Goal: Task Accomplishment & Management: Manage account settings

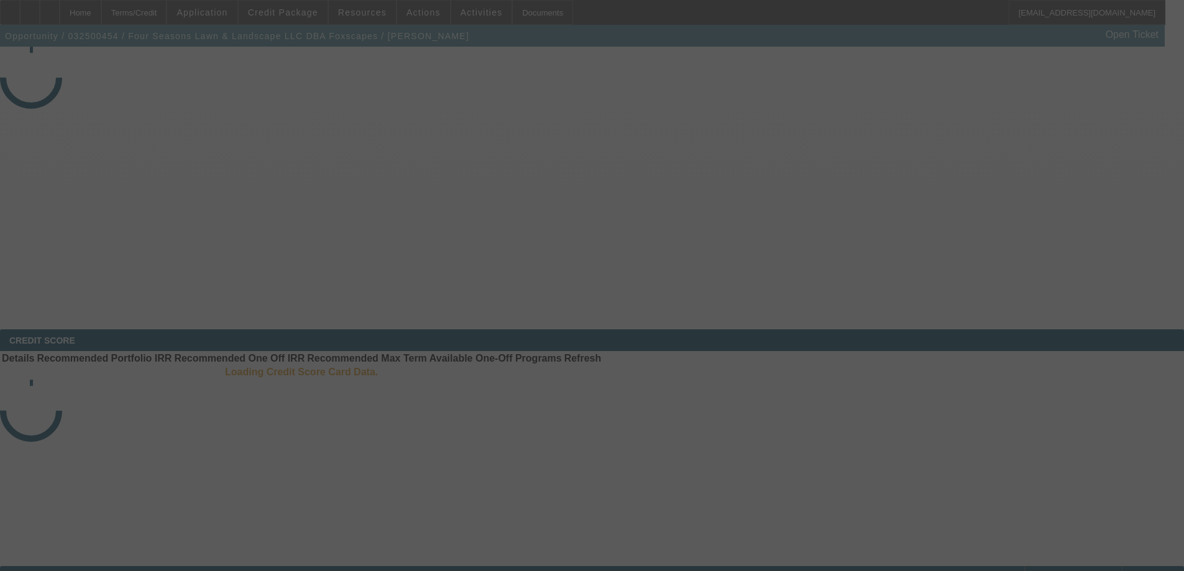
select select "4"
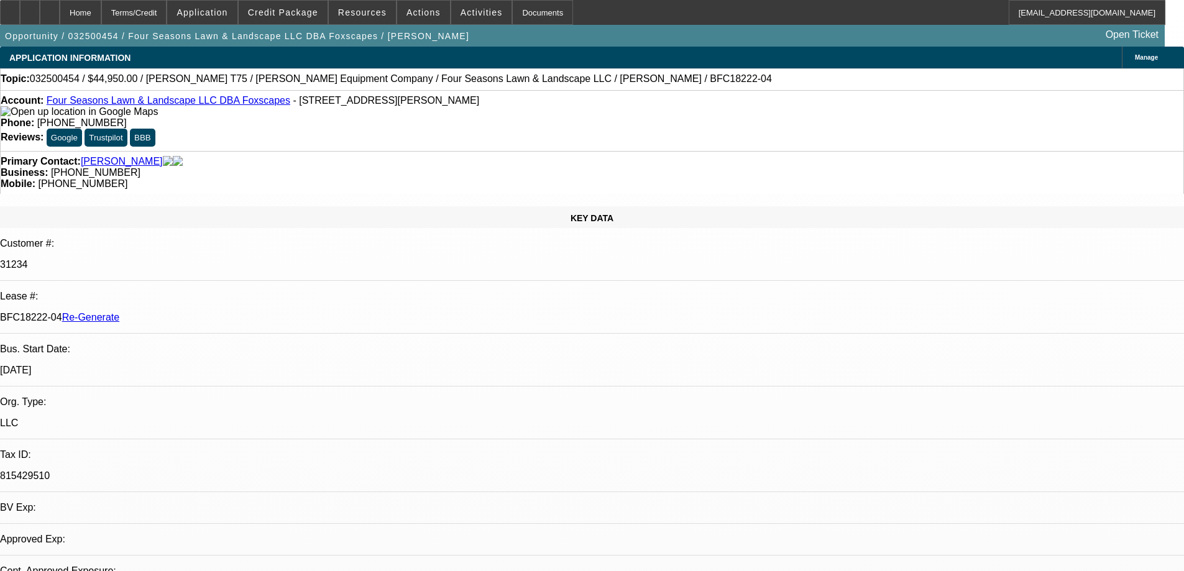
select select "0"
select select "1"
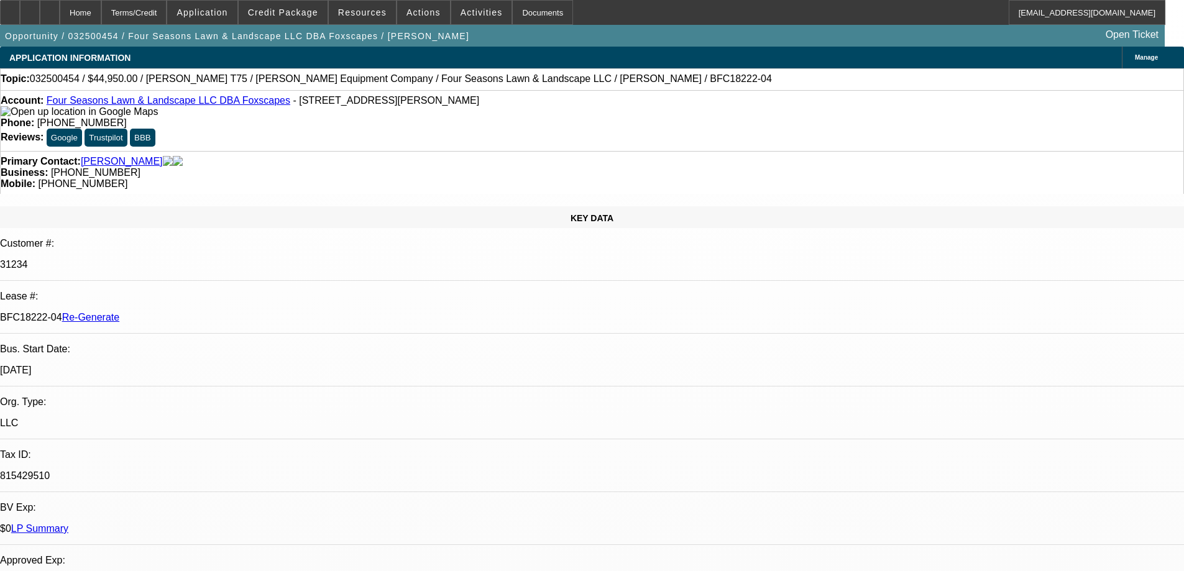
select select "6"
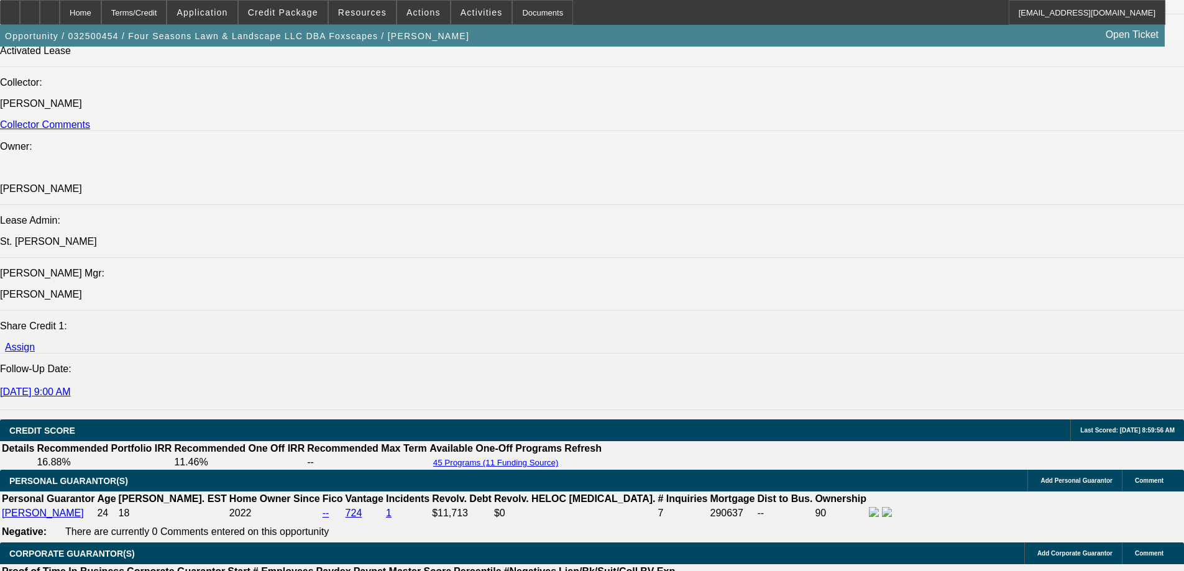
scroll to position [1926, 0]
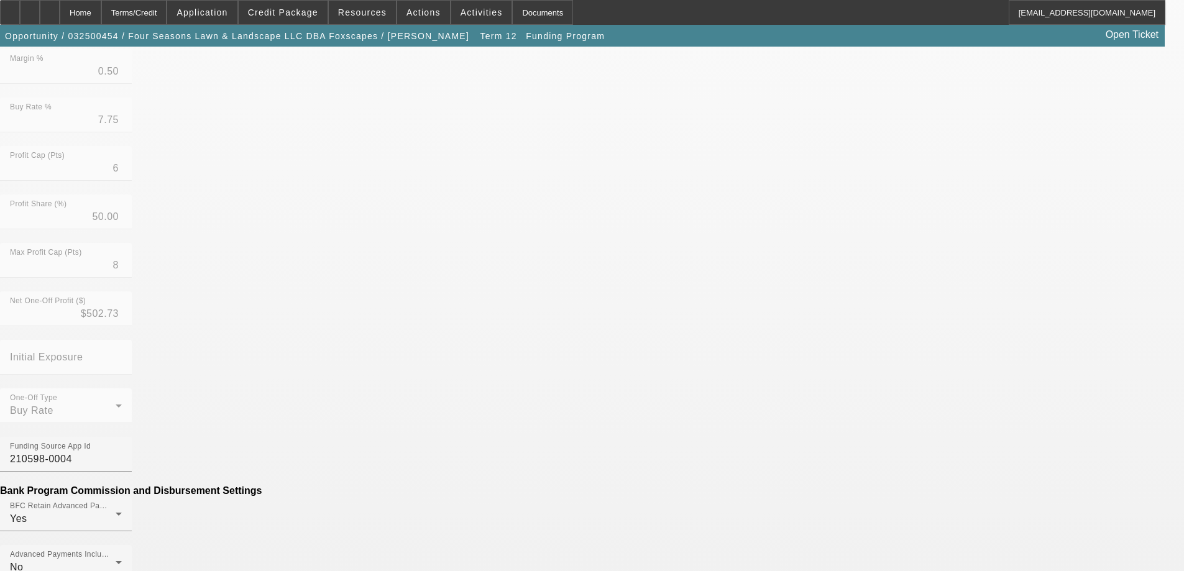
scroll to position [467, 0]
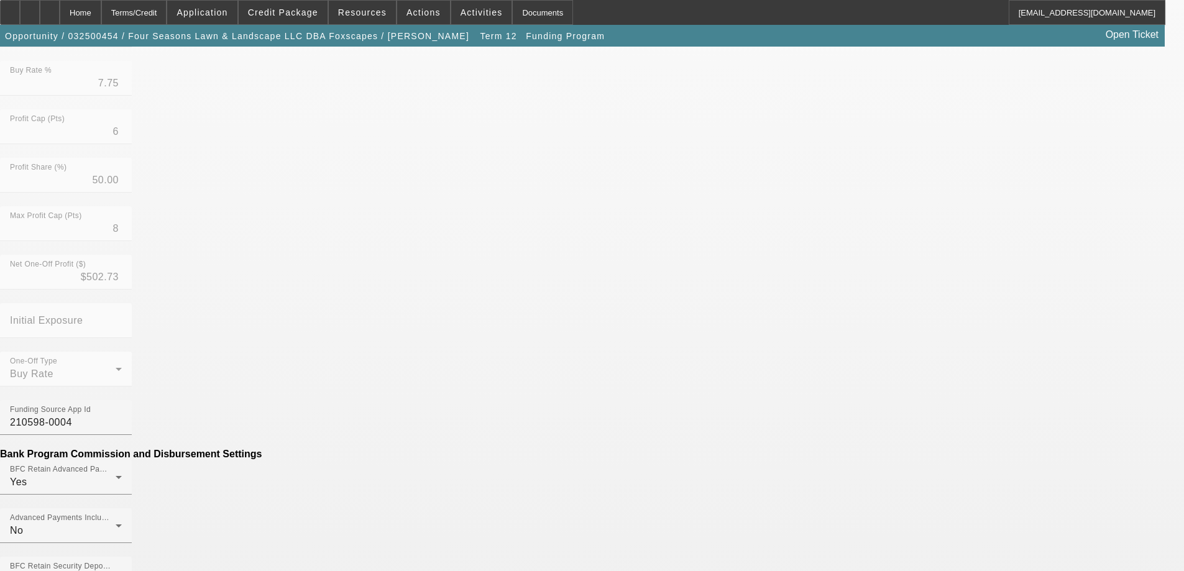
scroll to position [497, 0]
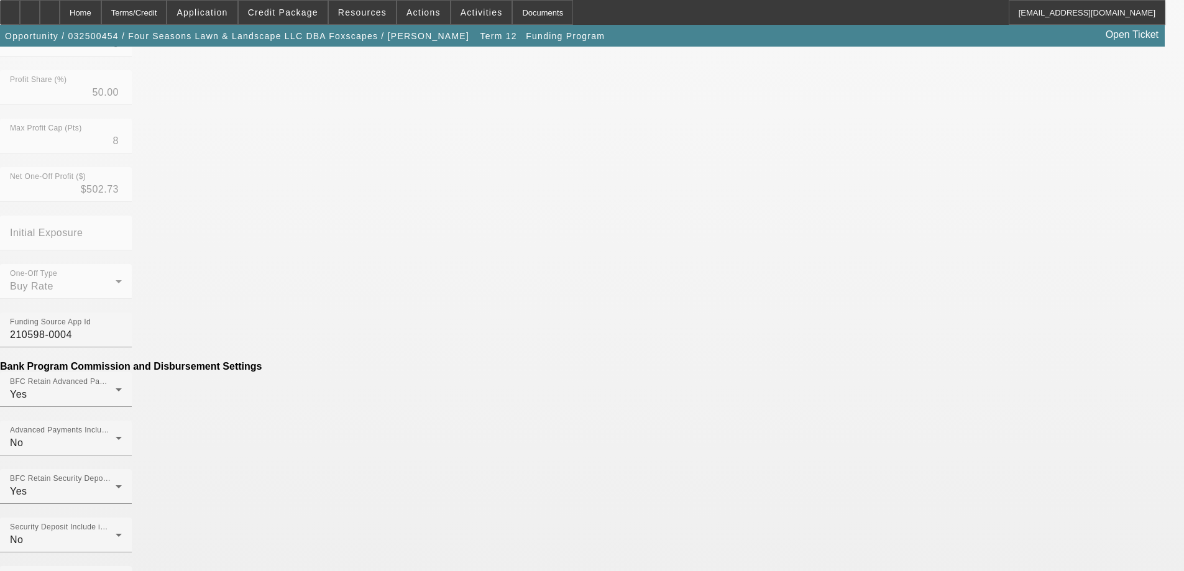
type input "$0.98"
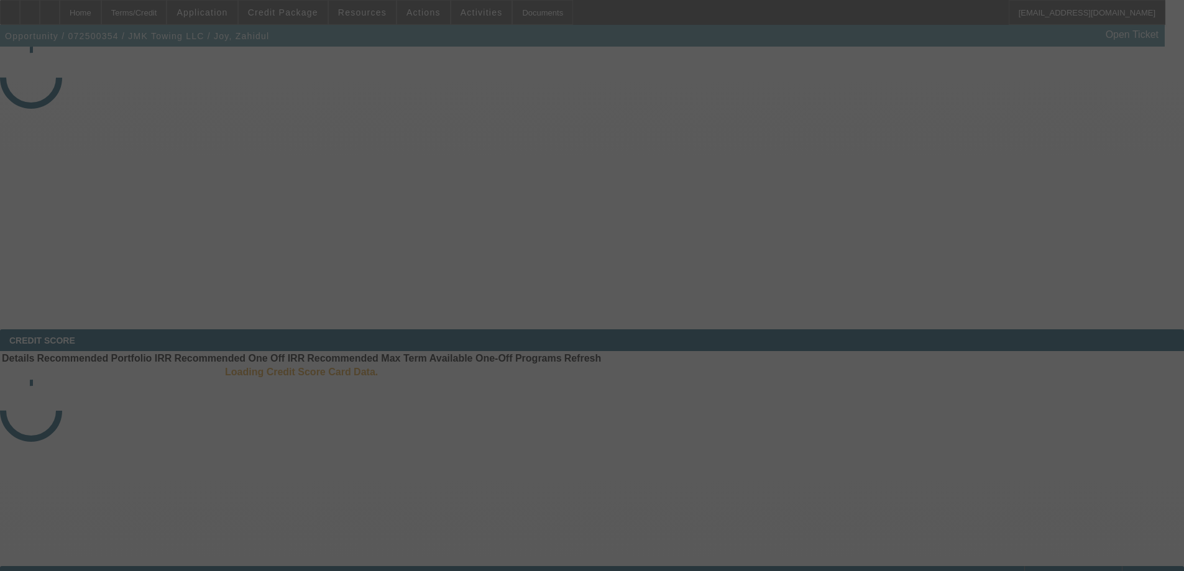
select select "4"
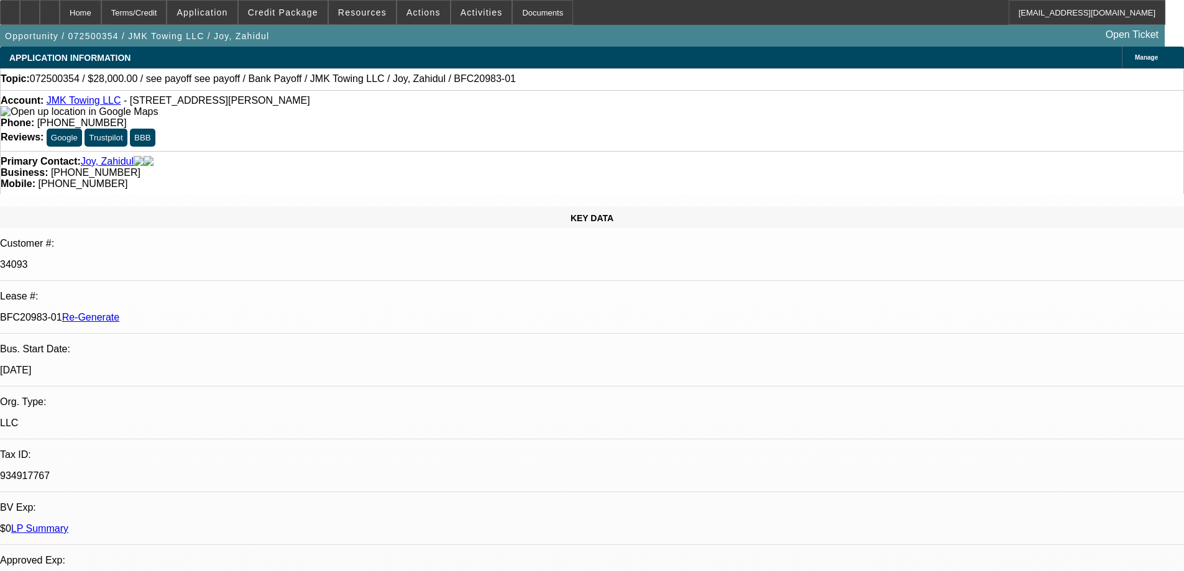
select select "0"
select select "6"
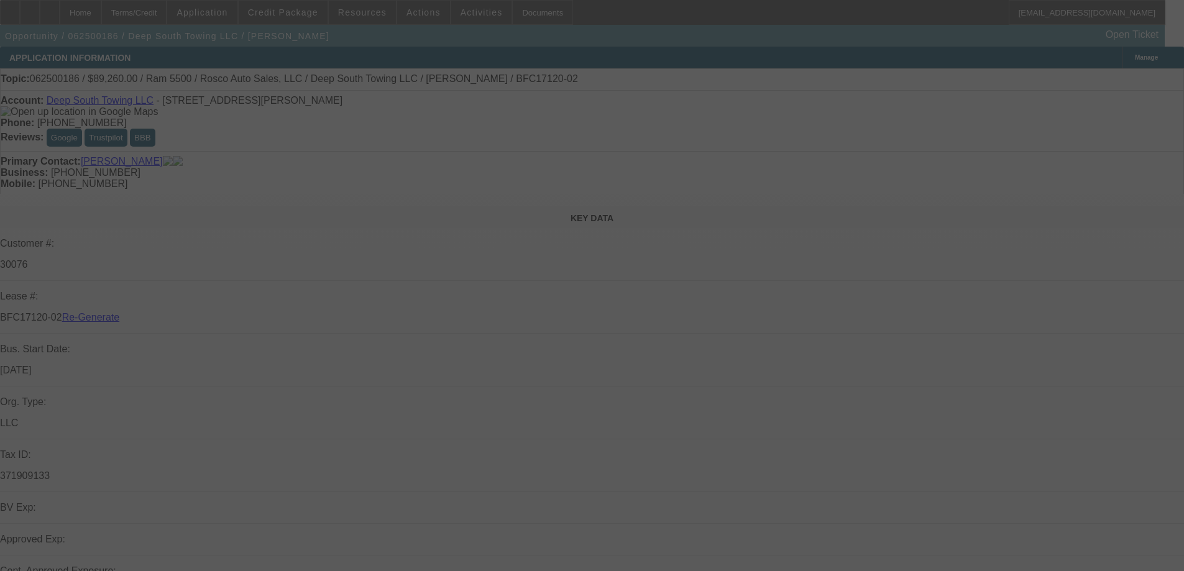
select select "4"
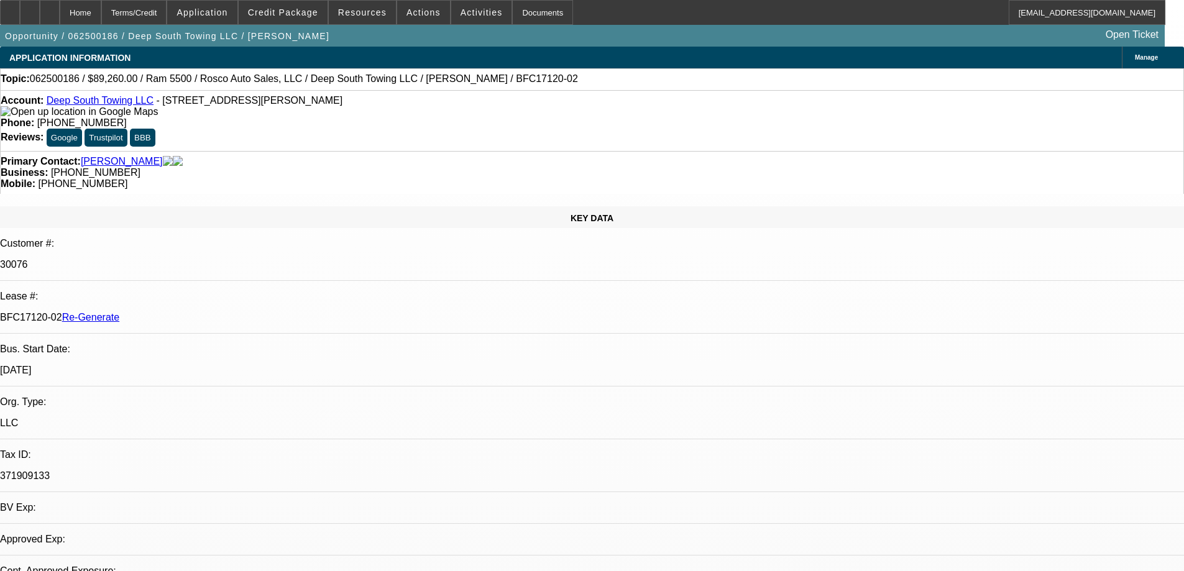
select select "0"
select select "2"
select select "0"
select select "2"
select select "6"
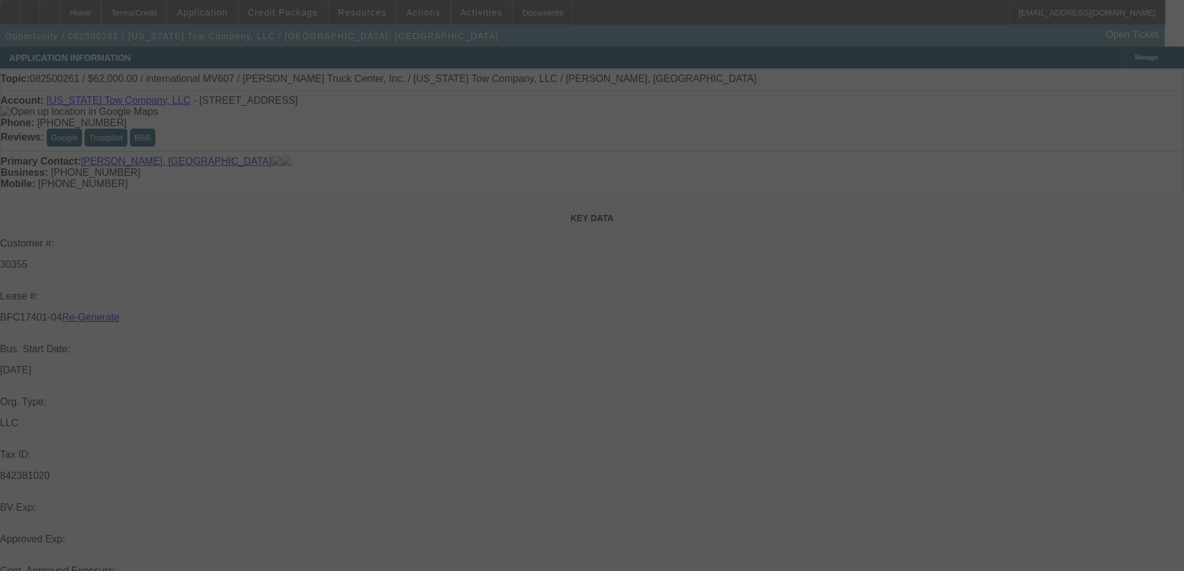
select select "4"
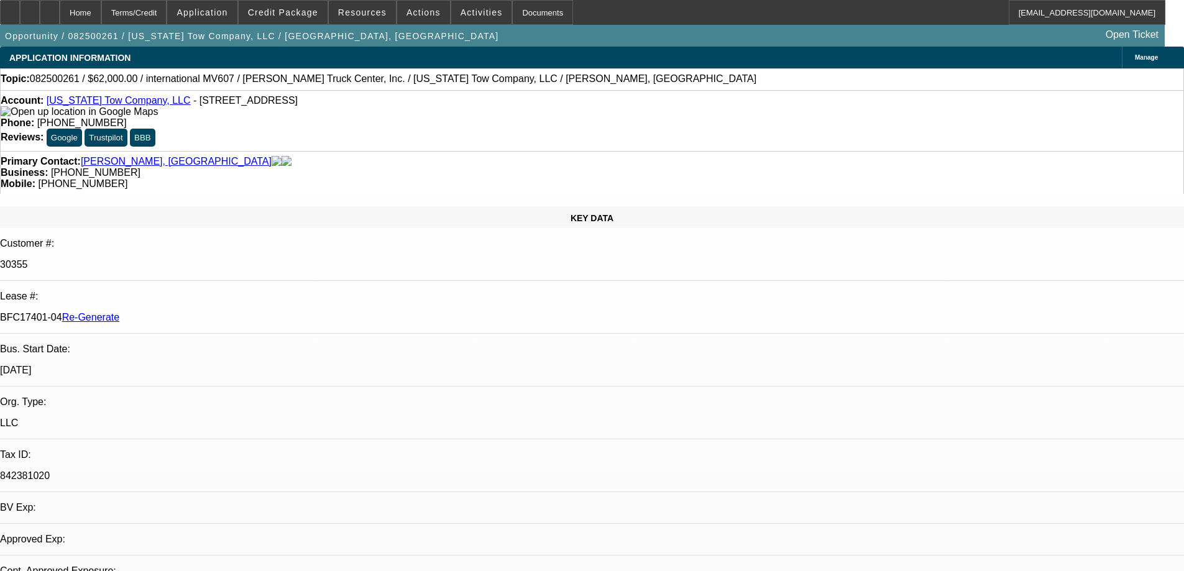
select select "0"
select select "2"
select select "0"
select select "6"
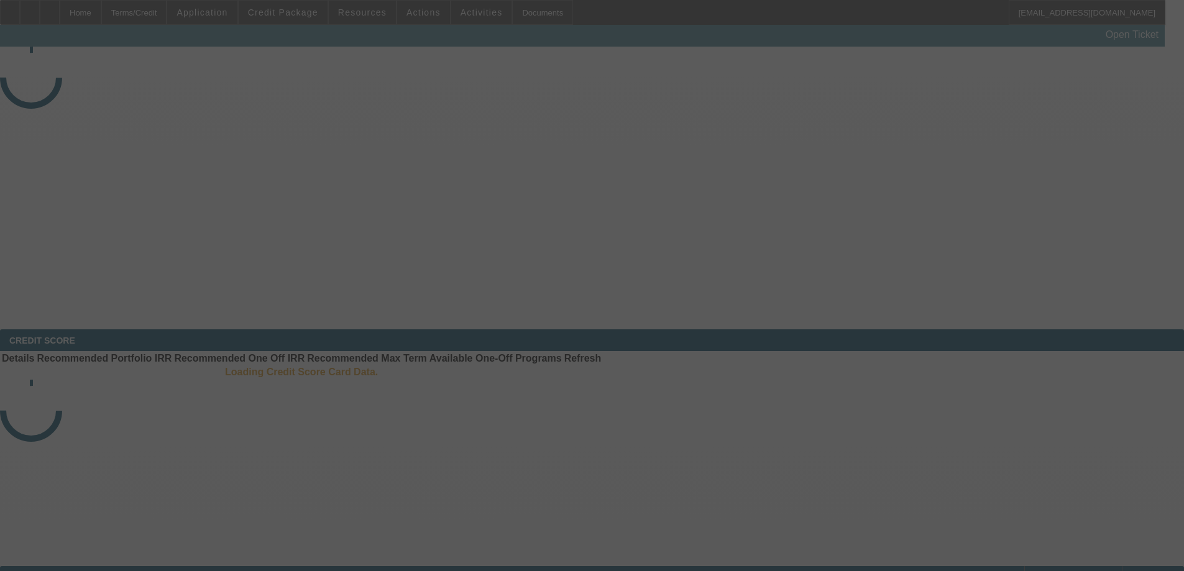
select select "3"
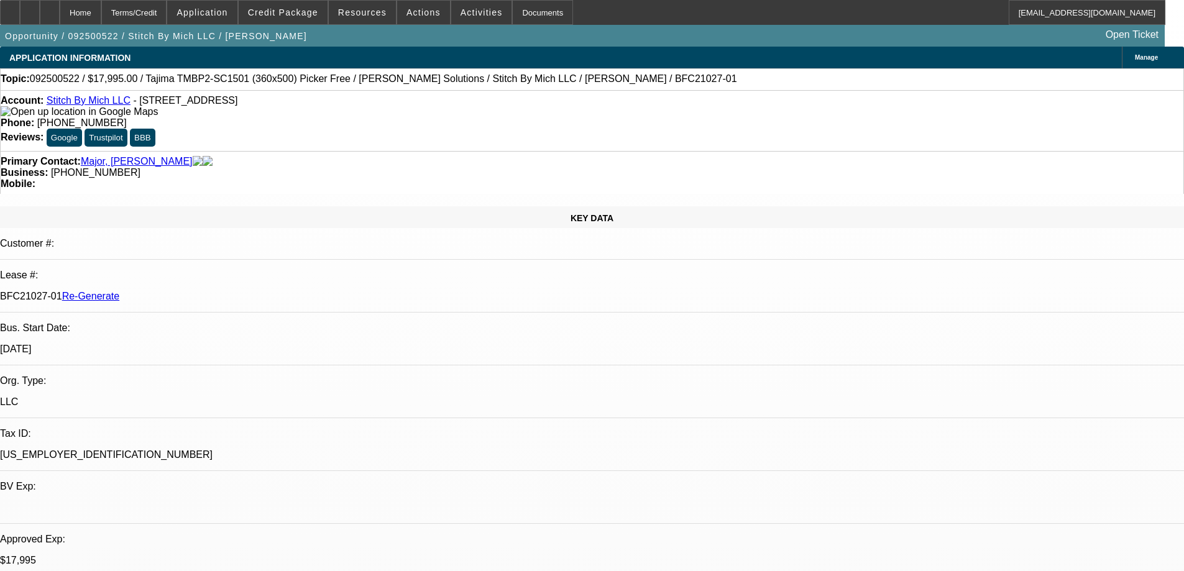
select select "0"
select select "2"
select select "0"
select select "6"
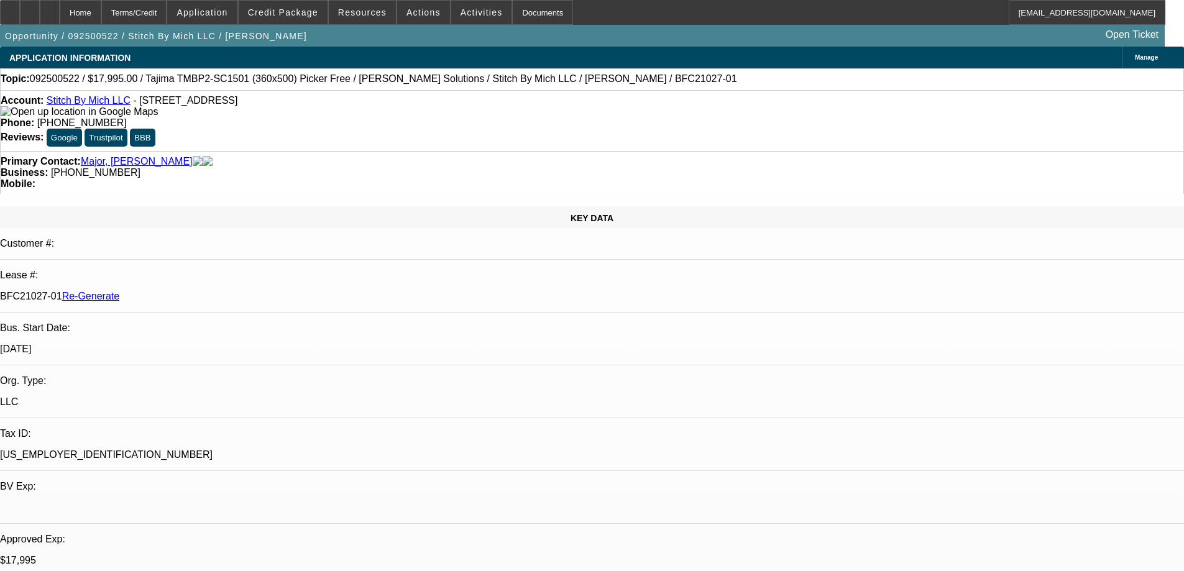
click at [512, 17] on div "Documents" at bounding box center [542, 12] width 61 height 25
click at [464, 12] on span "Activities" at bounding box center [481, 12] width 42 height 10
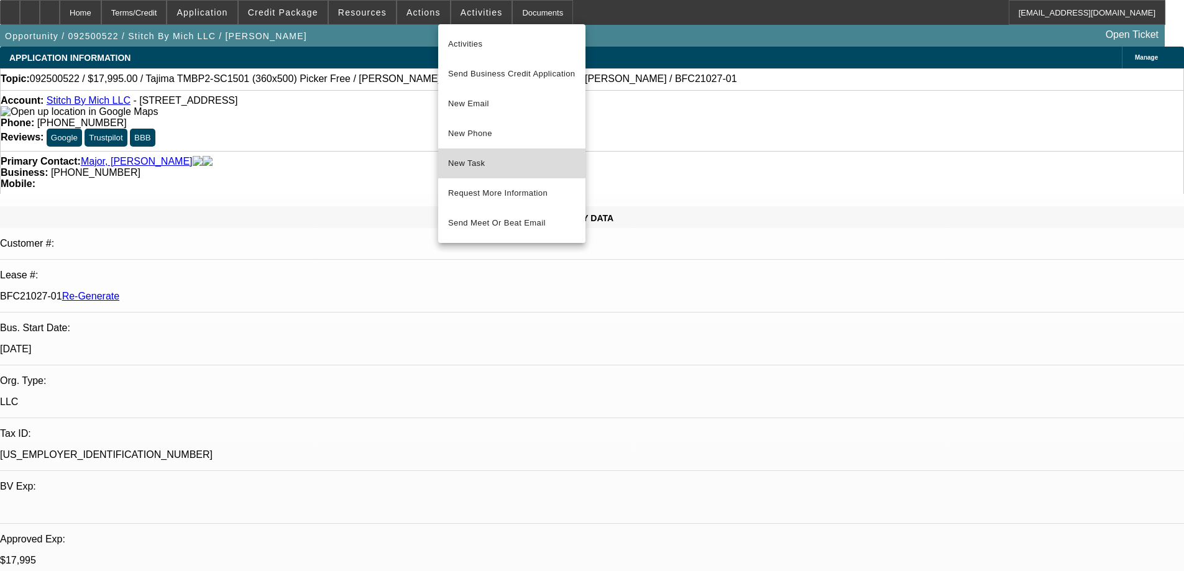
click at [474, 161] on span "New Task" at bounding box center [511, 163] width 127 height 15
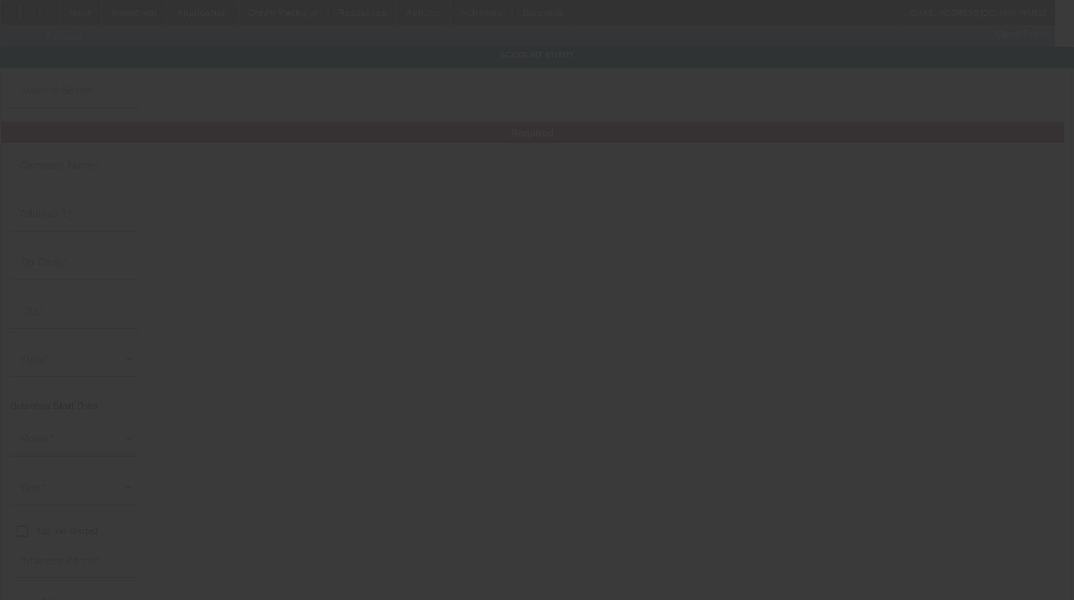
type input "Stitch By Mich LLC"
type input "[STREET_ADDRESS]"
type input "48430"
type input "[PERSON_NAME]"
type input "[PHONE_NUMBER]"
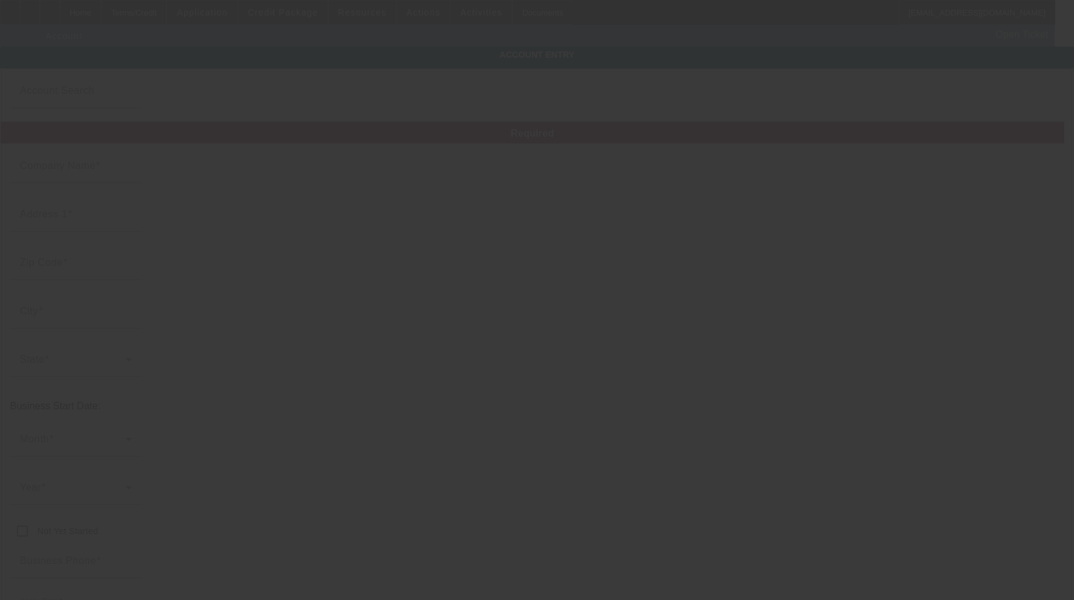
type input "[EMAIL_ADDRESS][DOMAIN_NAME]"
type input "[US_EMPLOYER_IDENTIFICATION_NUMBER]"
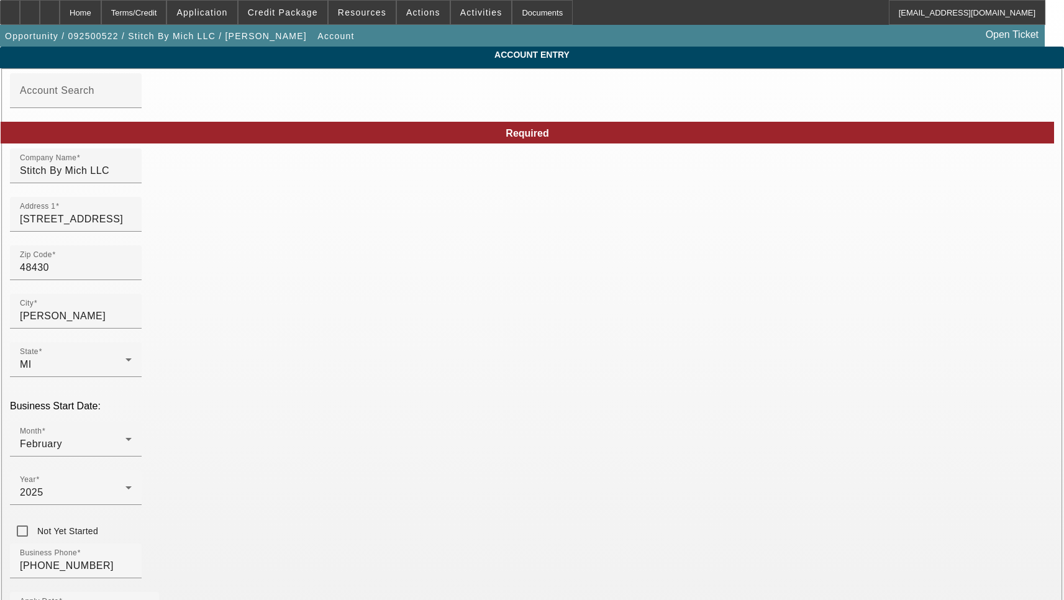
type input "[DATE]"
click at [132, 227] on input "[STREET_ADDRESS]" at bounding box center [76, 219] width 112 height 15
paste input "reet"
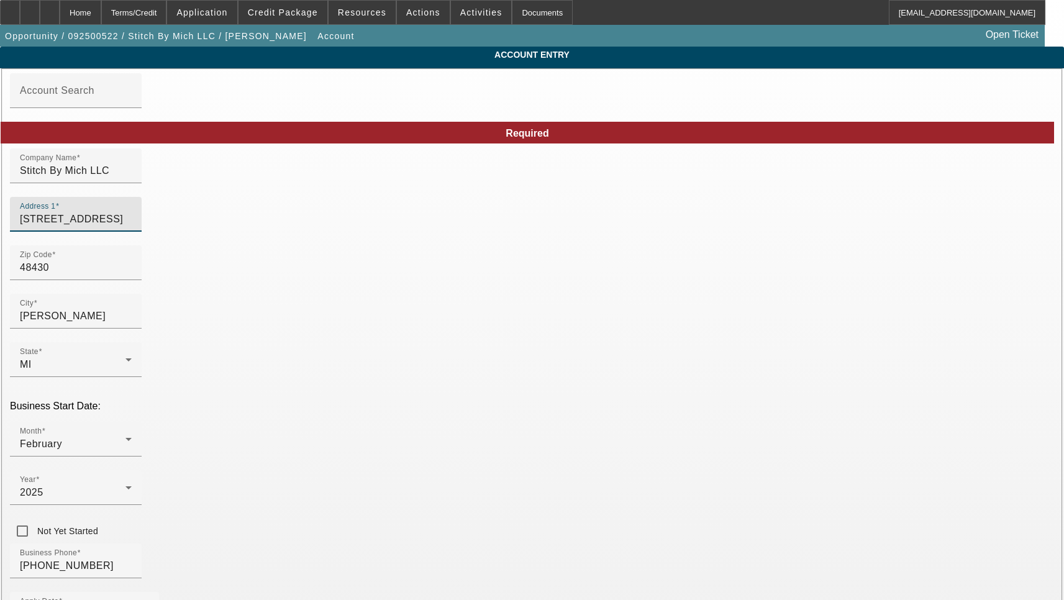
type input "209 5th Street"
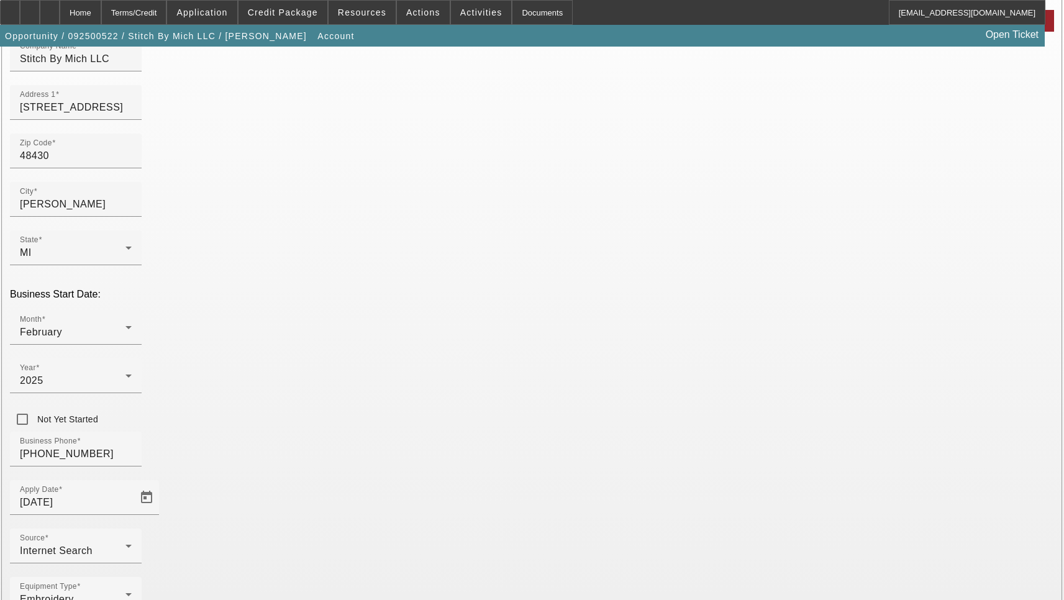
scroll to position [132, 0]
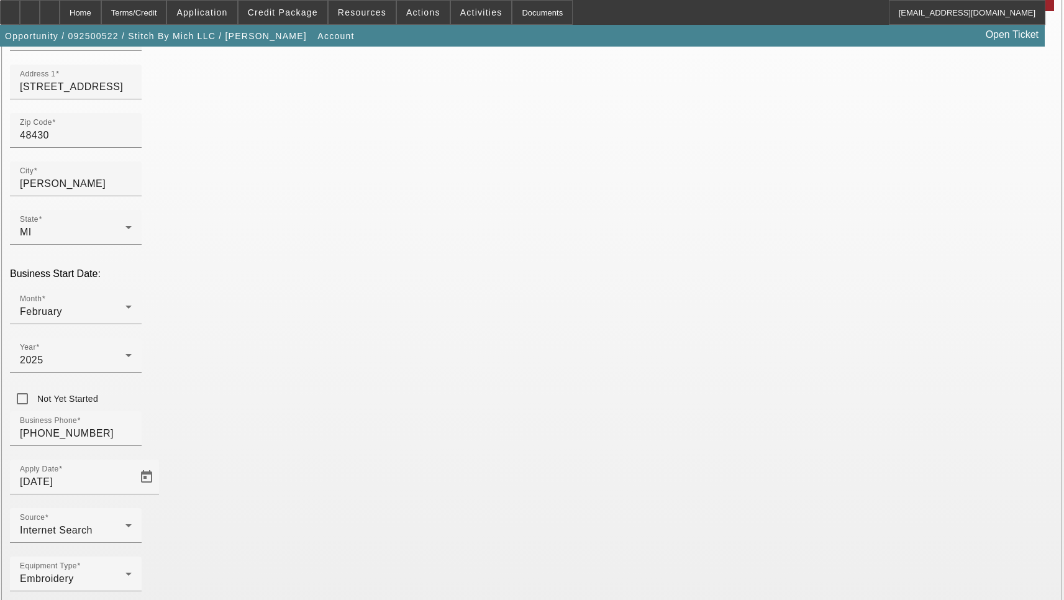
type input "Genesee"
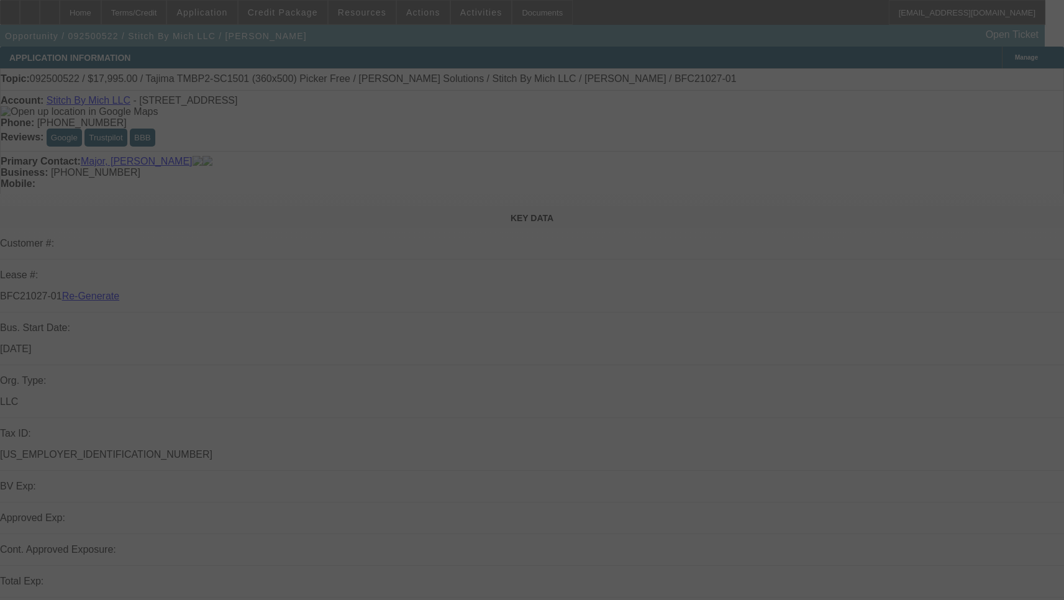
select select "3"
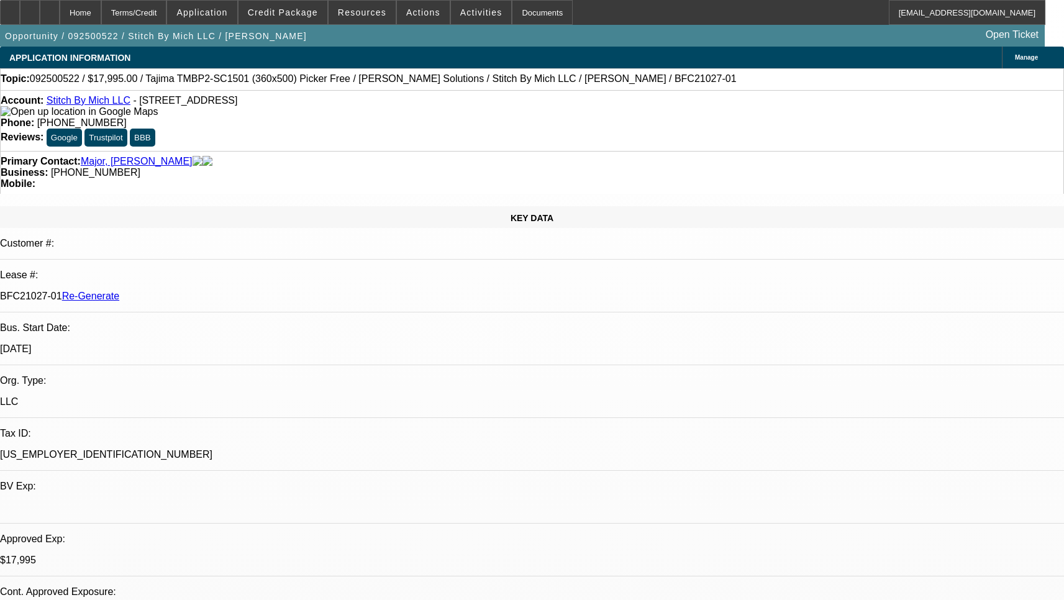
select select "0"
select select "2"
select select "0"
select select "6"
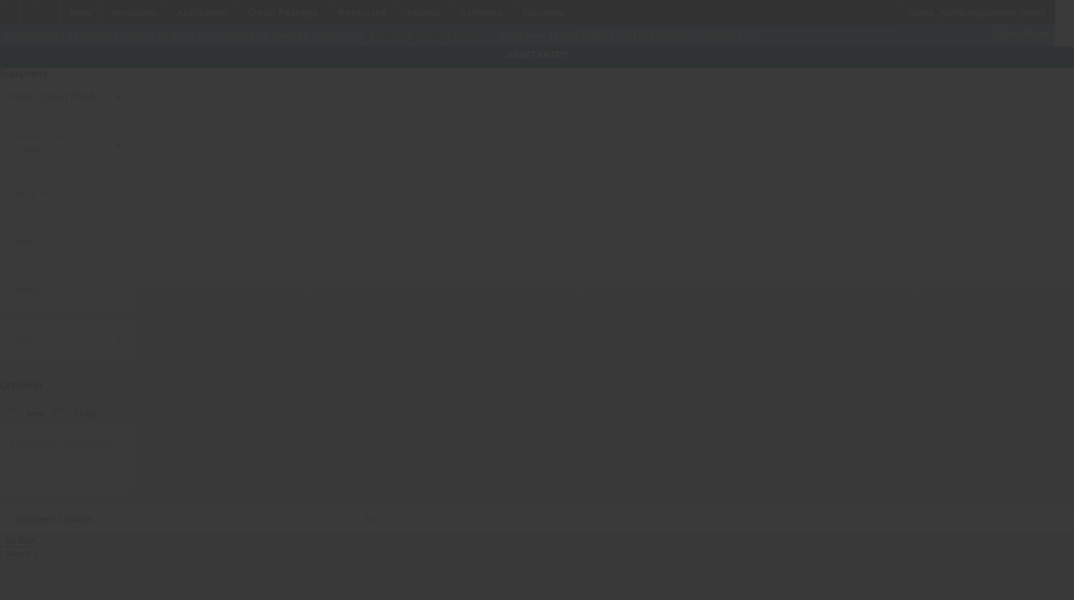
type input "Tajima"
type input "TMBP2-SC1501 (360x500) Picker Free"
radio input "true"
type textarea "single head machine"
type input "209 5th Street"
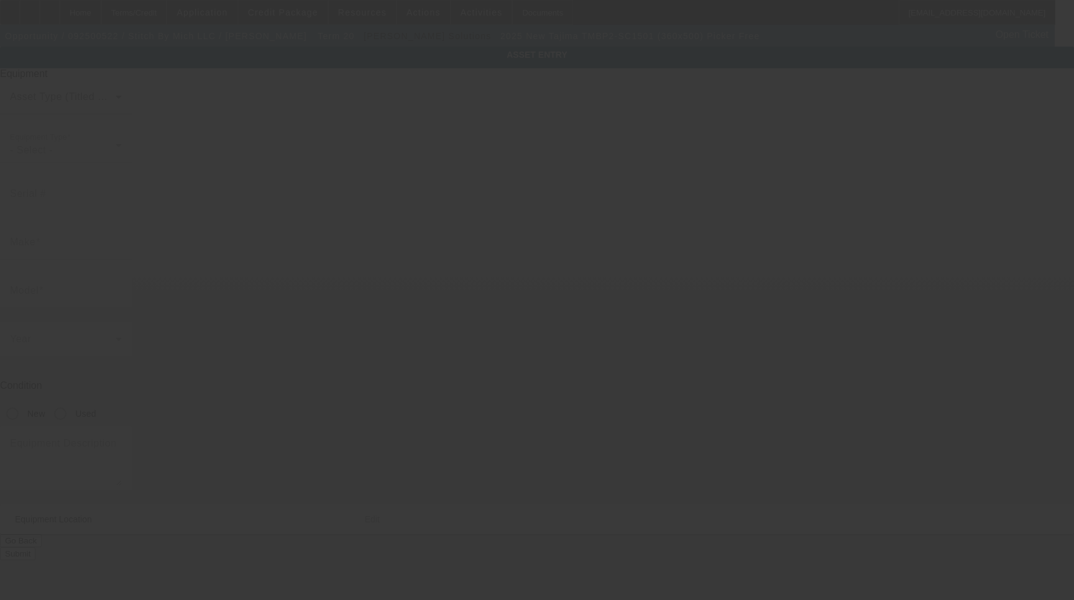
type input "Fenton"
type input "48430"
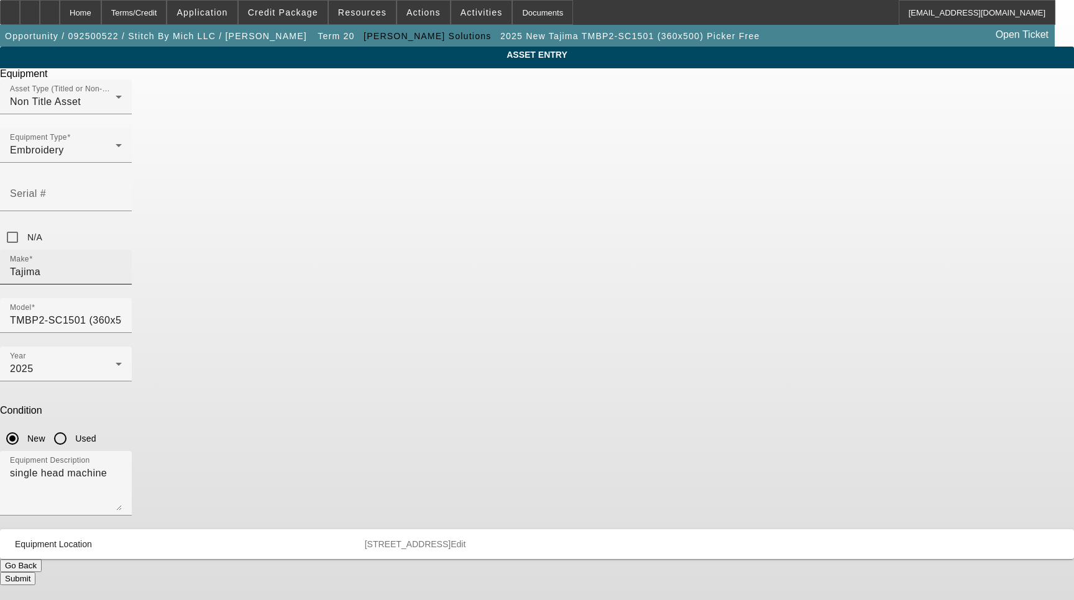
click at [122, 265] on input "Tajima" at bounding box center [66, 272] width 112 height 15
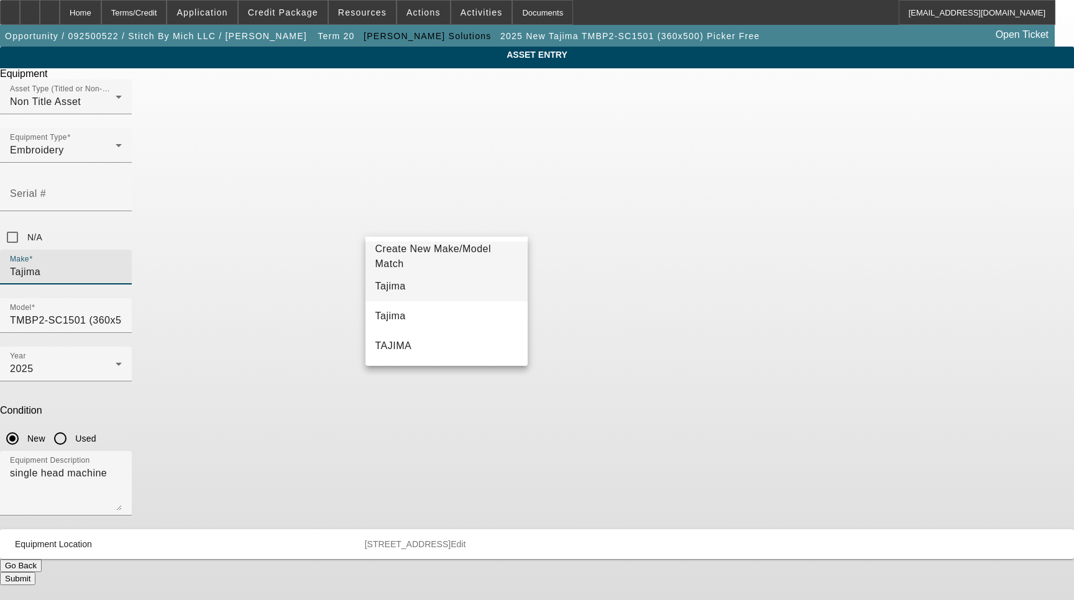
click at [425, 280] on mat-option "Tajima" at bounding box center [446, 287] width 163 height 30
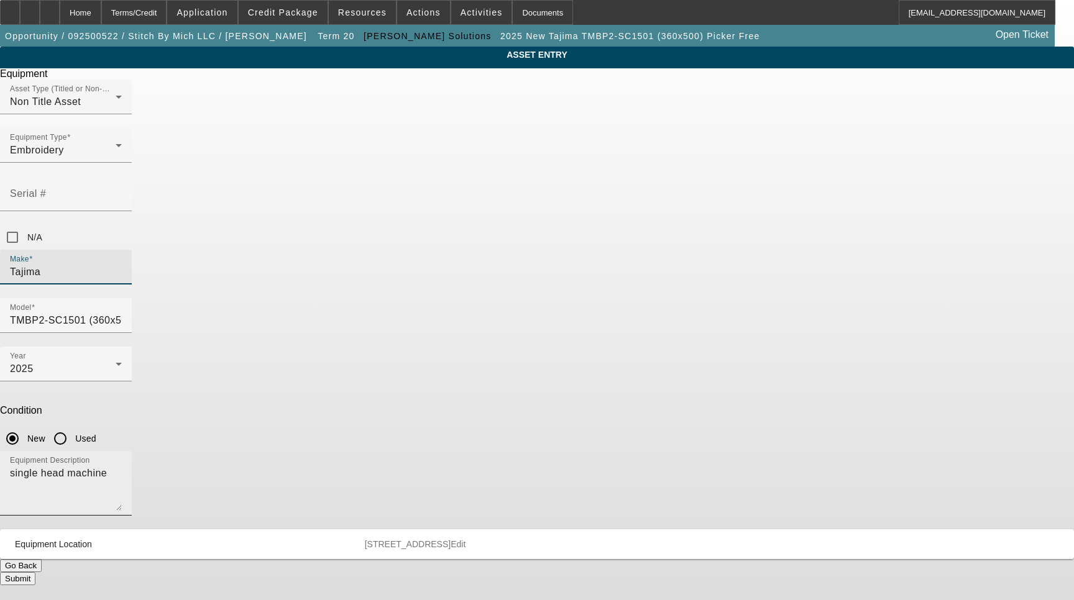
click at [122, 466] on textarea "single head machine" at bounding box center [66, 488] width 112 height 45
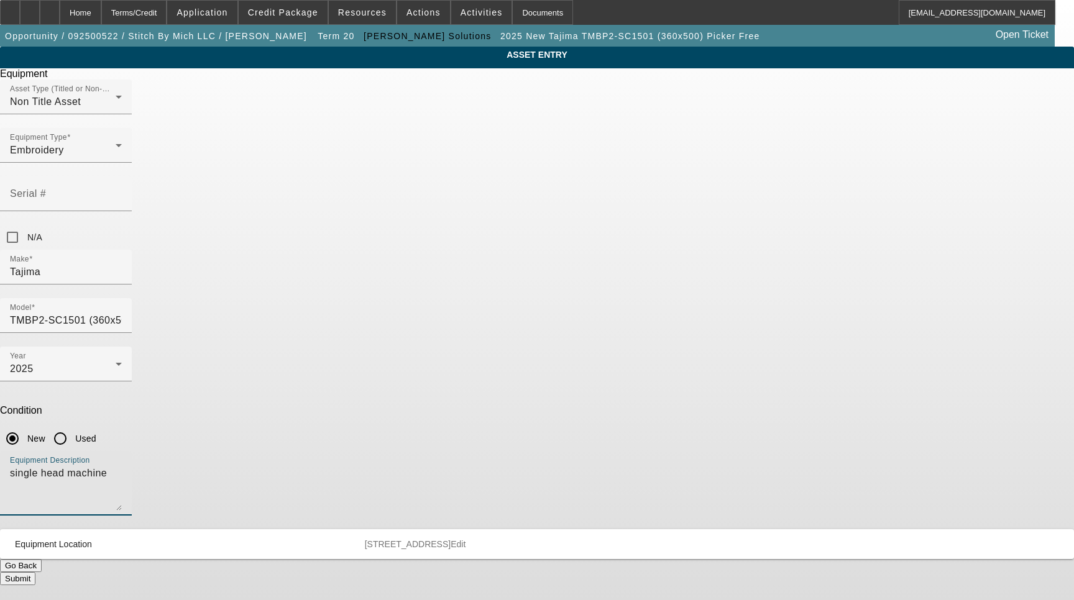
click at [122, 466] on textarea "single head machine" at bounding box center [66, 488] width 112 height 45
type textarea "15 Needle Single Head Embroidery Machine Includes Stand, Supply Kit, Cap Driver…"
click at [465, 539] on span "Edit" at bounding box center [458, 544] width 15 height 10
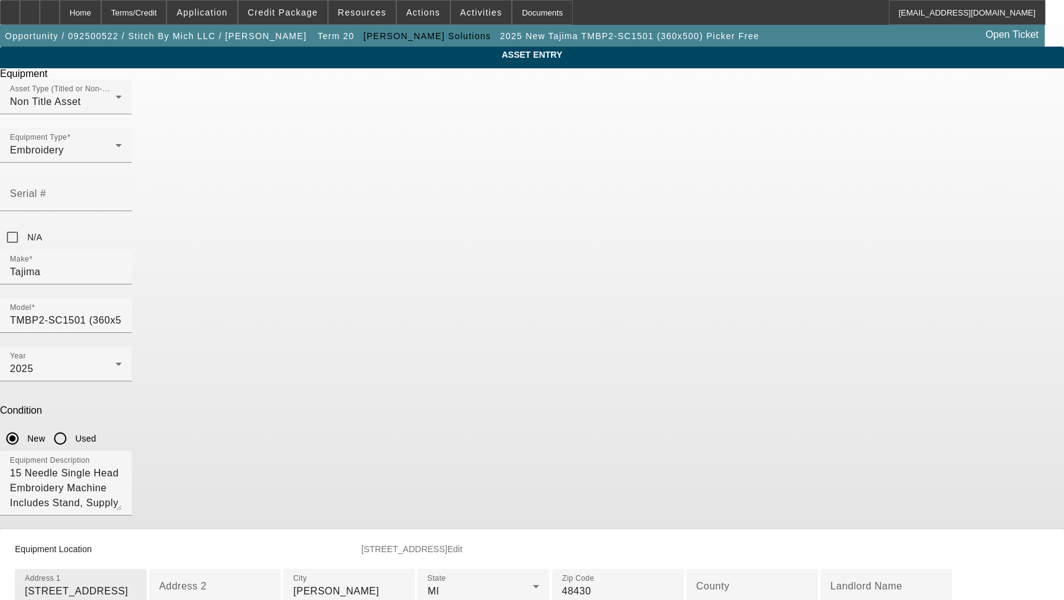
click at [137, 584] on input "209 5th Street" at bounding box center [81, 591] width 112 height 15
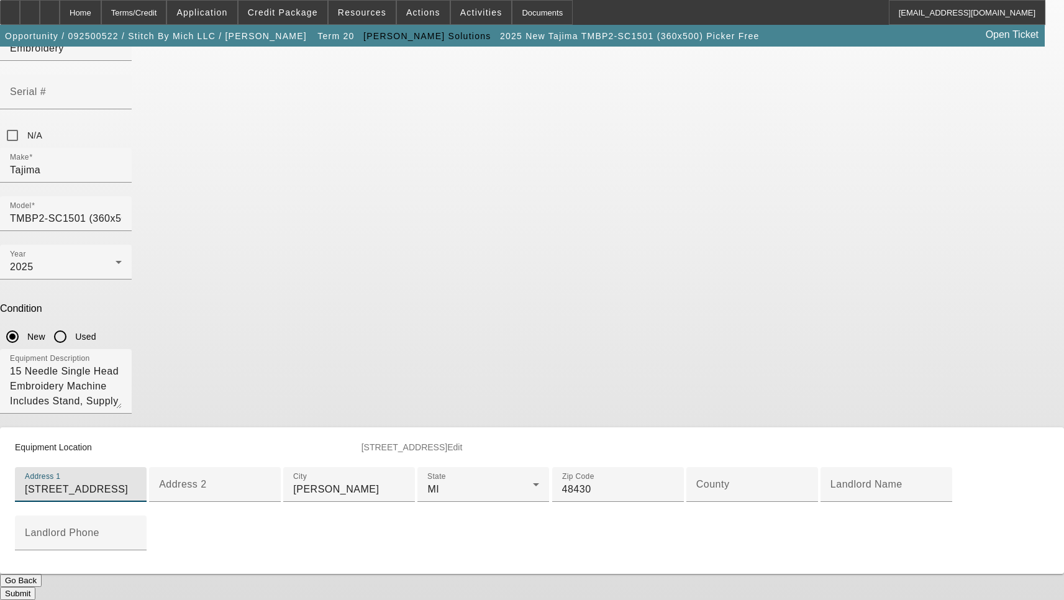
scroll to position [249, 0]
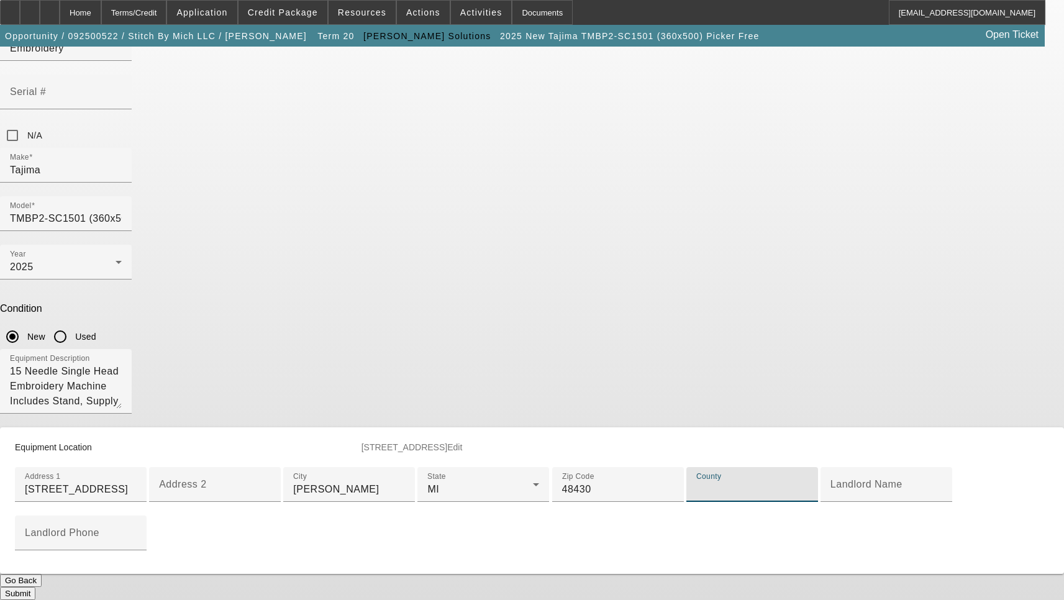
click at [697, 482] on input "County" at bounding box center [753, 489] width 112 height 15
type input "Genesee"
click at [35, 587] on button "Submit" at bounding box center [17, 593] width 35 height 13
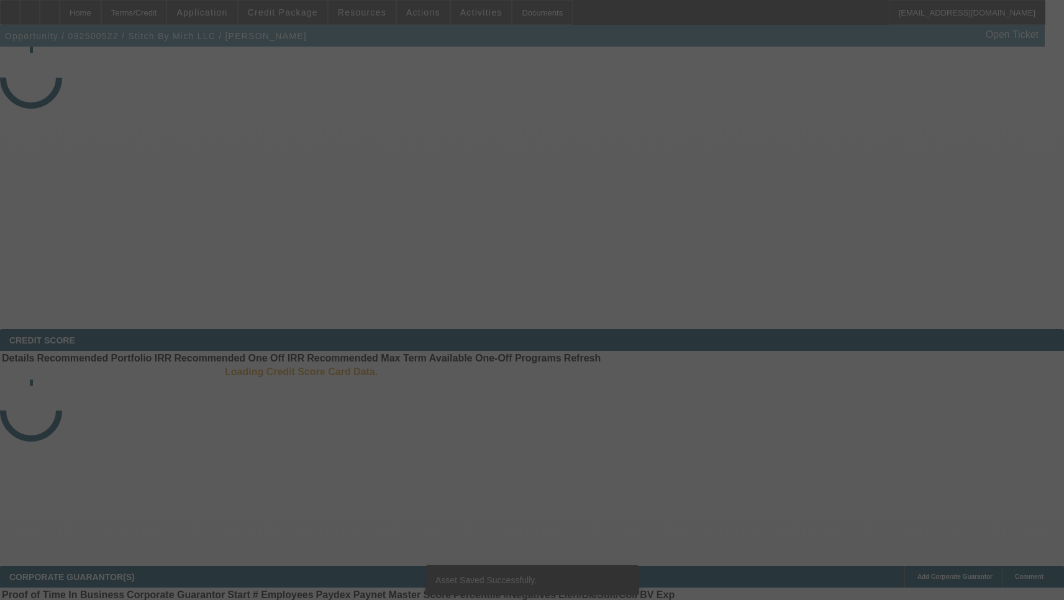
select select "3"
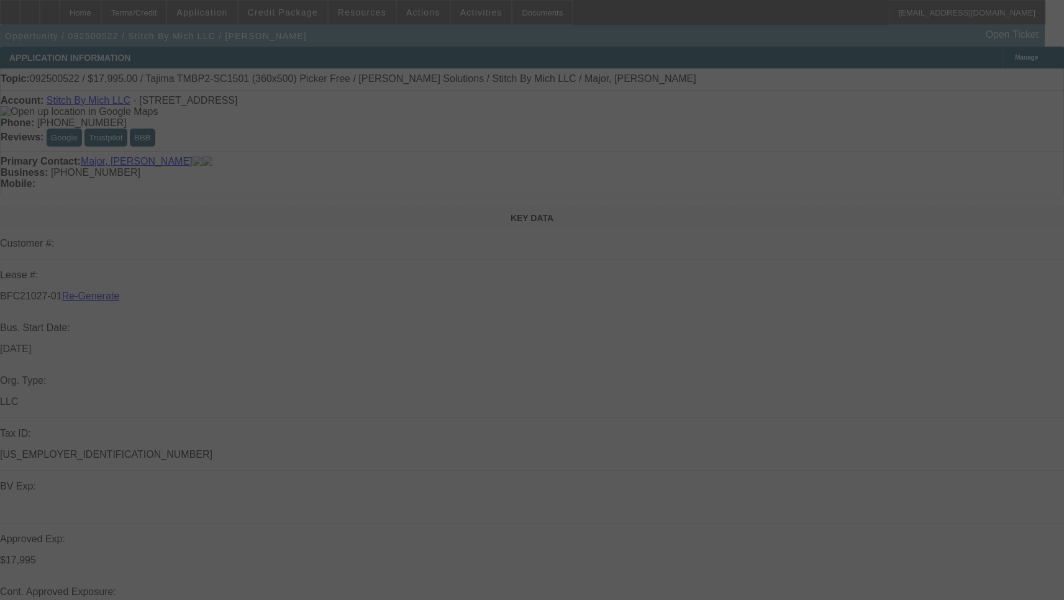
select select "0"
select select "2"
select select "0"
select select "6"
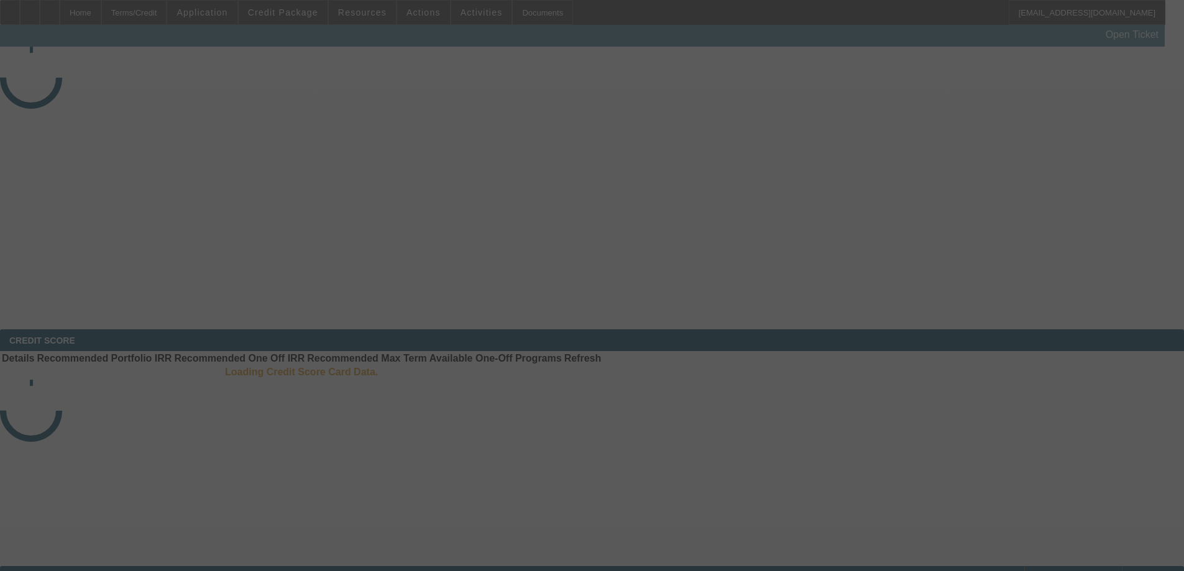
select select "4"
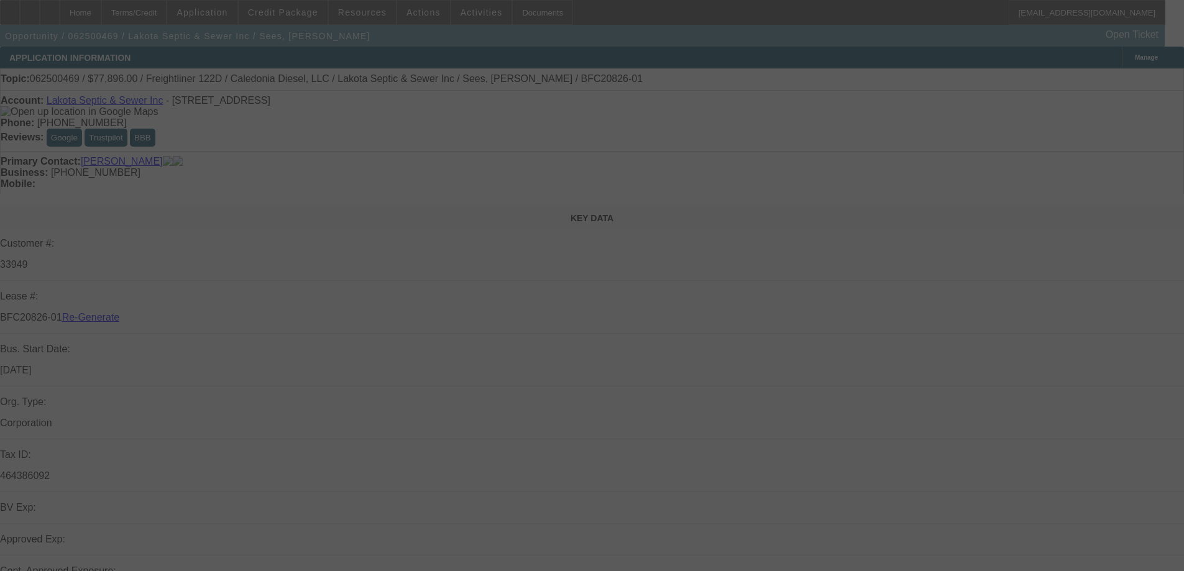
select select "0"
select select "3"
select select "0"
select select "6"
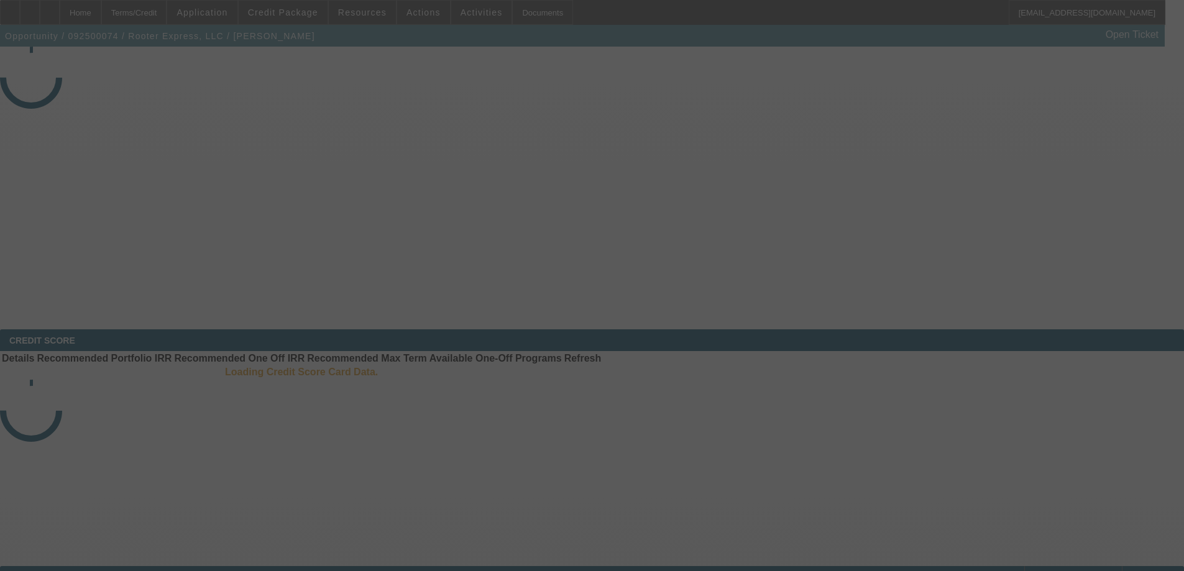
select select "3"
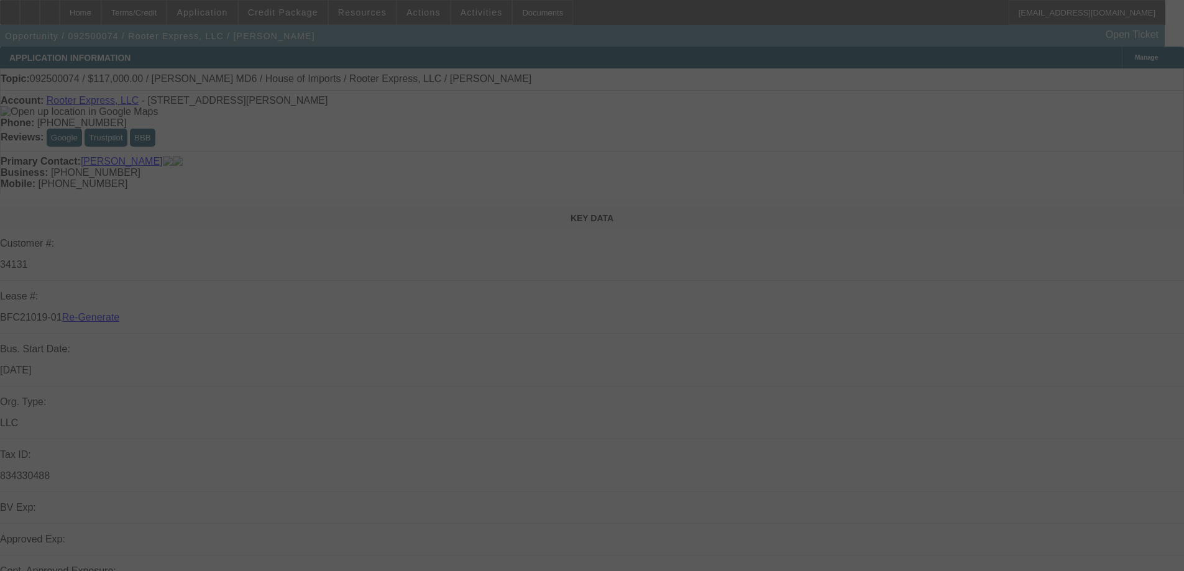
select select "0"
select select "2"
select select "0"
select select "6"
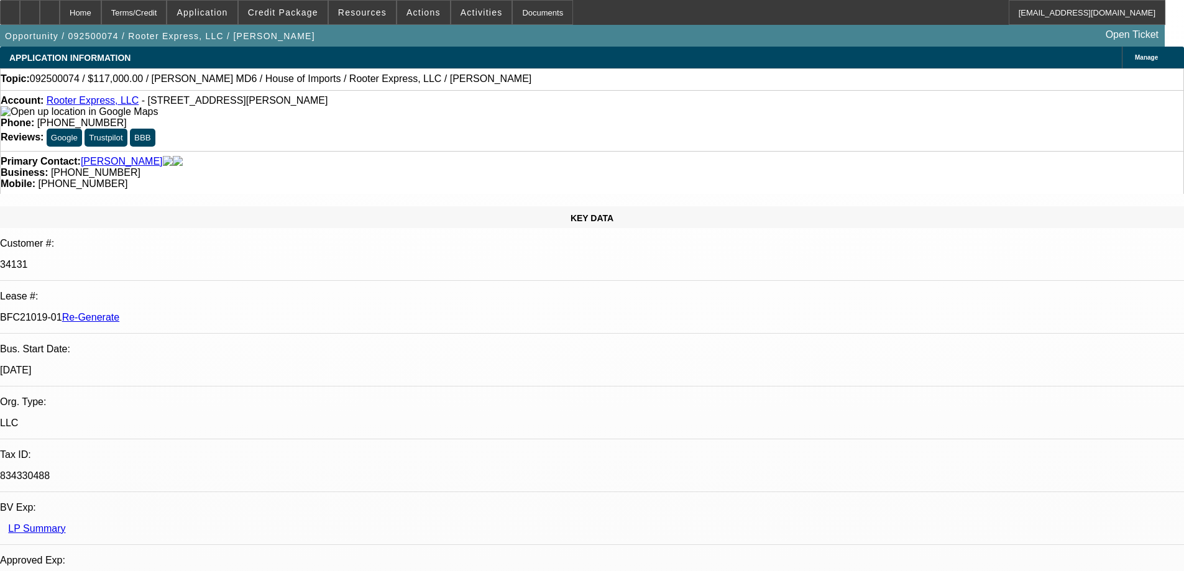
click at [367, 7] on span "Resources" at bounding box center [362, 12] width 48 height 10
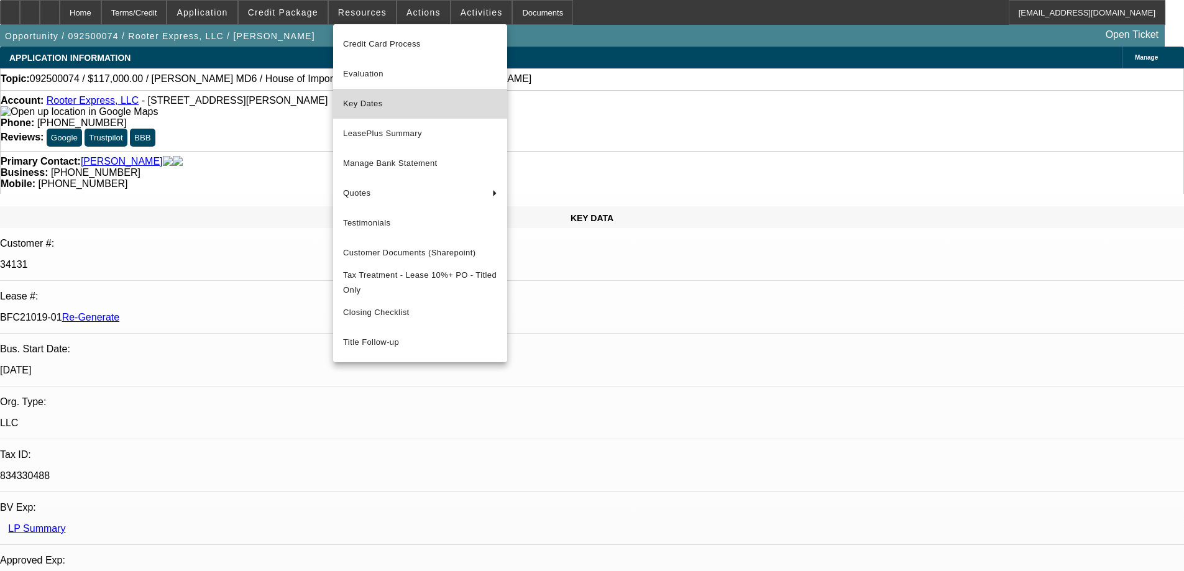
click at [364, 108] on span "Key Dates" at bounding box center [420, 103] width 154 height 15
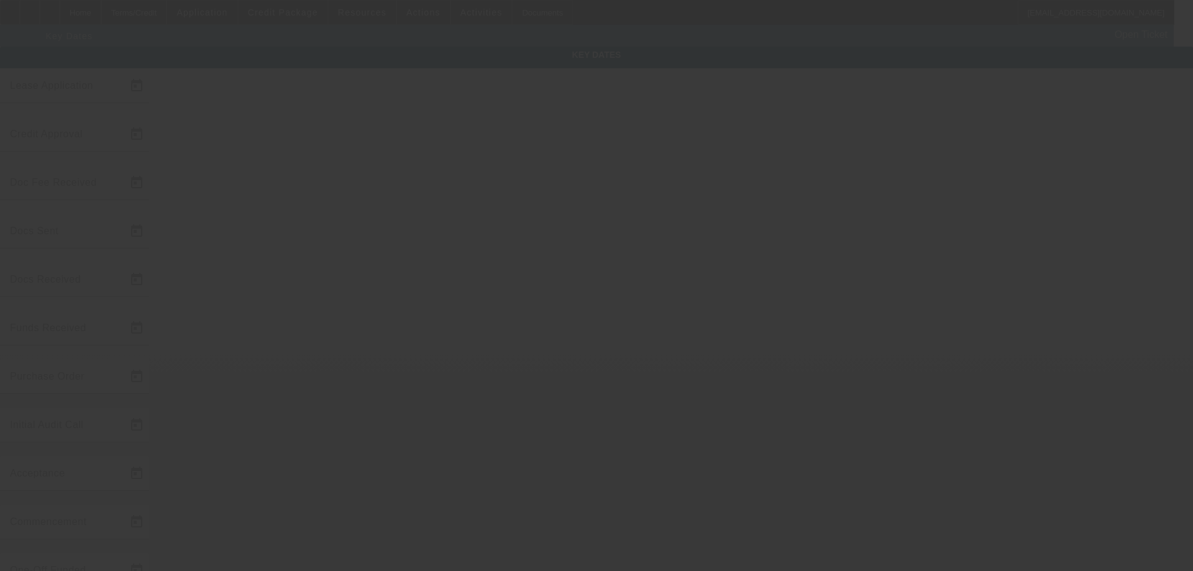
type input "9/4/2025"
type input "9/12/2025"
type input "9/22/2025"
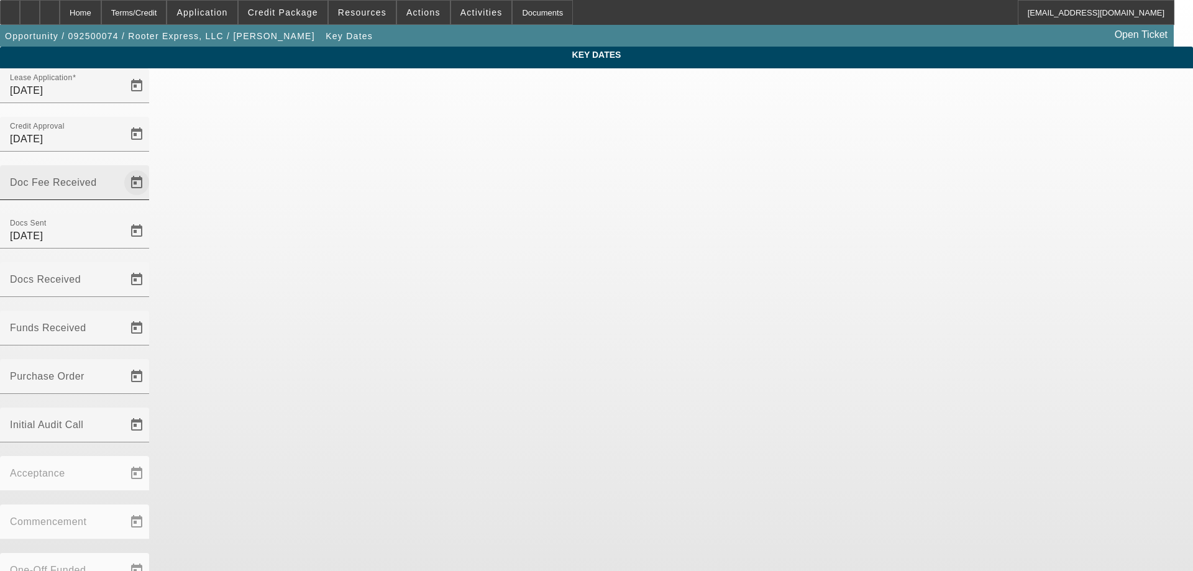
click at [152, 168] on span "Open calendar" at bounding box center [137, 183] width 30 height 30
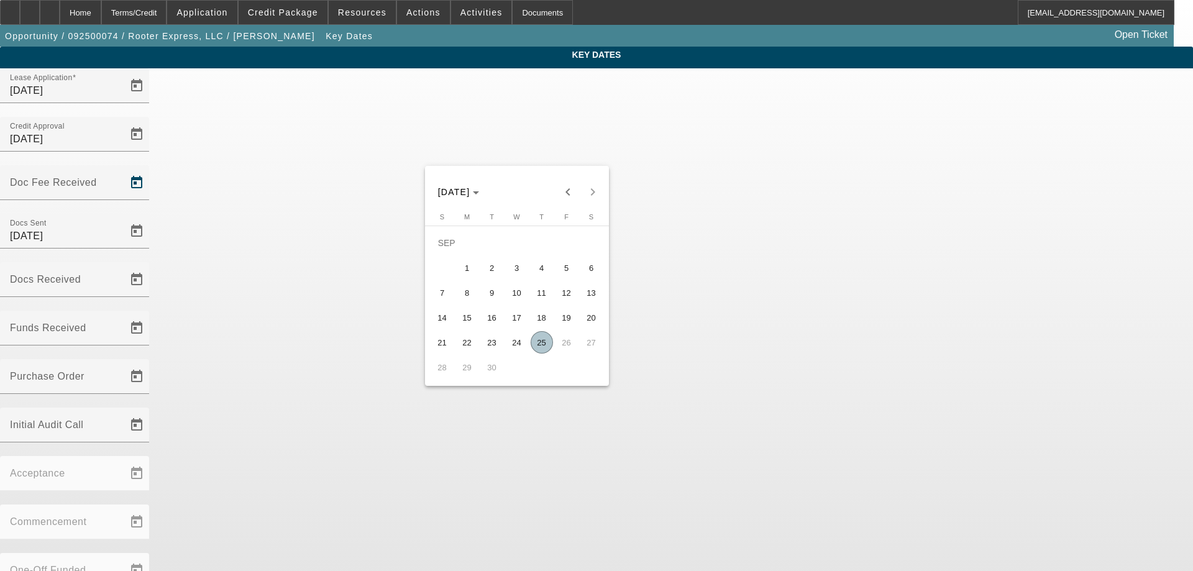
click at [543, 350] on span "25" at bounding box center [542, 342] width 22 height 22
type input "9/25/2025"
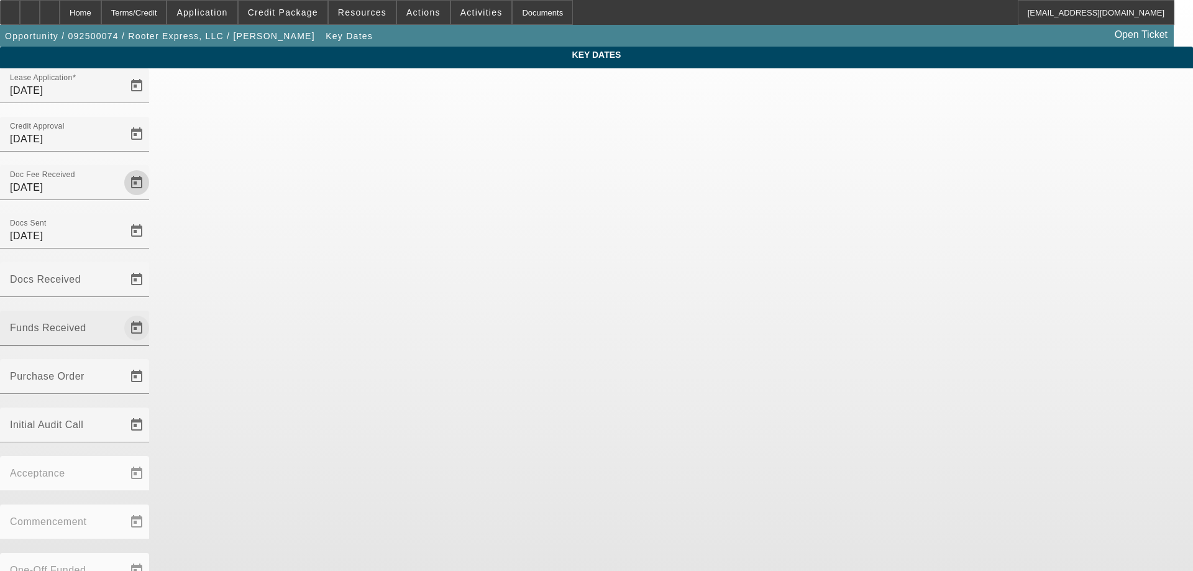
click at [152, 313] on span "Open calendar" at bounding box center [137, 328] width 30 height 30
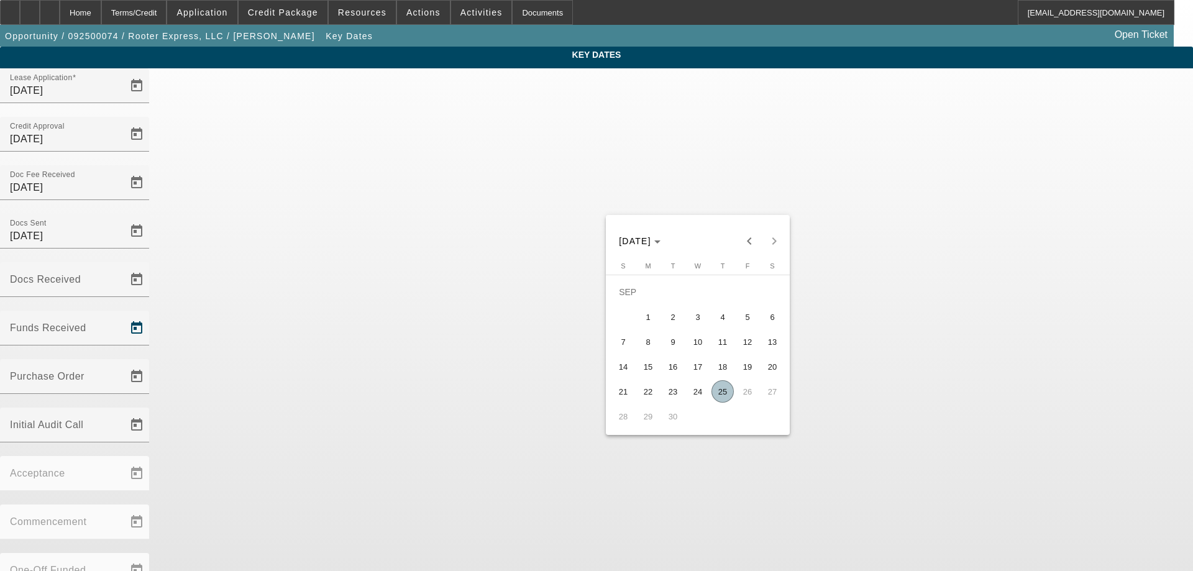
click at [723, 398] on span "25" at bounding box center [723, 391] width 22 height 22
type input "[DATE]"
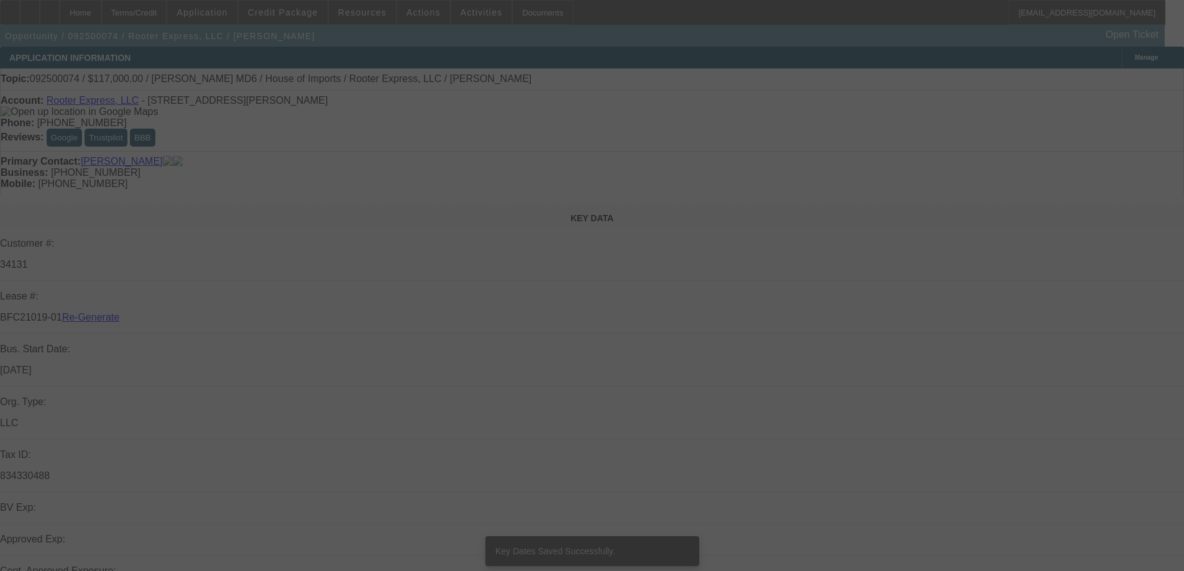
select select "3"
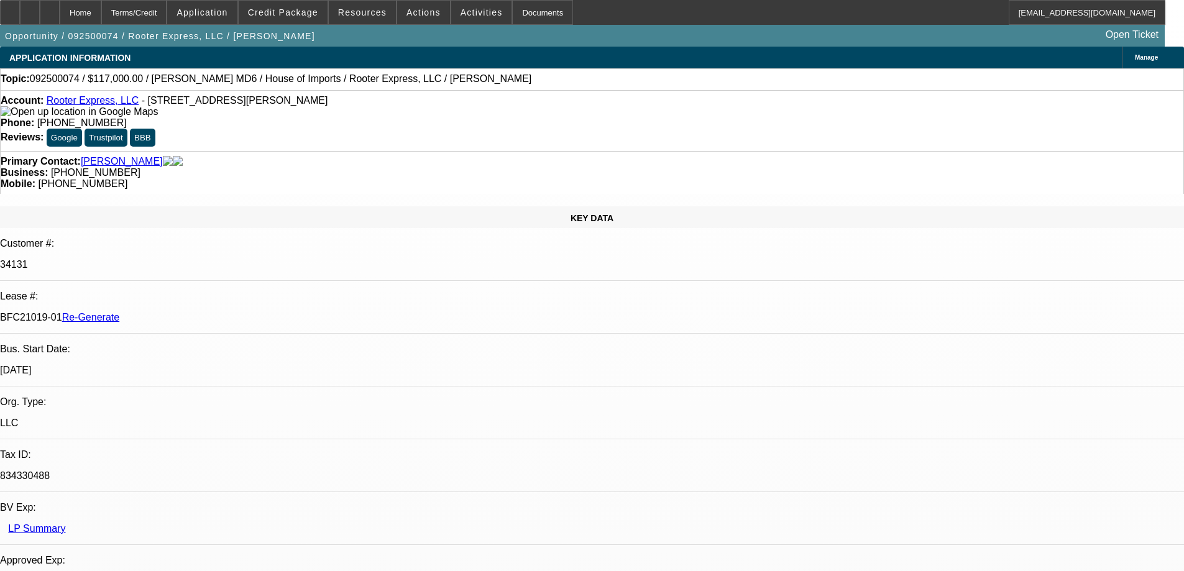
select select "0"
select select "2"
select select "0"
select select "6"
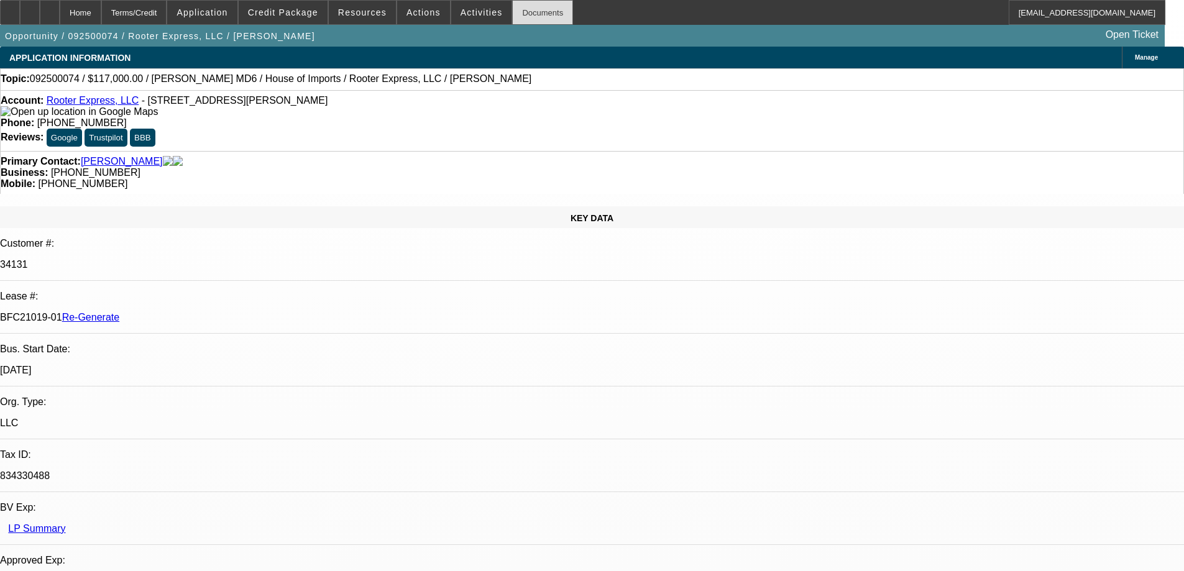
click at [524, 12] on div "Documents" at bounding box center [542, 12] width 61 height 25
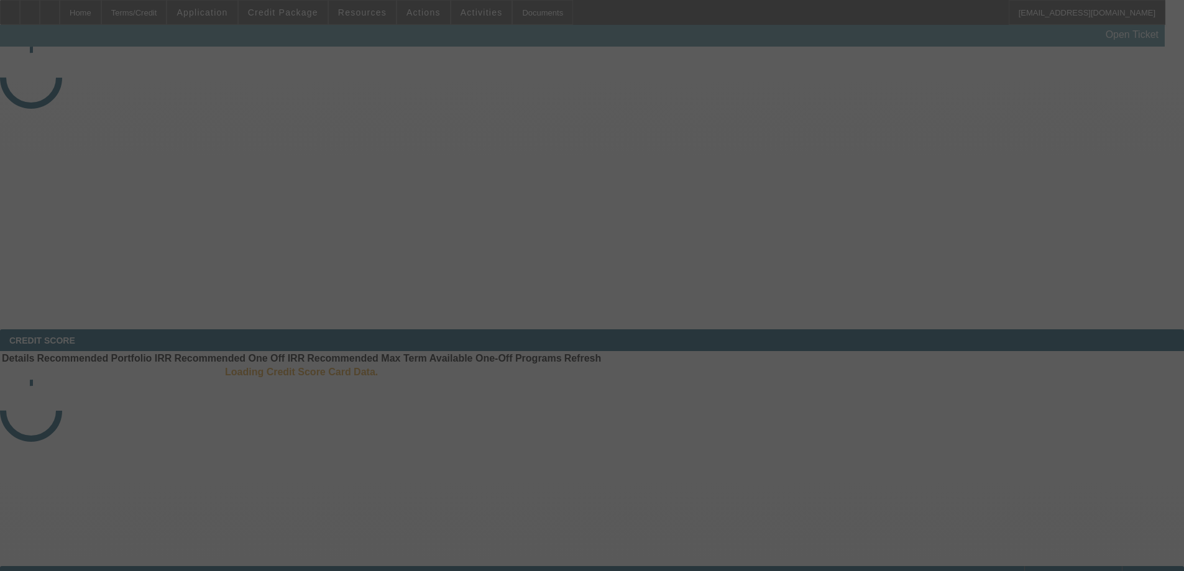
select select "3"
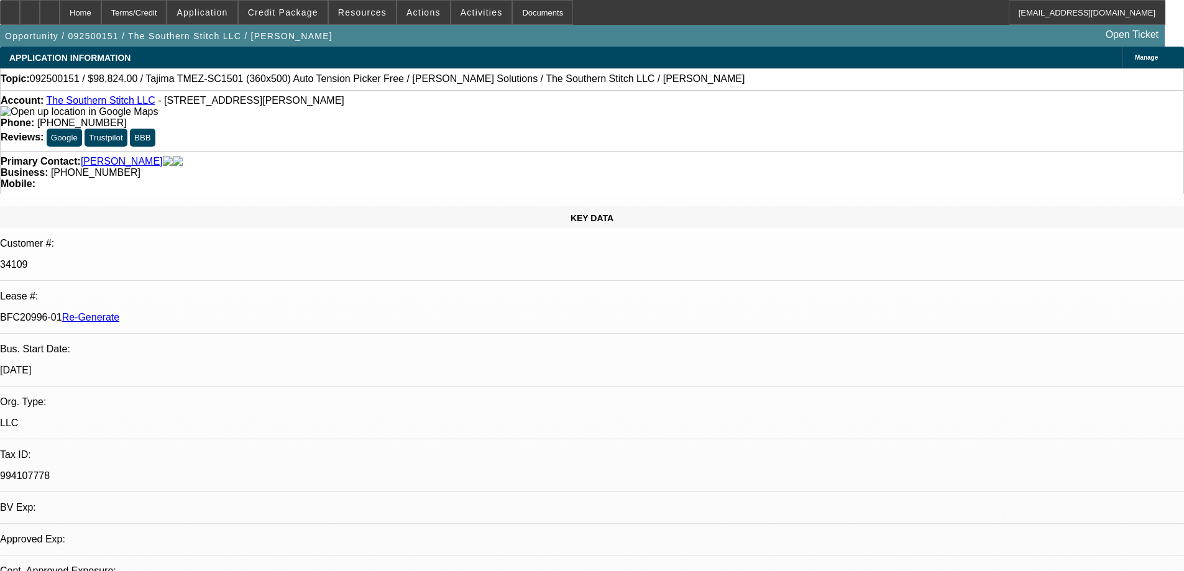
select select "0.2"
select select "2"
select select "0.1"
select select "1"
select select "2"
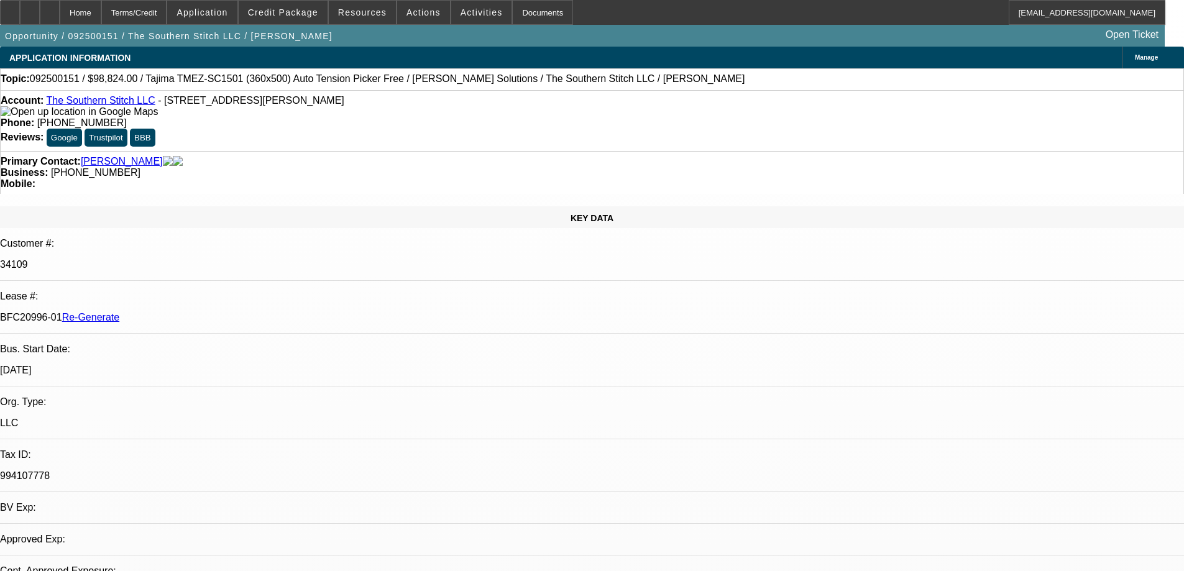
select select "4"
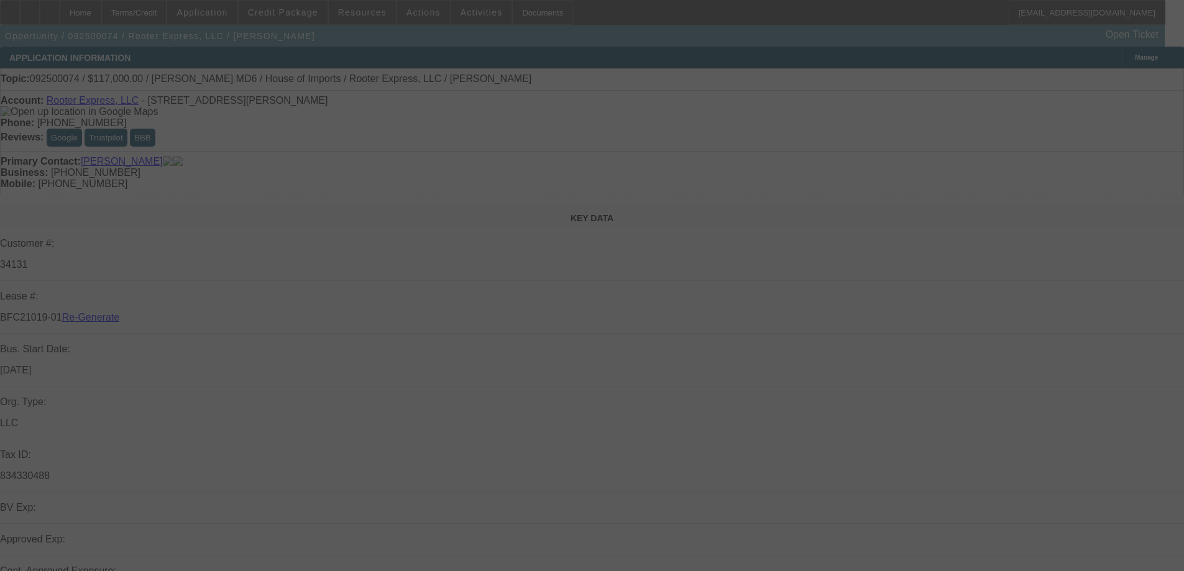
select select "3"
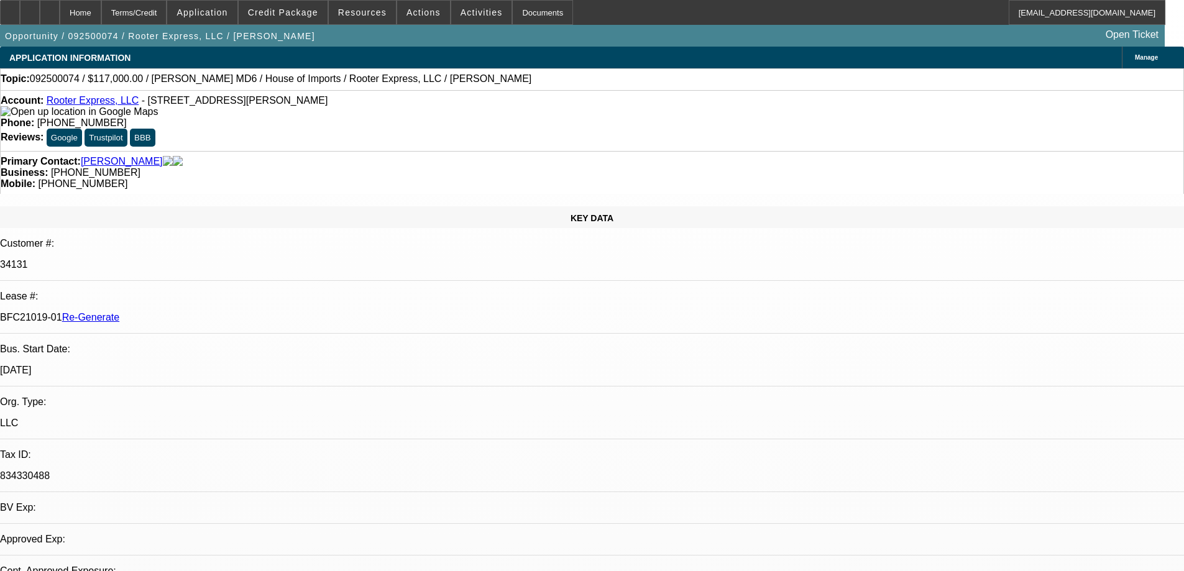
select select "0"
select select "2"
select select "0"
select select "6"
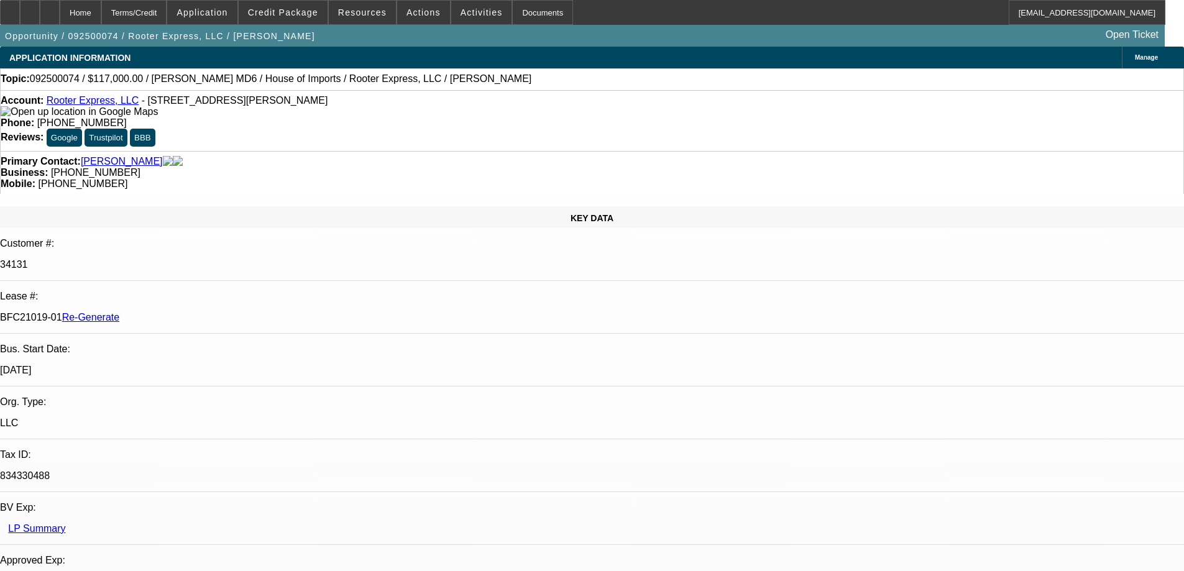
click at [354, 12] on span "Resources" at bounding box center [362, 12] width 48 height 10
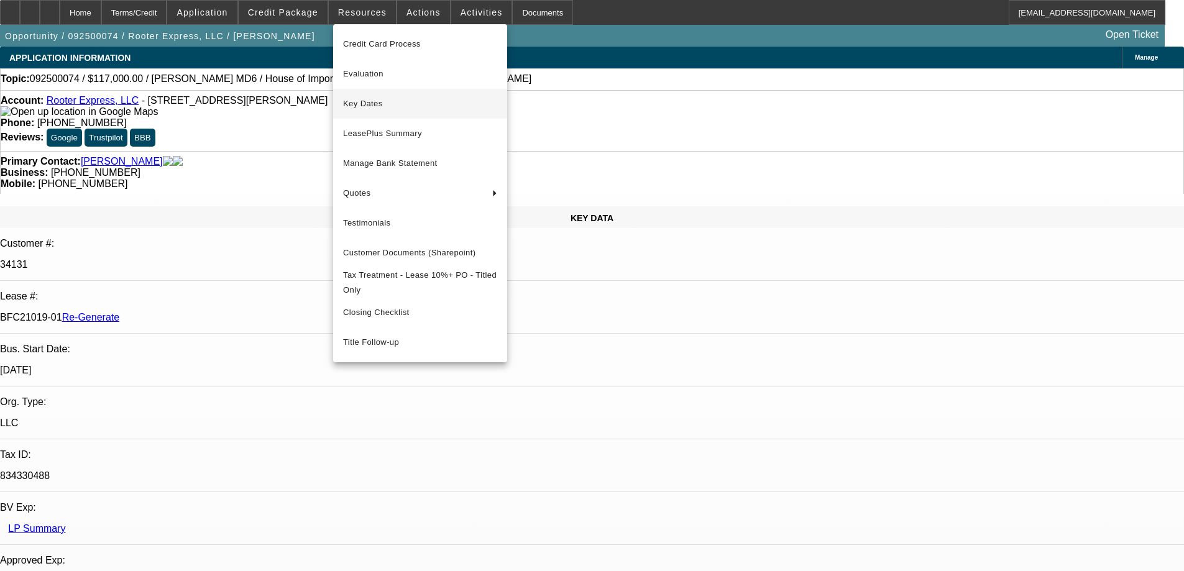
click at [365, 106] on span "Key Dates" at bounding box center [420, 103] width 154 height 15
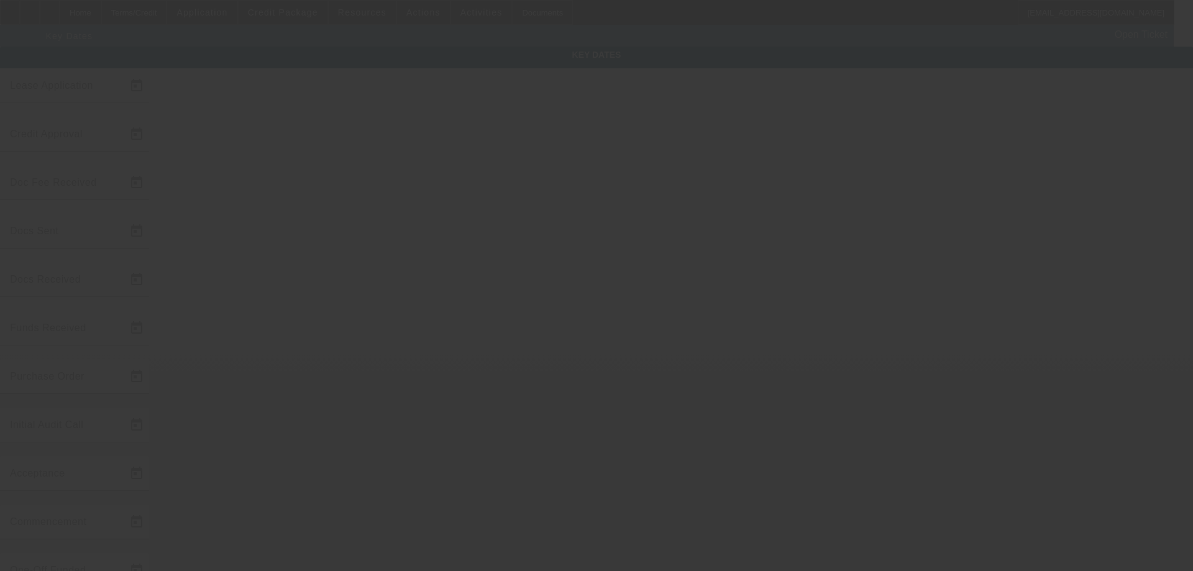
type input "9/4/2025"
type input "9/12/2025"
type input "9/25/2025"
type input "9/22/2025"
type input "9/25/2025"
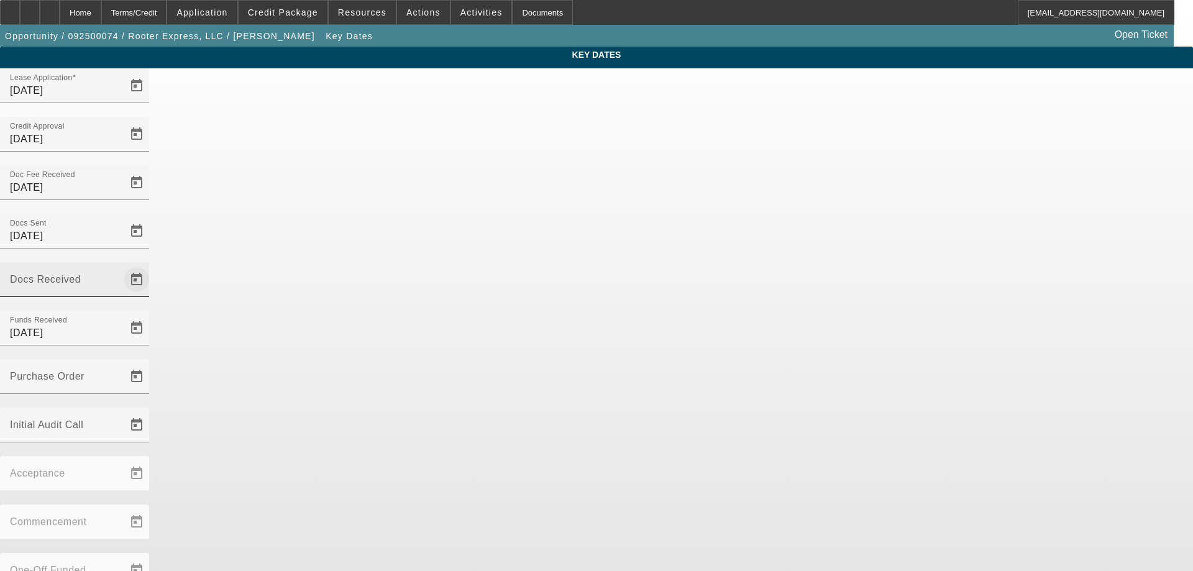
click at [152, 265] on span "Open calendar" at bounding box center [137, 280] width 30 height 30
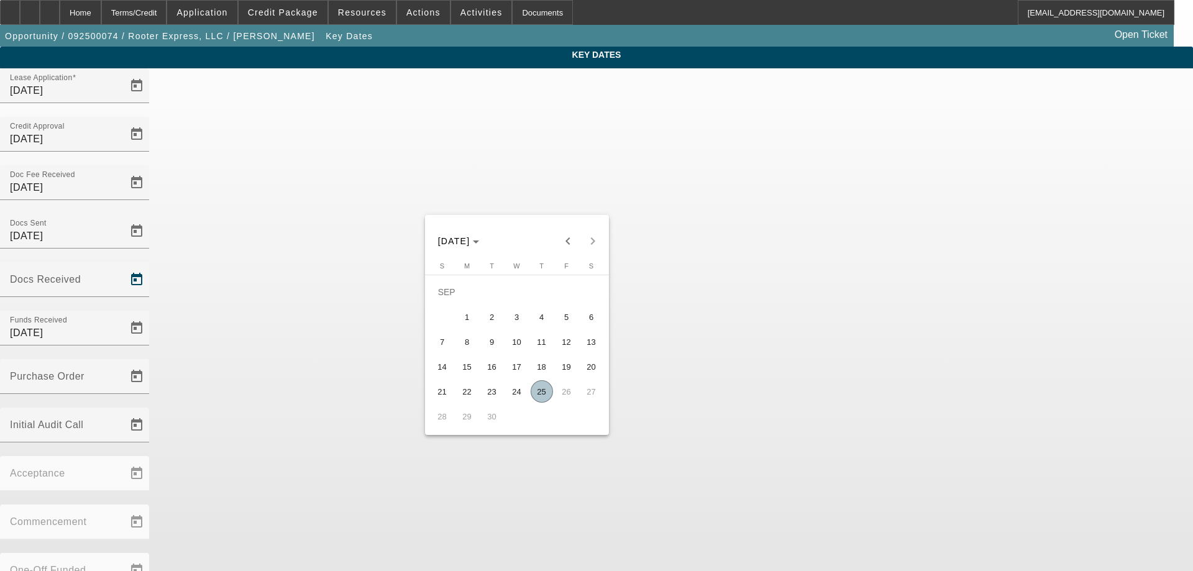
click at [536, 398] on span "25" at bounding box center [542, 391] width 22 height 22
type input "[DATE]"
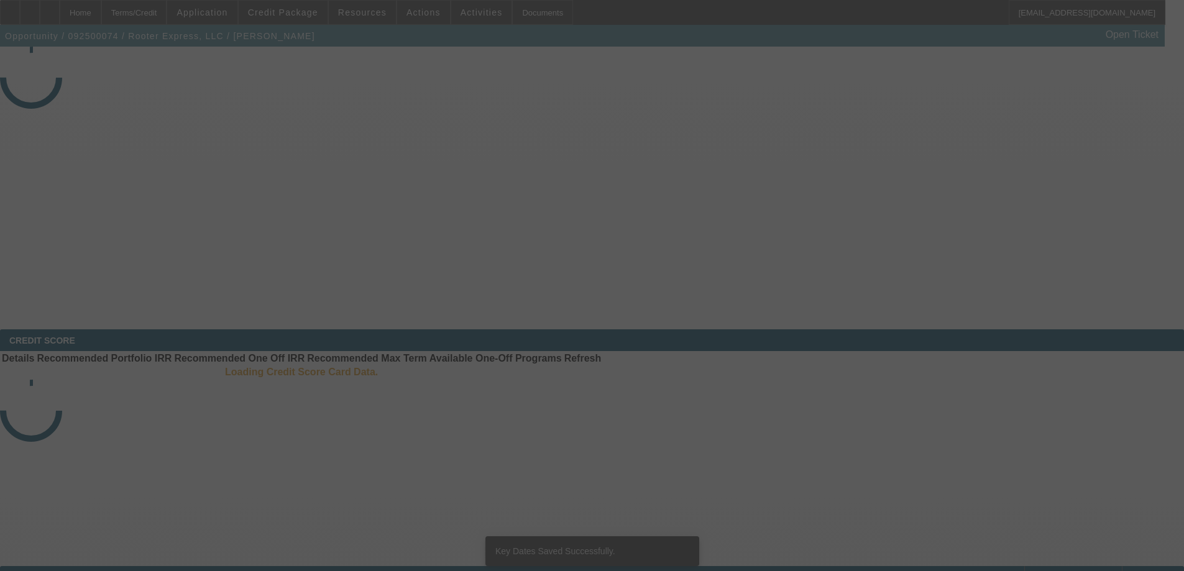
select select "3"
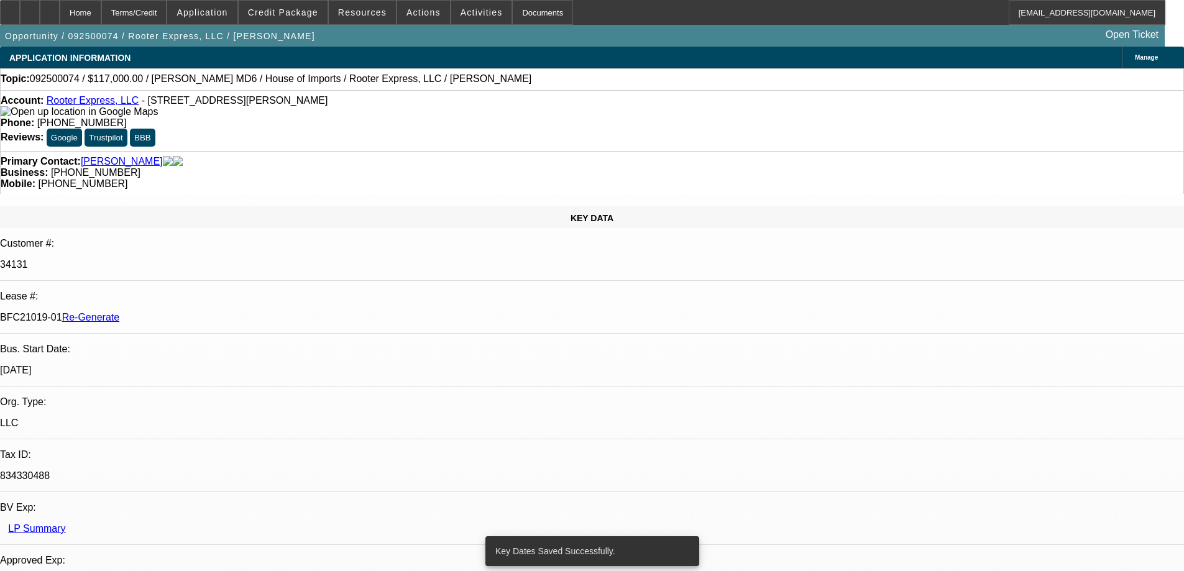
select select "0"
select select "2"
select select "0"
select select "6"
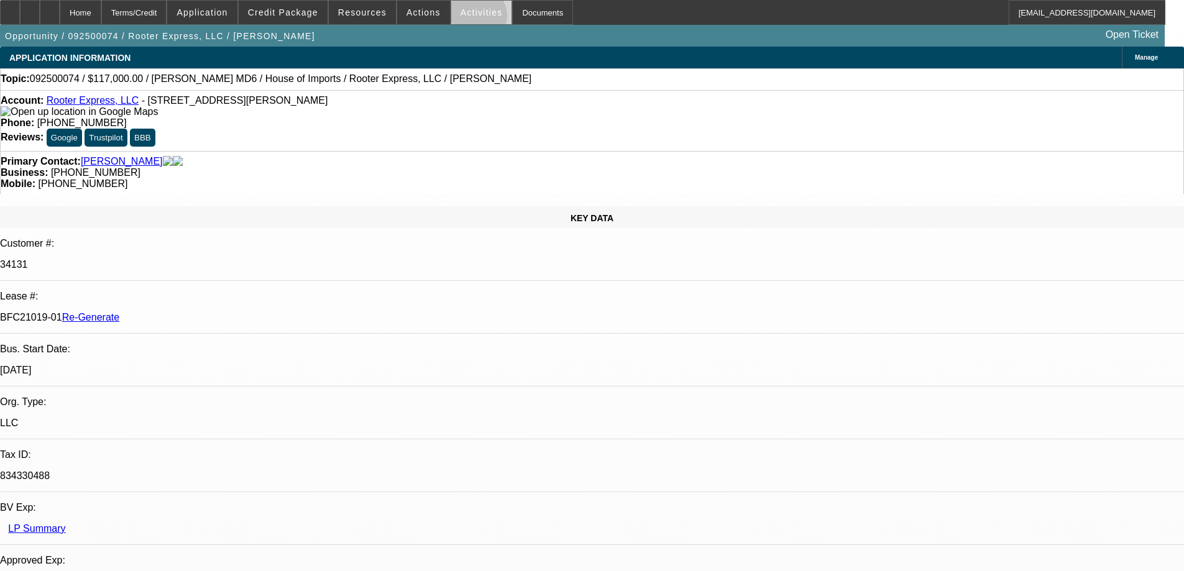
click at [464, 19] on span at bounding box center [481, 13] width 61 height 30
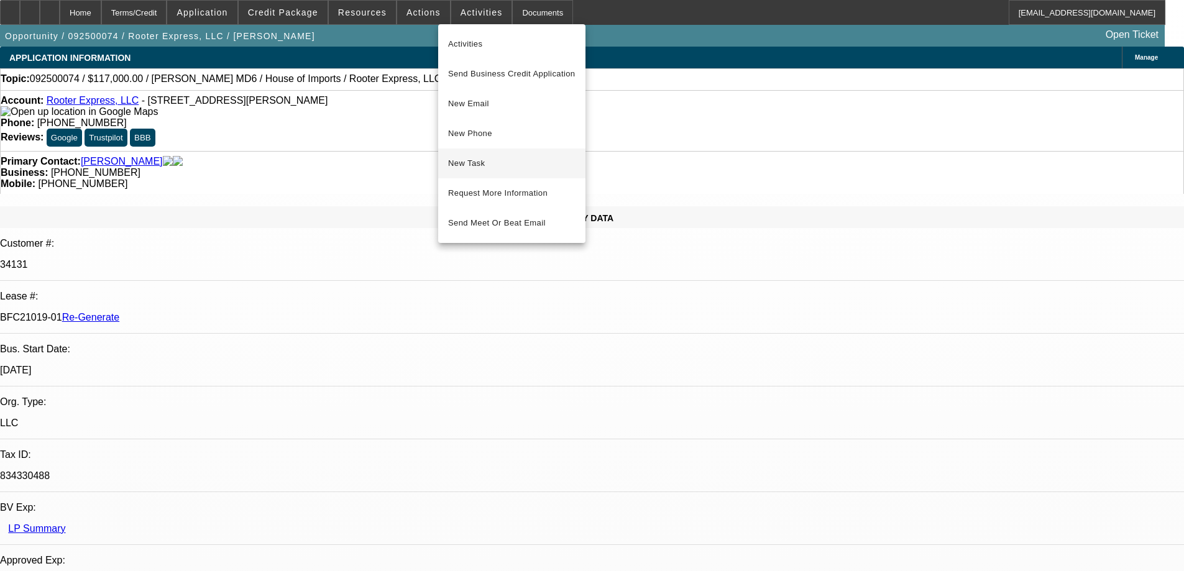
click at [467, 166] on span "New Task" at bounding box center [511, 163] width 127 height 15
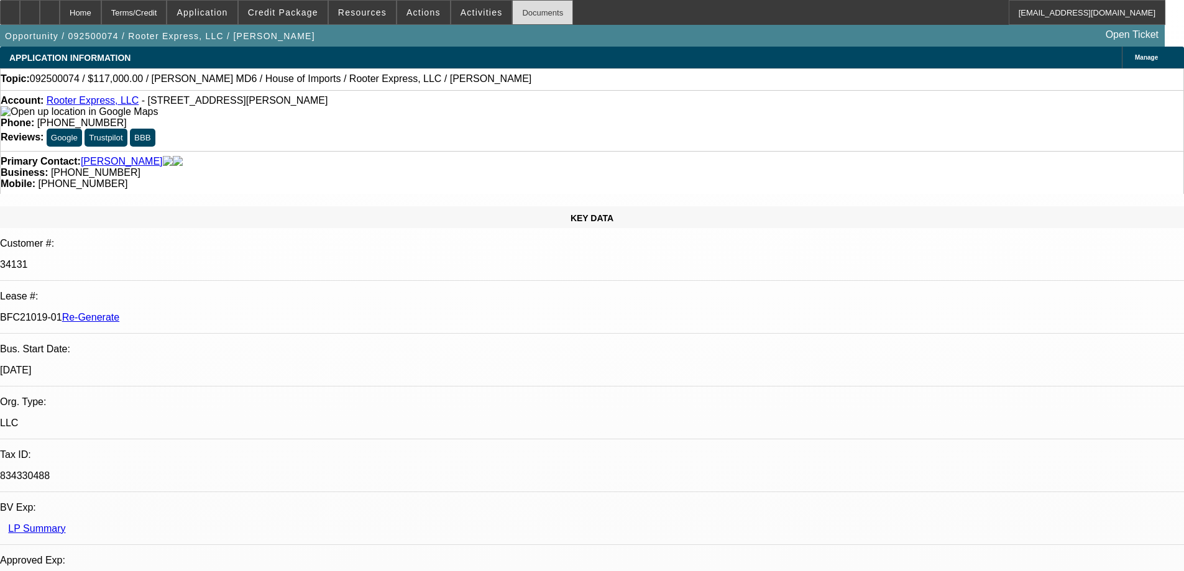
click at [512, 6] on div "Documents" at bounding box center [542, 12] width 61 height 25
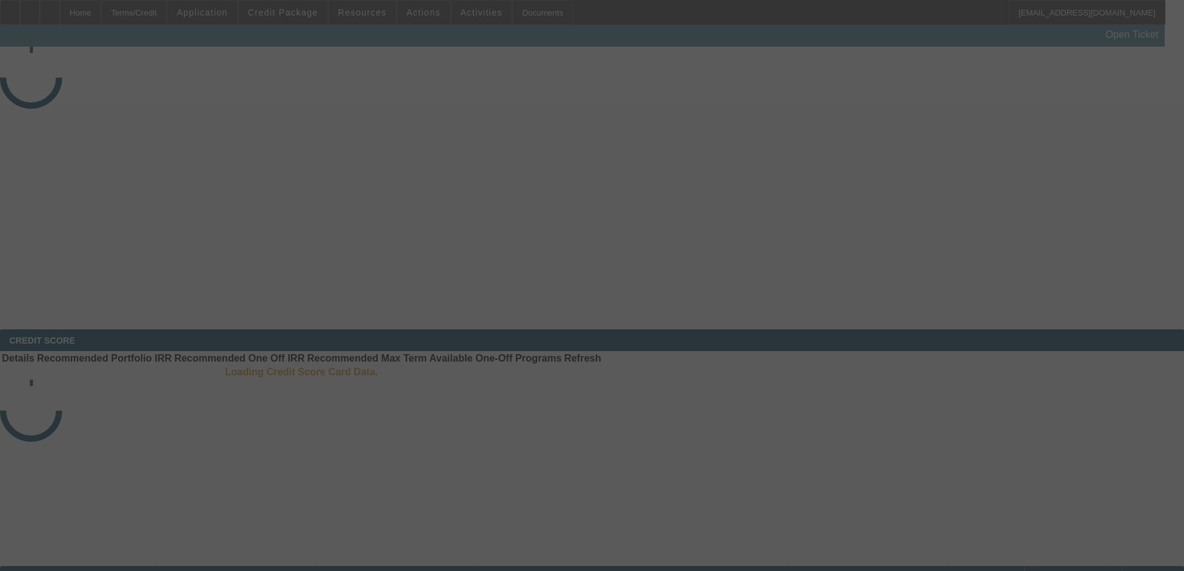
select select "3"
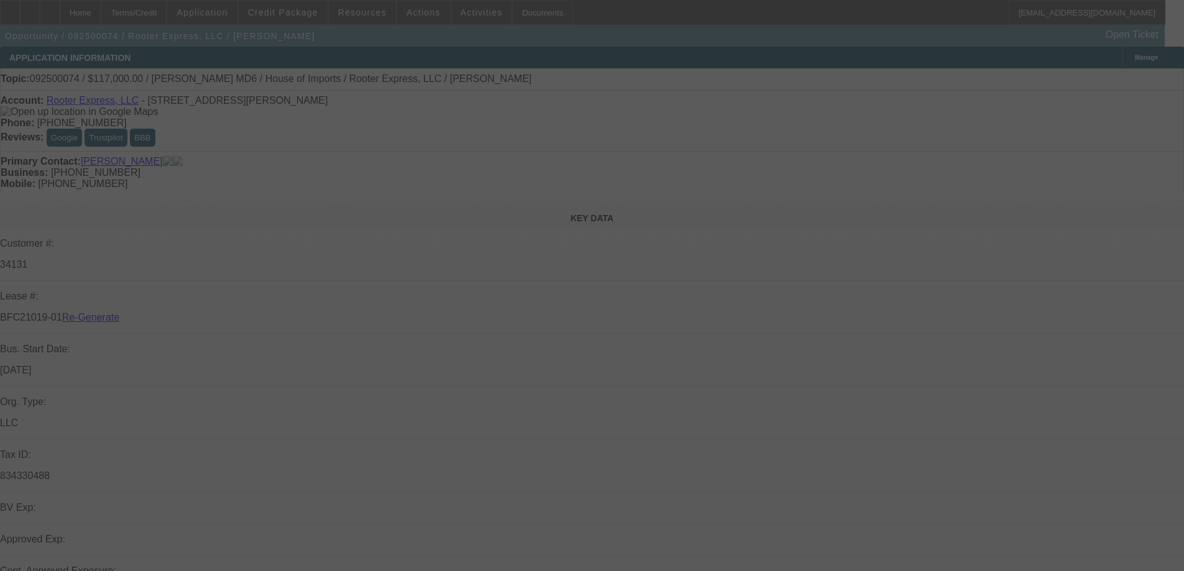
click at [290, 17] on div at bounding box center [592, 285] width 1184 height 571
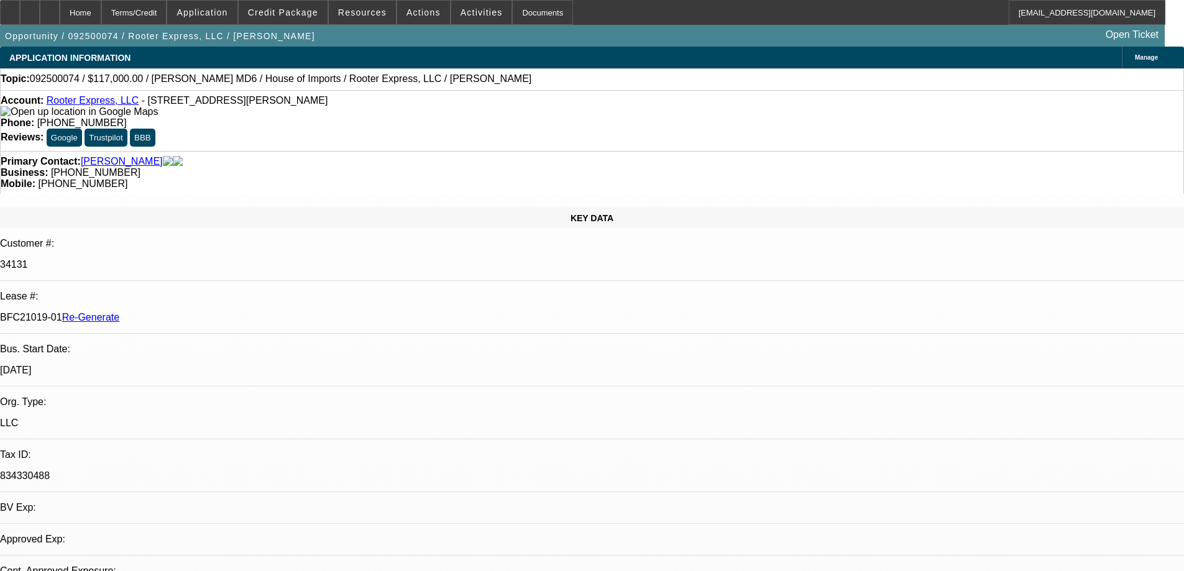
select select "0"
select select "2"
select select "0"
select select "6"
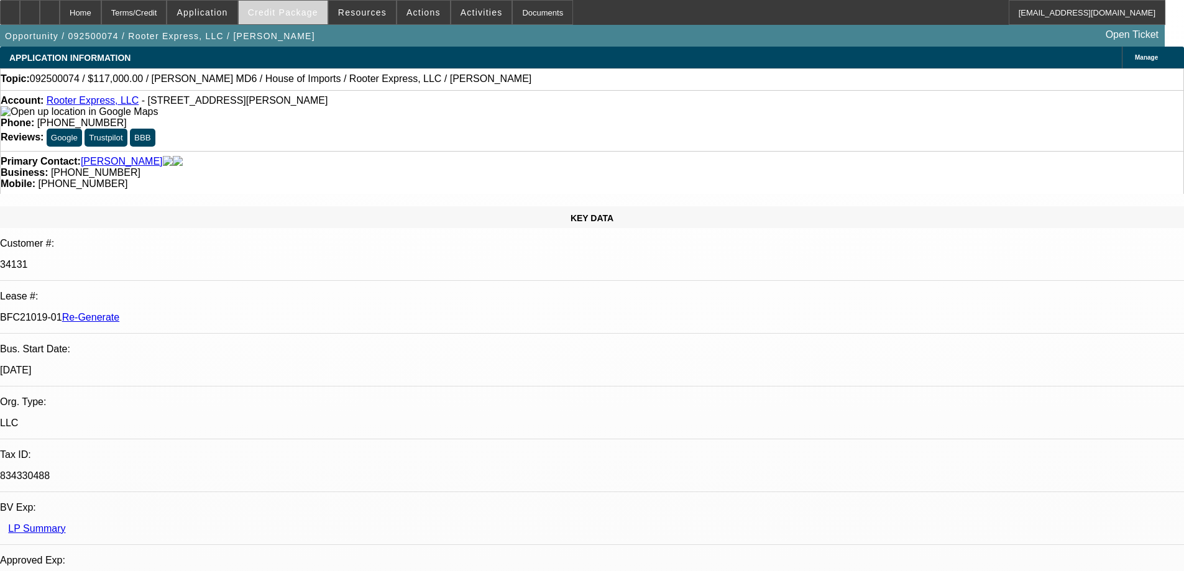
click at [303, 22] on span at bounding box center [283, 13] width 89 height 30
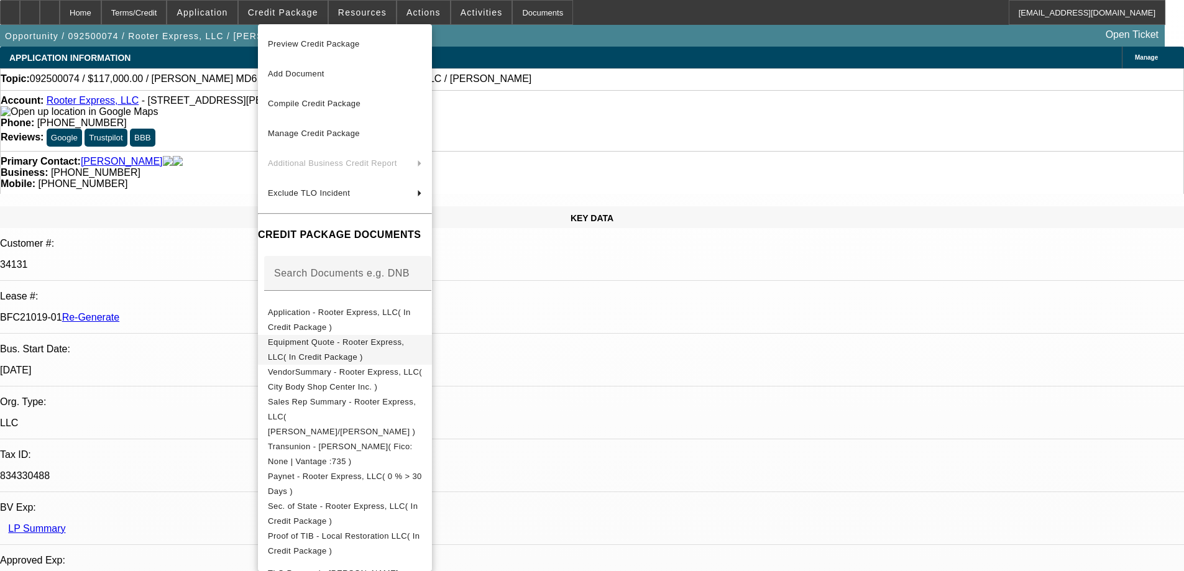
click at [317, 344] on span "Equipment Quote - Rooter Express, LLC( In Credit Package )" at bounding box center [336, 349] width 136 height 24
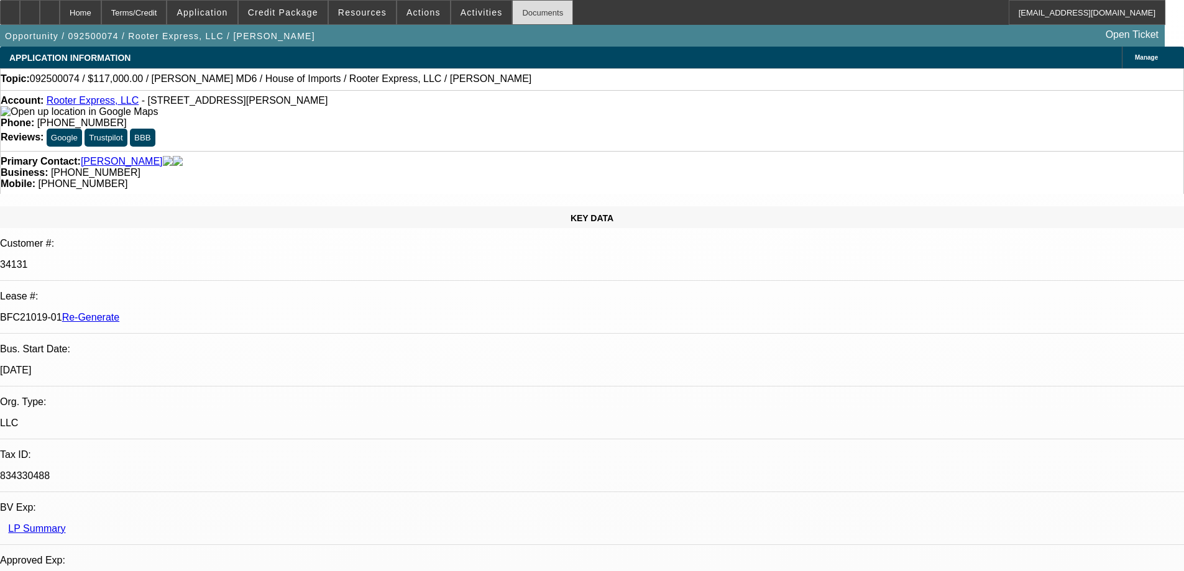
click at [529, 9] on div "Documents" at bounding box center [542, 12] width 61 height 25
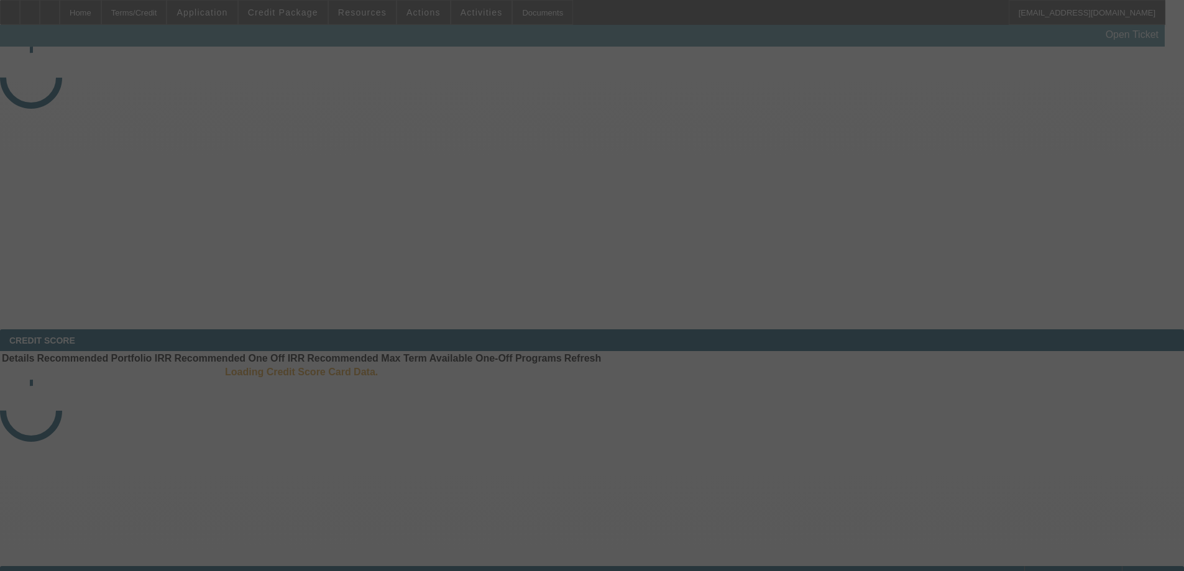
select select "3"
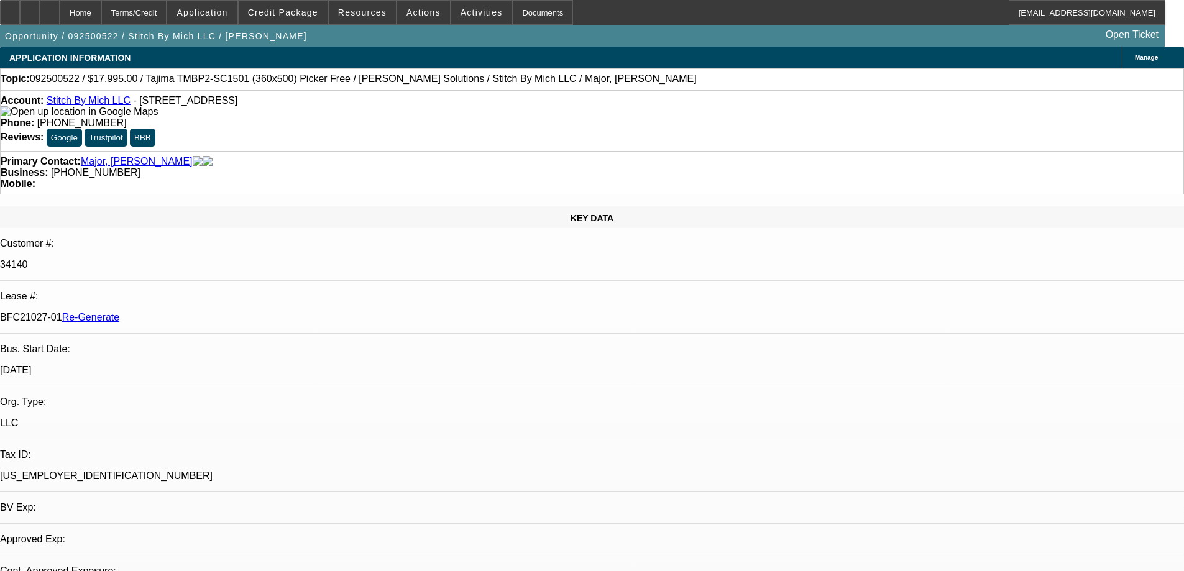
select select "0"
select select "2"
select select "0"
select select "6"
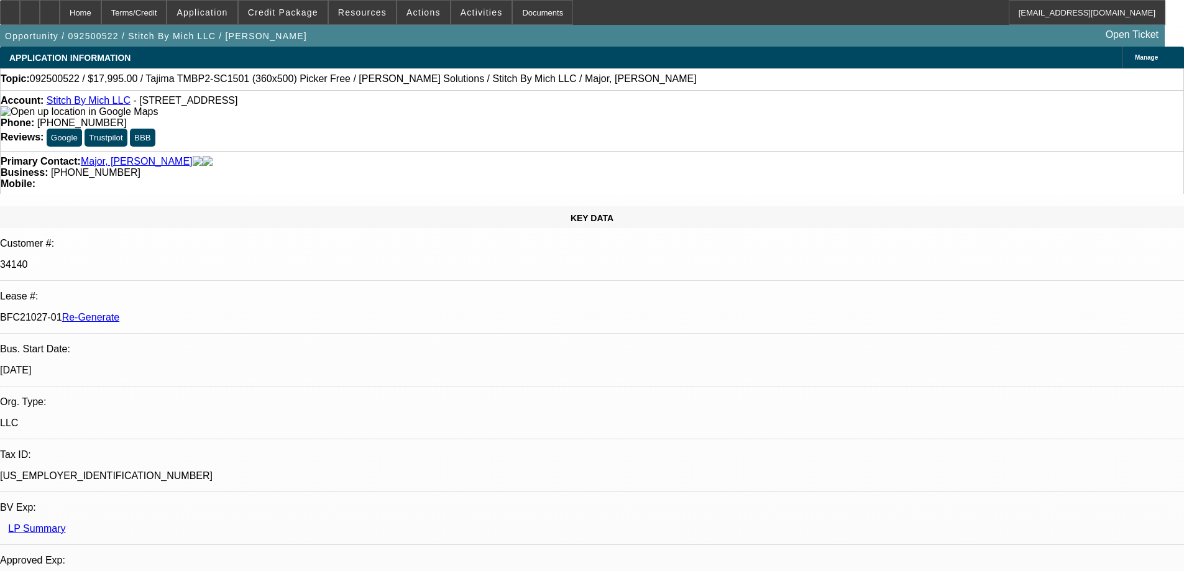
click at [518, 15] on div "Documents" at bounding box center [542, 12] width 61 height 25
click at [276, 2] on span at bounding box center [283, 13] width 89 height 30
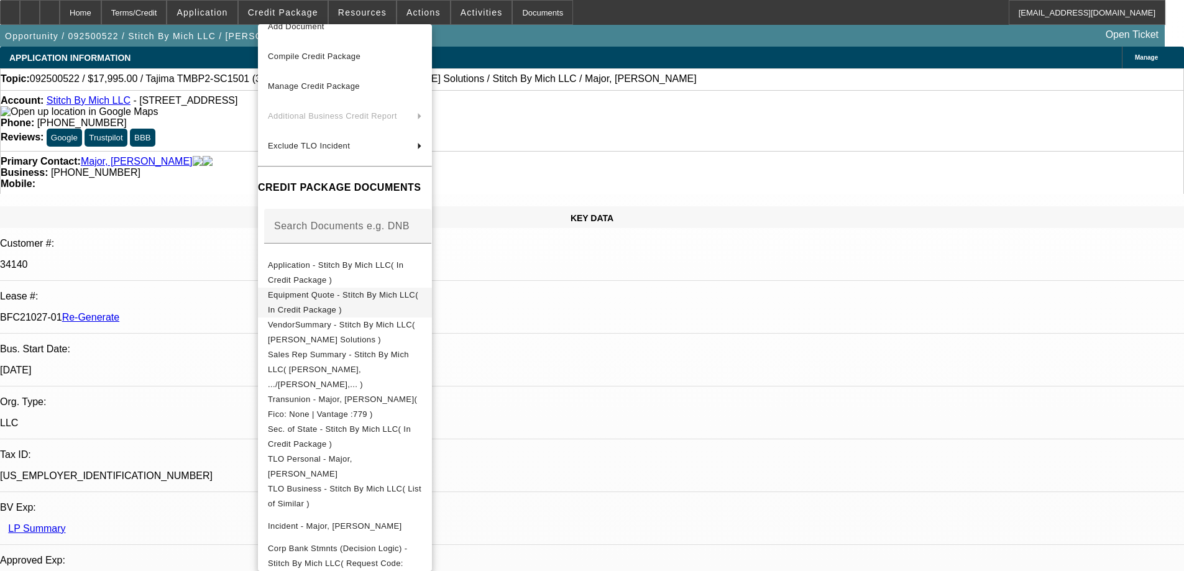
scroll to position [63, 0]
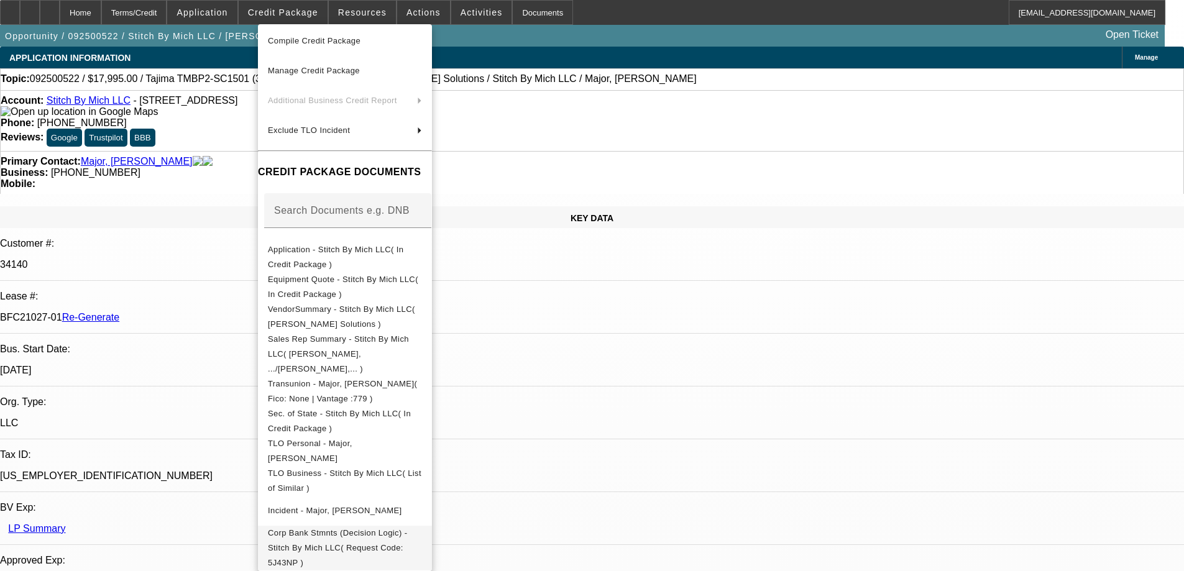
click at [395, 526] on span "Corp Bank Stmnts (Decision Logic) - Stitch By Mich LLC( Request Code: 5J43NP )" at bounding box center [345, 548] width 154 height 45
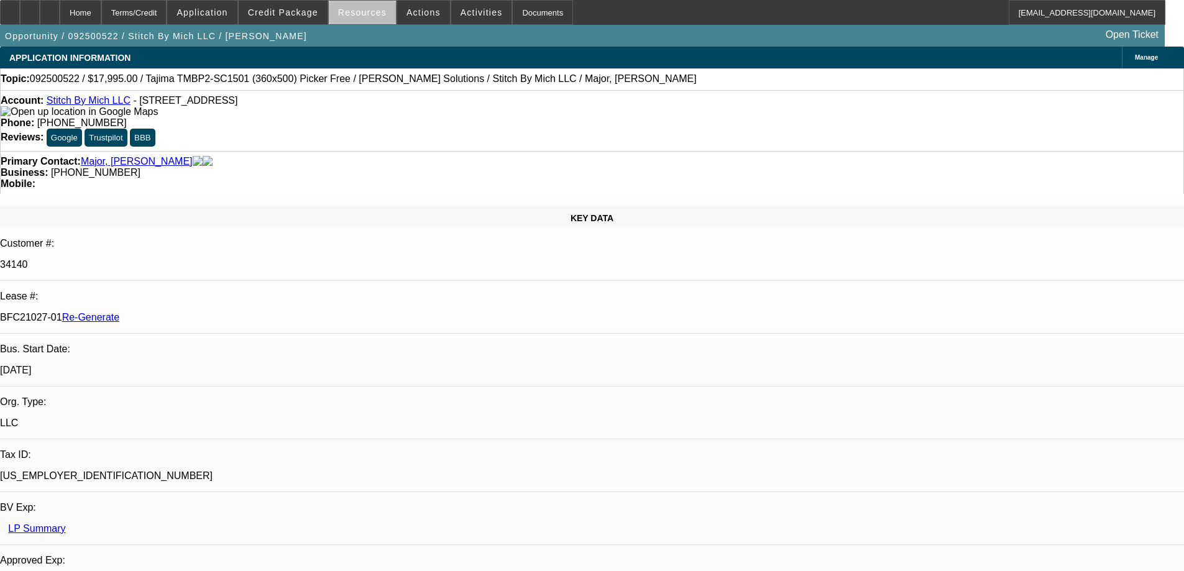
click at [375, 15] on span "Resources" at bounding box center [362, 12] width 48 height 10
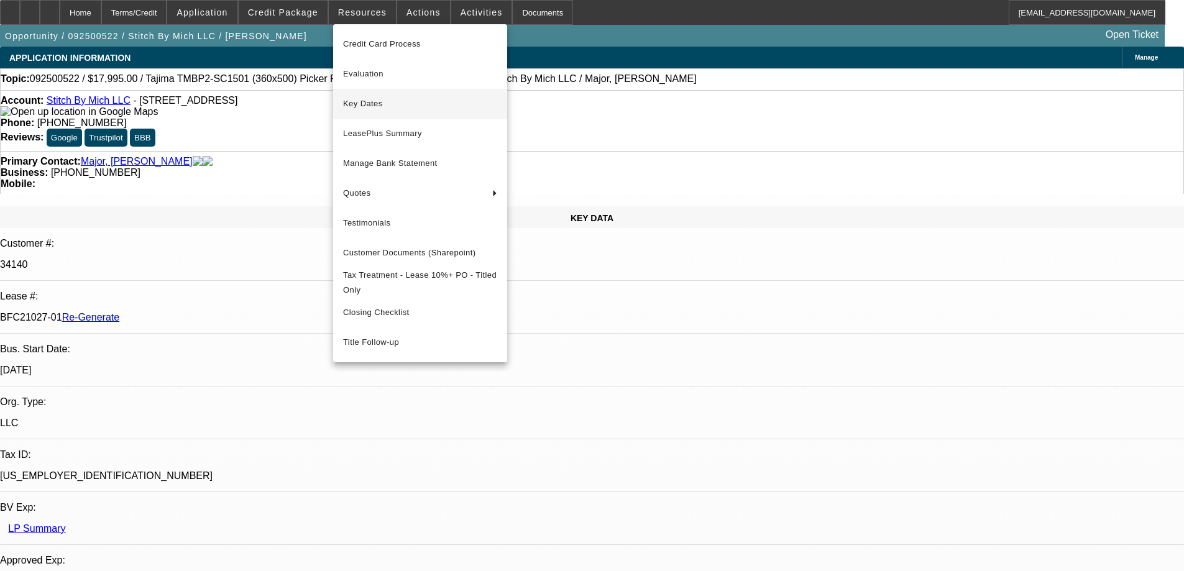
click at [355, 104] on span "Key Dates" at bounding box center [420, 103] width 154 height 15
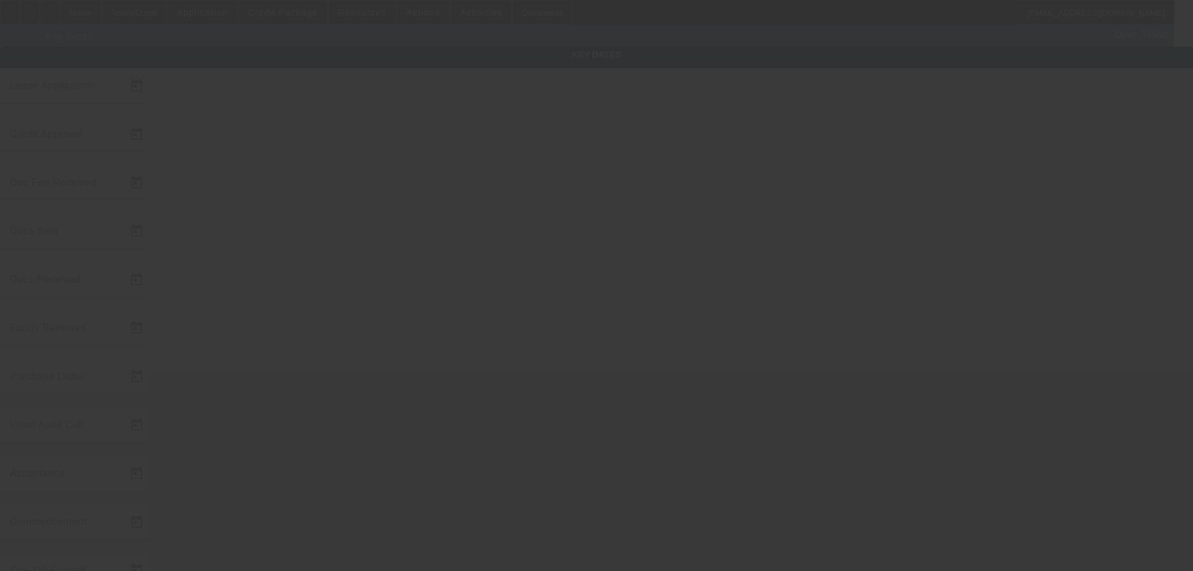
type input "9/24/2025"
type input "9/25/2025"
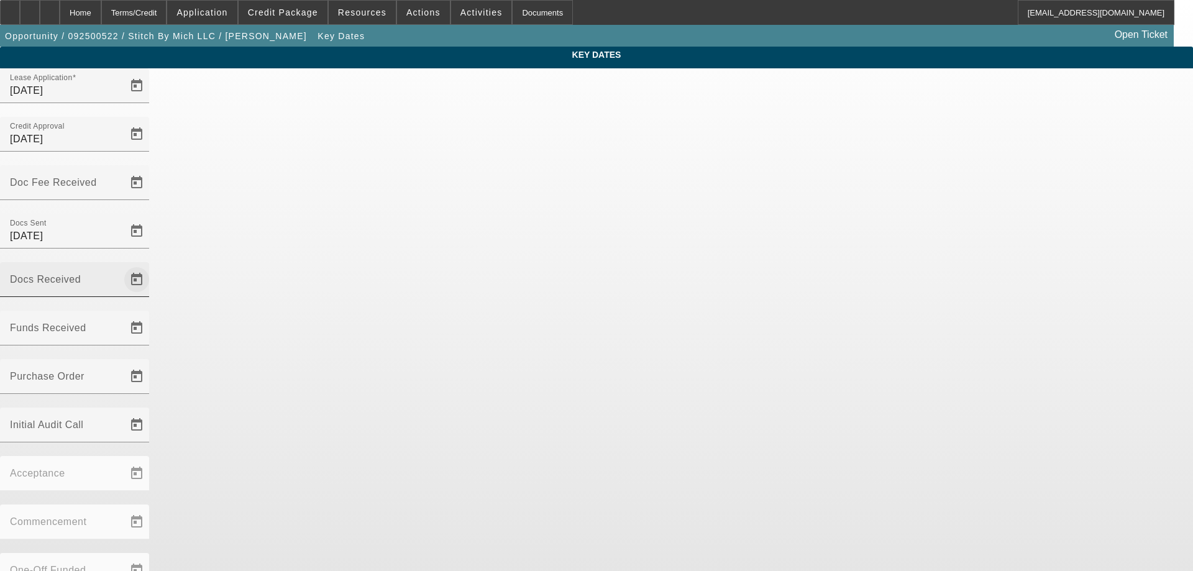
click at [152, 265] on span "Open calendar" at bounding box center [137, 280] width 30 height 30
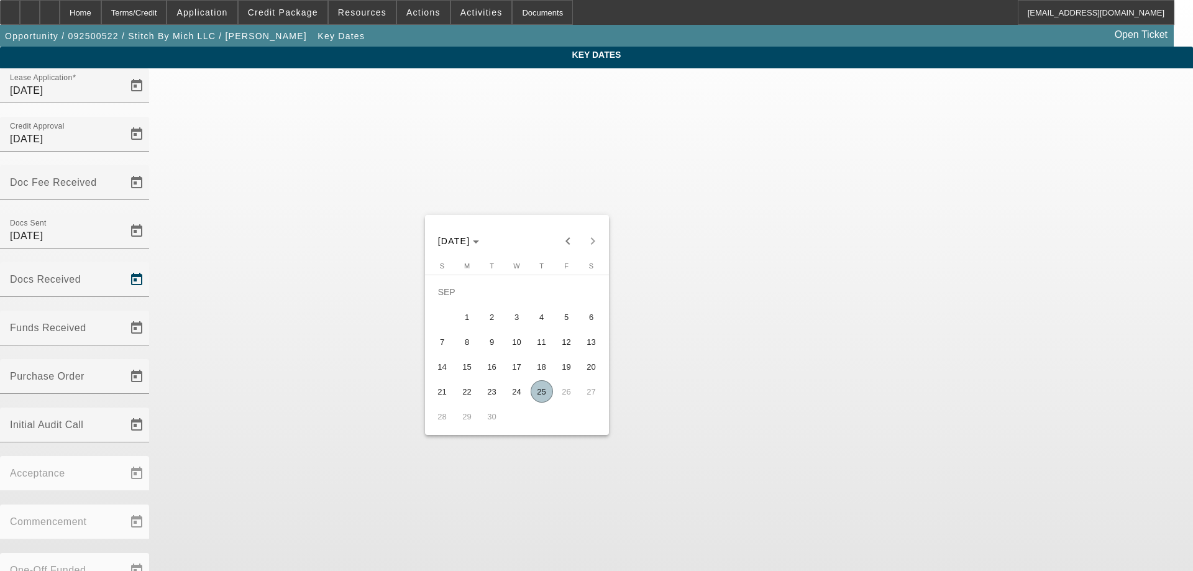
click at [536, 393] on span "25" at bounding box center [542, 391] width 22 height 22
type input "9/25/2025"
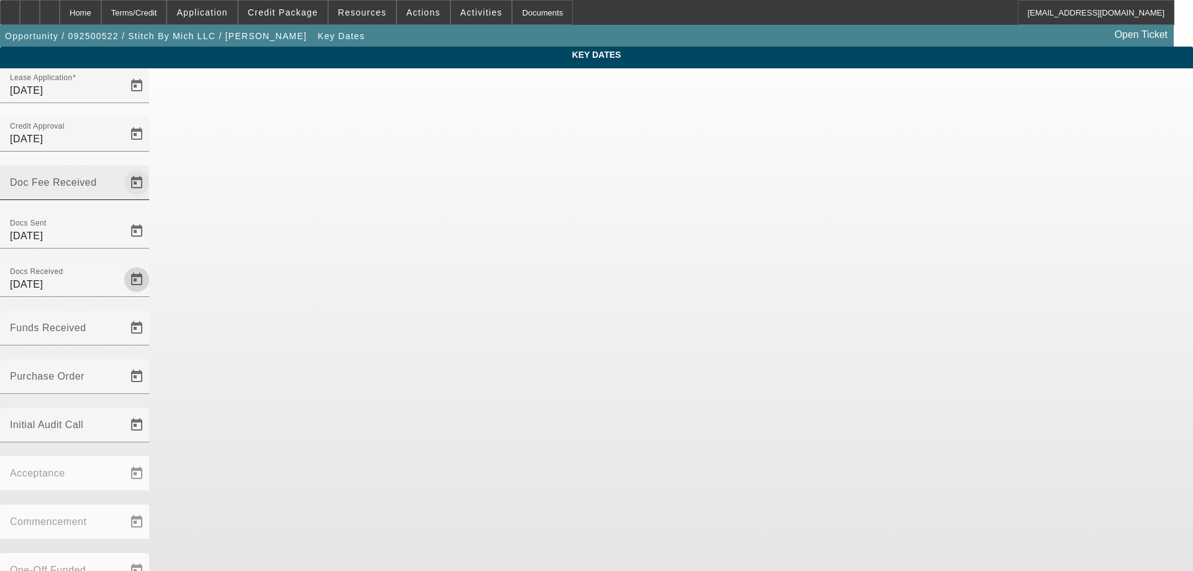
click at [152, 168] on span "Open calendar" at bounding box center [137, 183] width 30 height 30
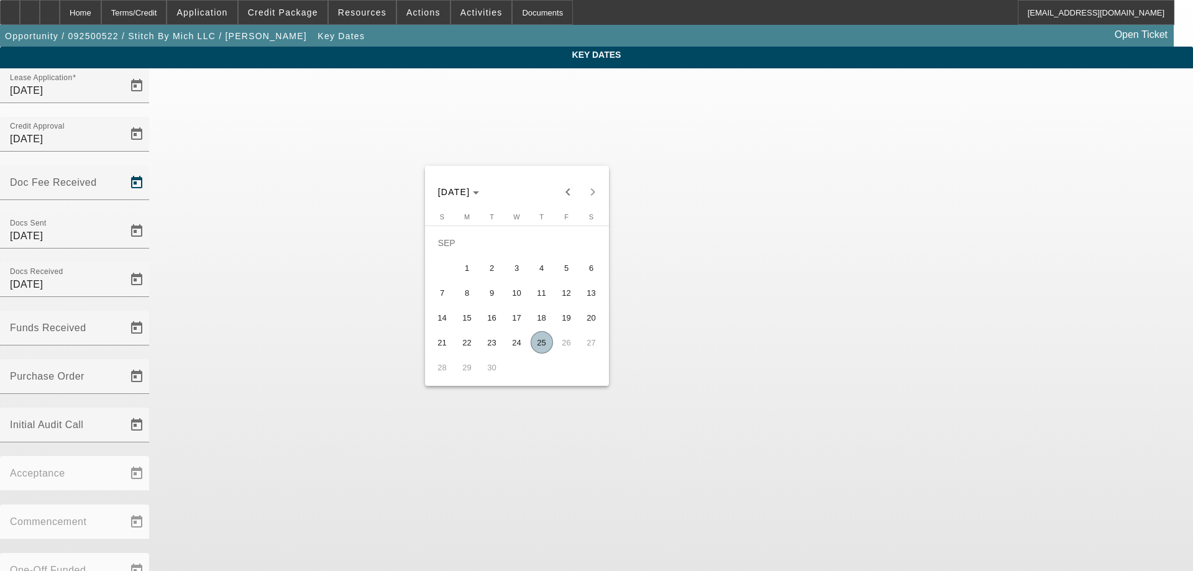
click at [547, 342] on span "25" at bounding box center [542, 342] width 22 height 22
type input "9/25/2025"
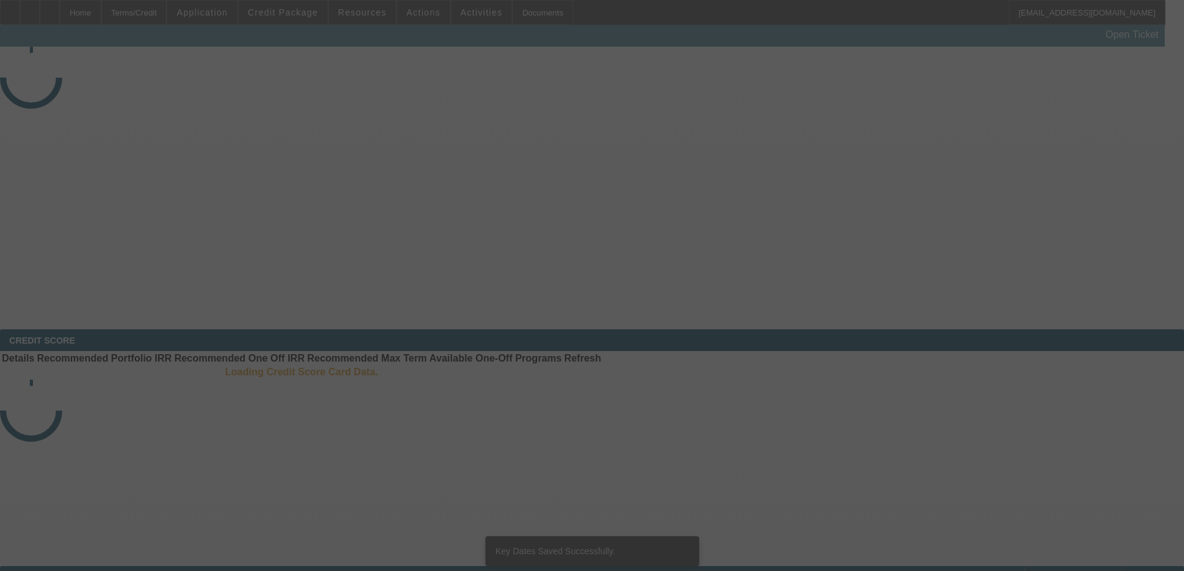
select select "3"
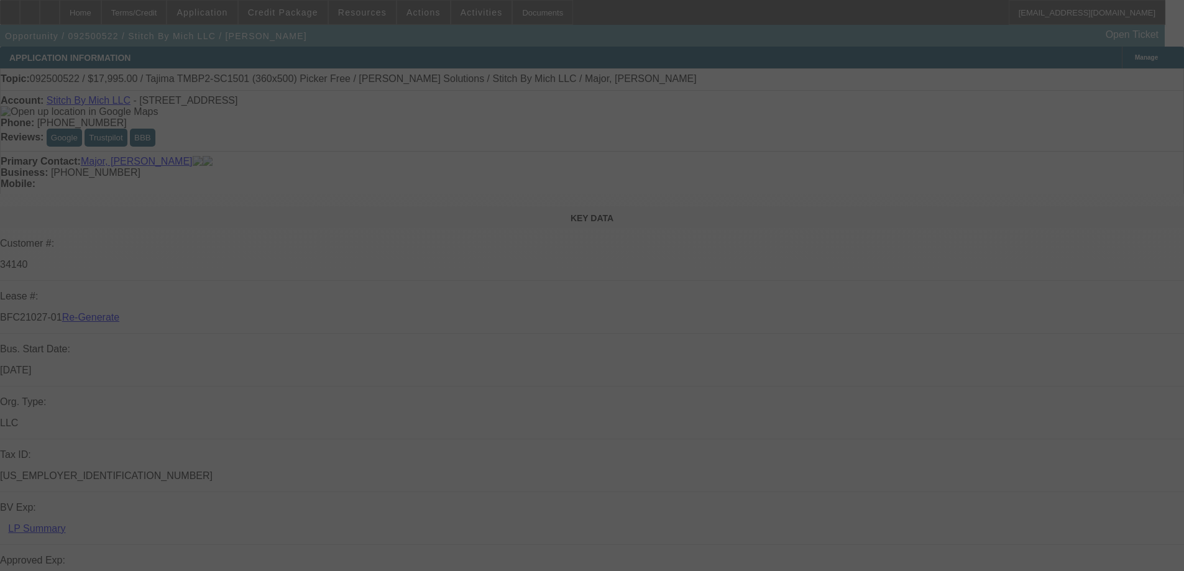
select select "0"
select select "2"
select select "0"
select select "6"
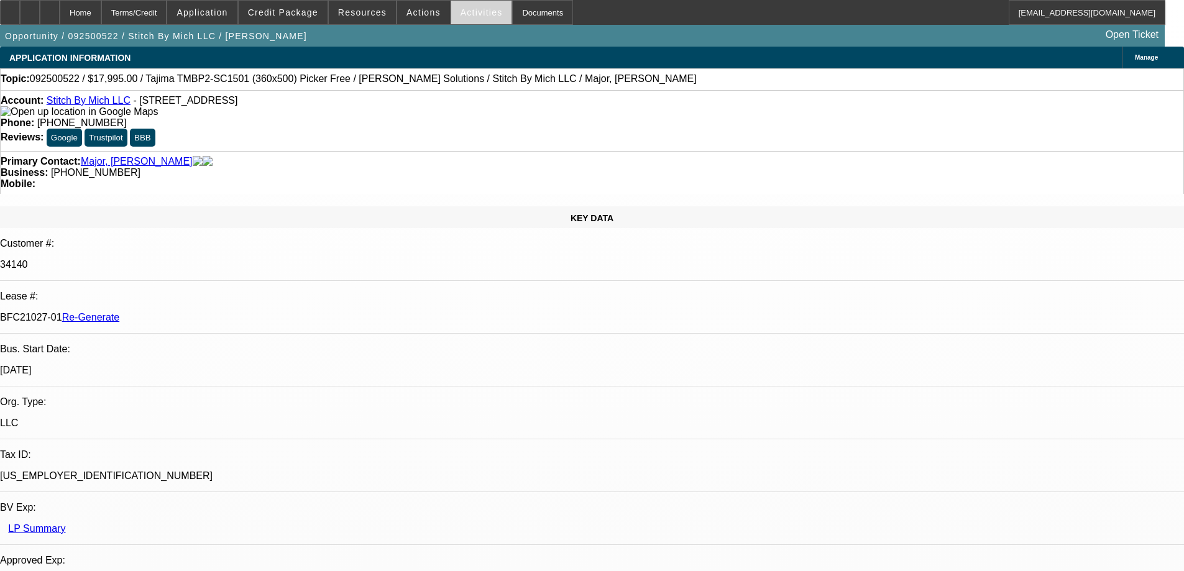
click at [478, 14] on span "Activities" at bounding box center [481, 12] width 42 height 10
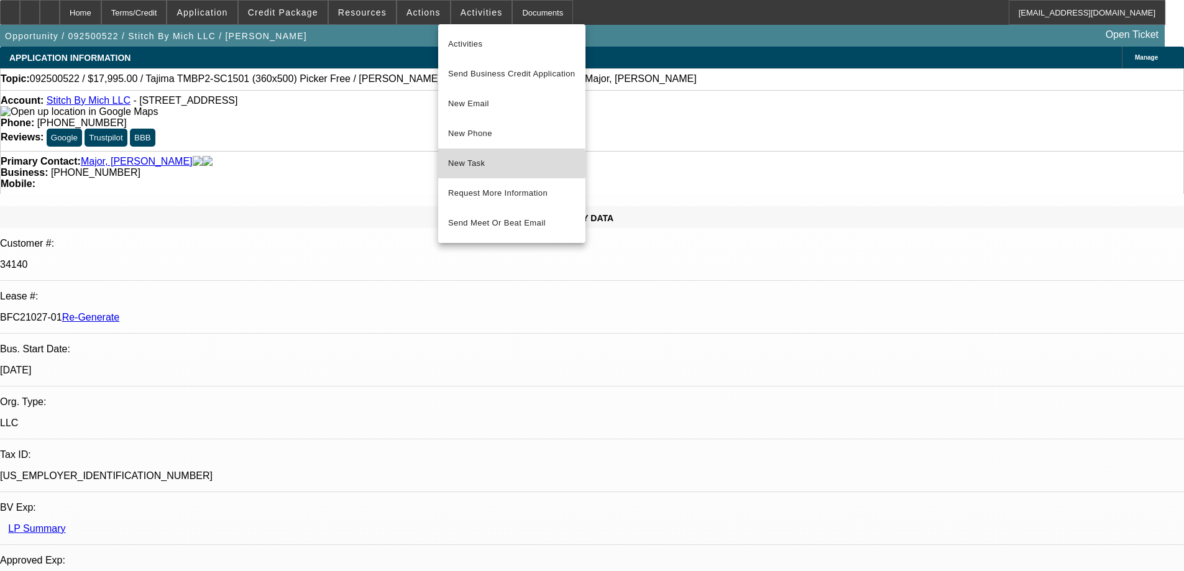
click at [478, 165] on span "New Task" at bounding box center [511, 163] width 127 height 15
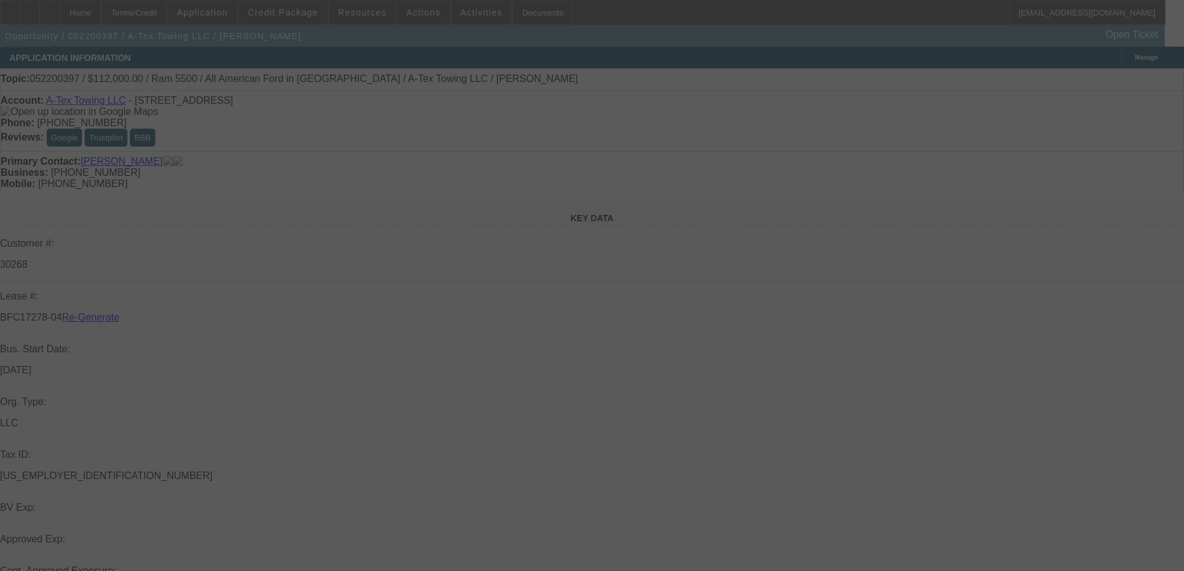
select select "4"
select select "0"
select select "6"
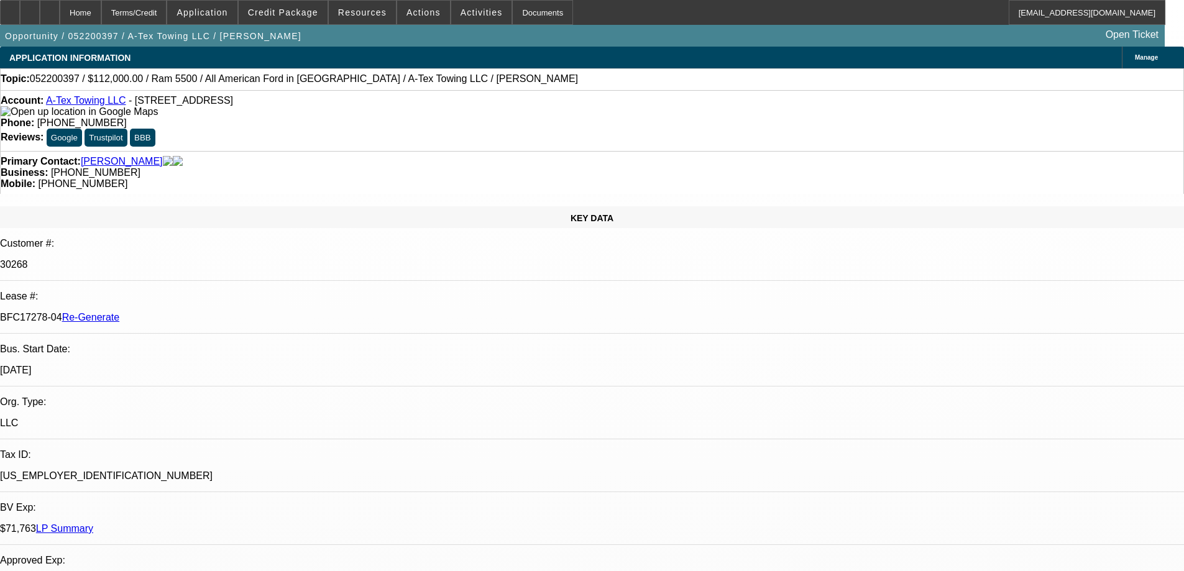
click at [109, 291] on div "Lease #:" at bounding box center [592, 296] width 1184 height 11
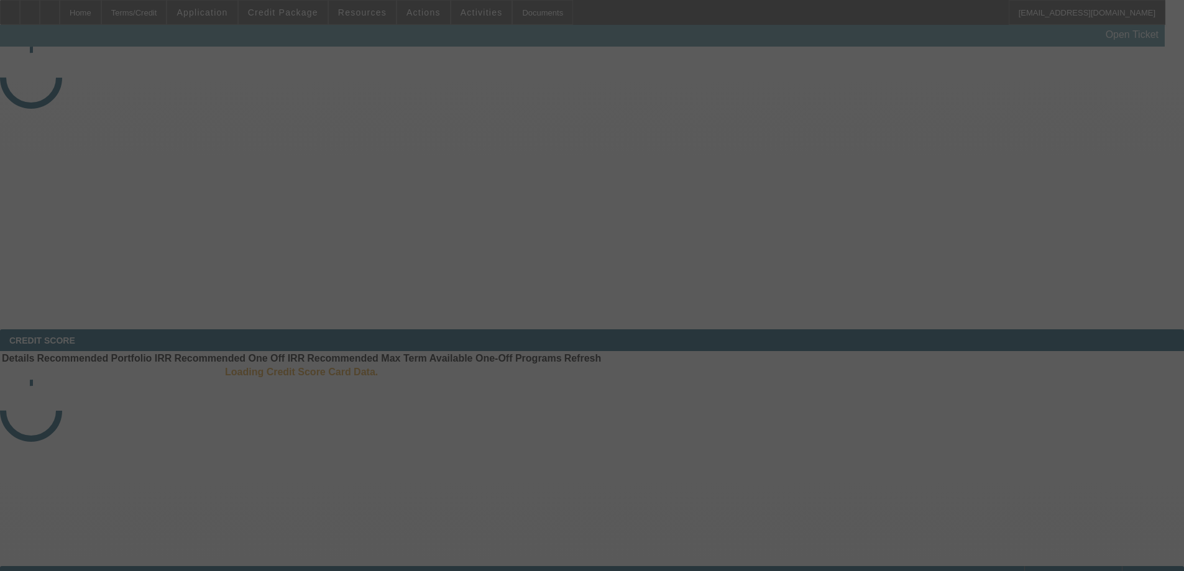
select select "4"
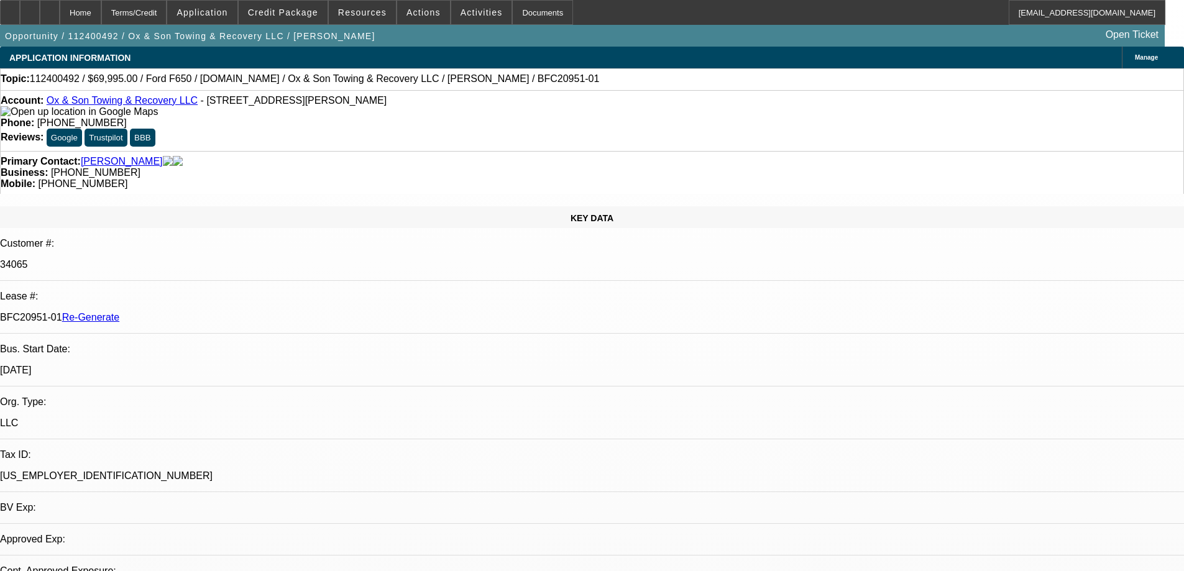
select select "0"
select select "3"
select select "0"
select select "6"
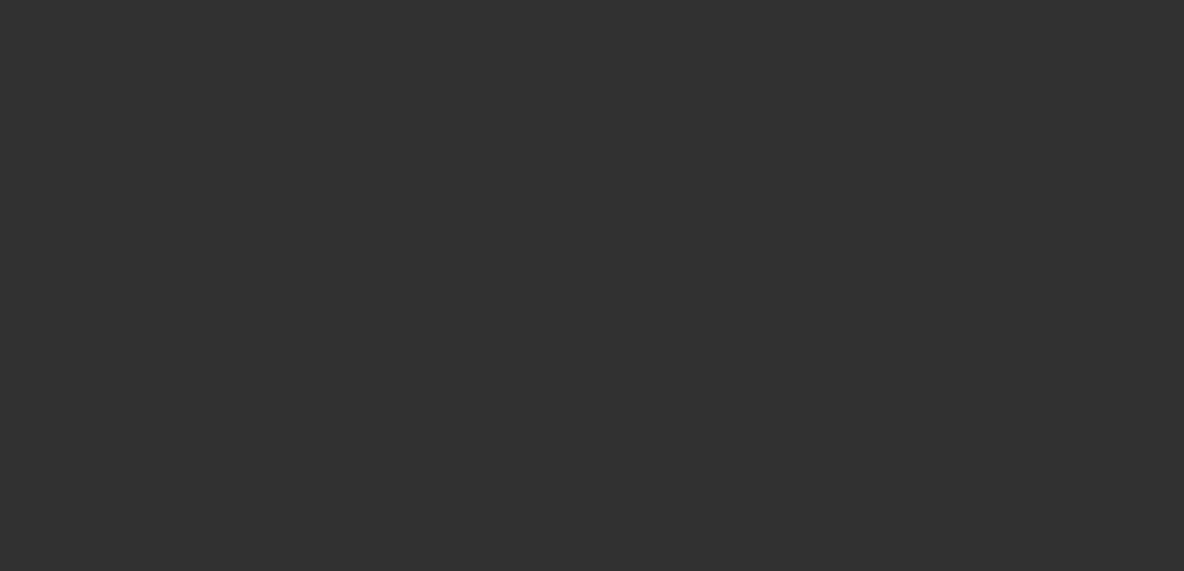
select select "3"
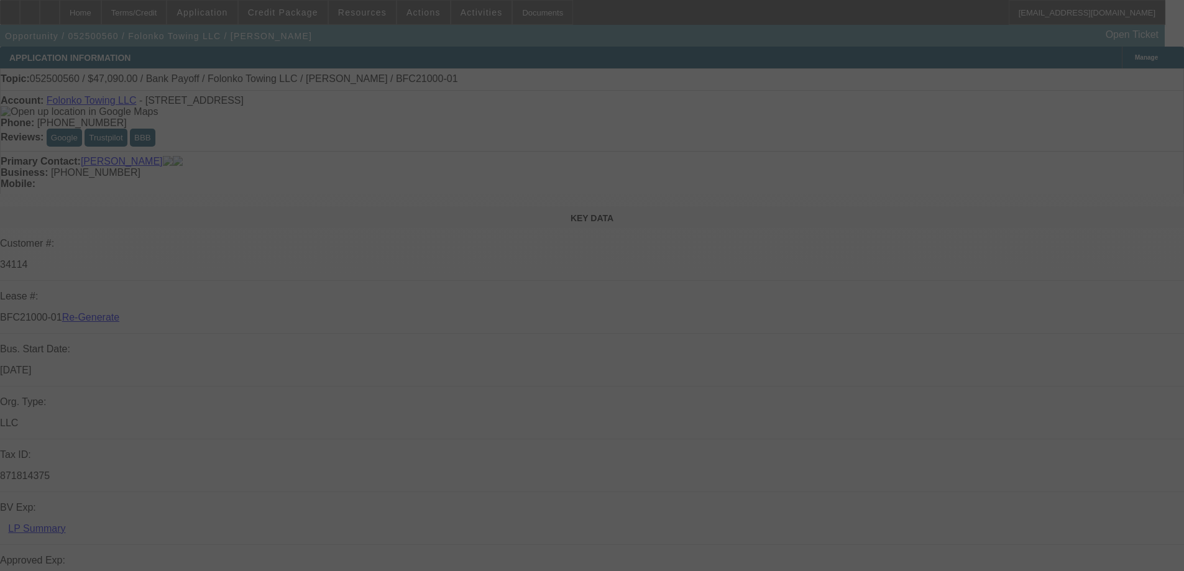
select select "0"
select select "2"
select select "0.1"
select select "4"
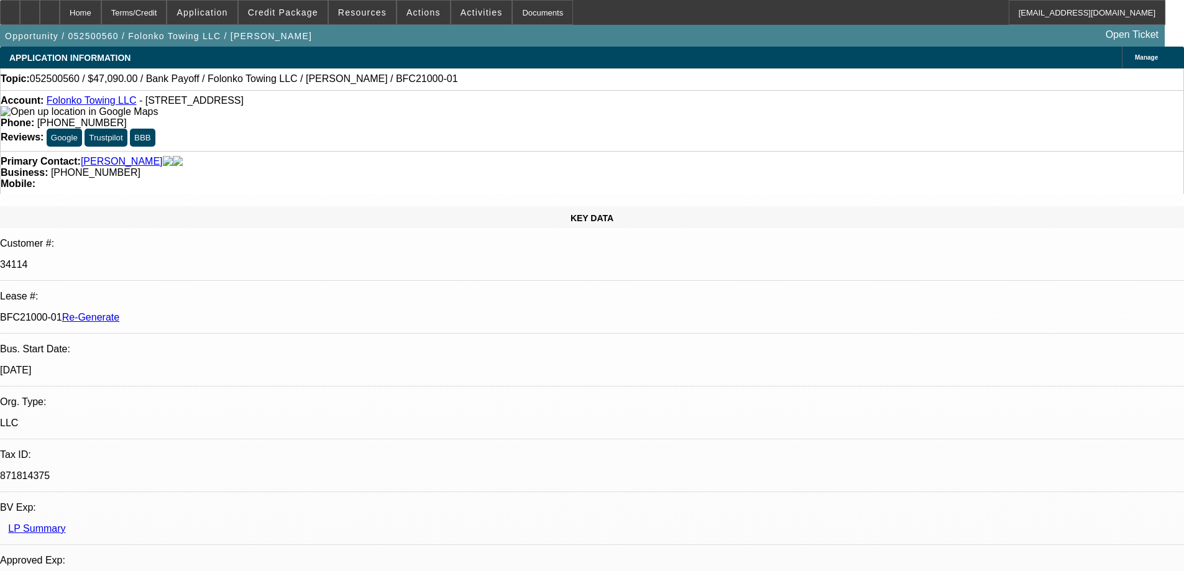
click at [424, 12] on span "Actions" at bounding box center [423, 12] width 34 height 10
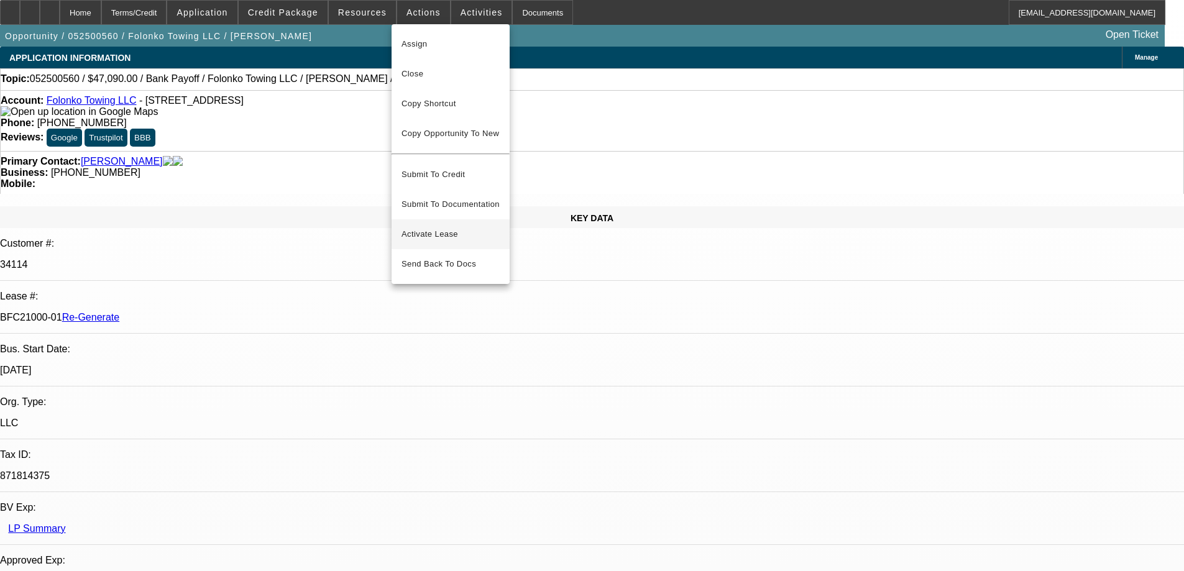
click at [409, 227] on span "Activate Lease" at bounding box center [450, 234] width 98 height 15
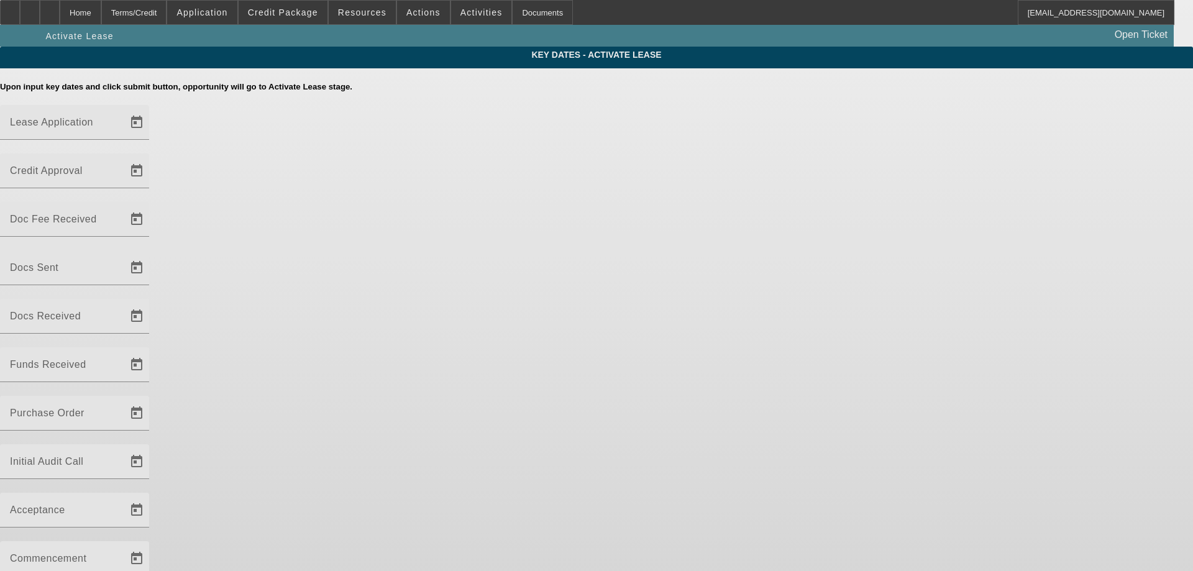
type input "[DATE]"
type input "9/19/2025"
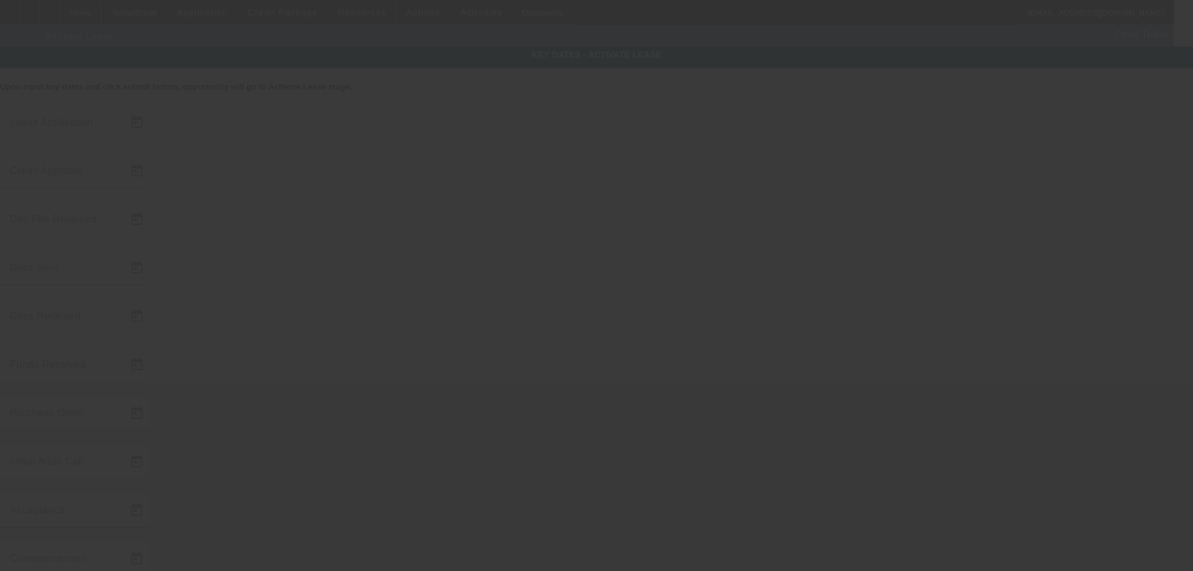
type input "9/12/2025"
type input "9/19/2025"
type input "9/23/2025"
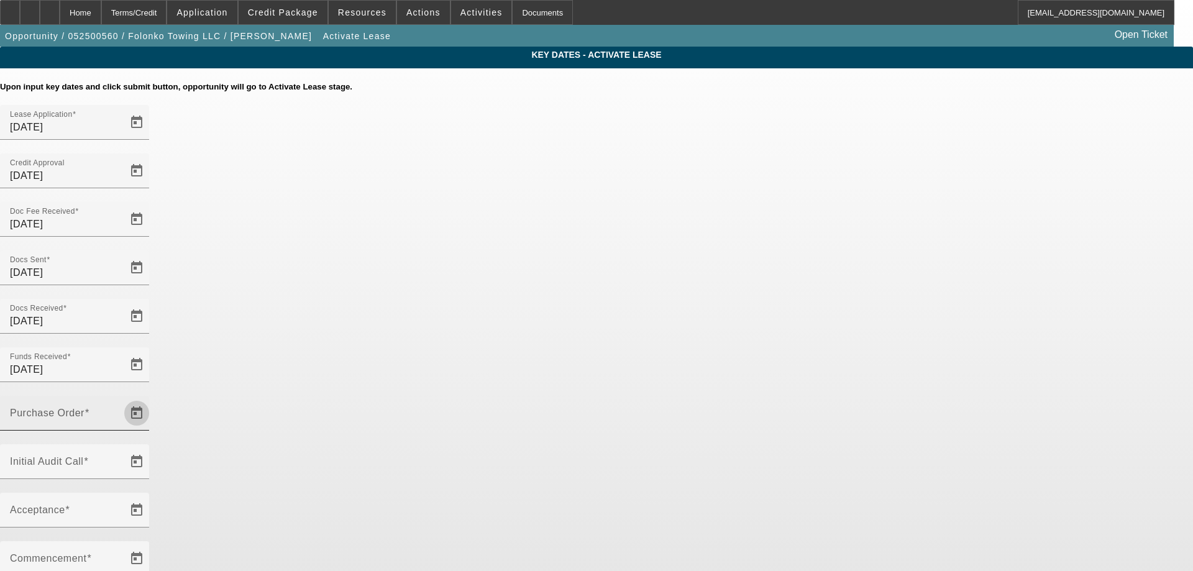
click at [152, 398] on span "Open calendar" at bounding box center [137, 413] width 30 height 30
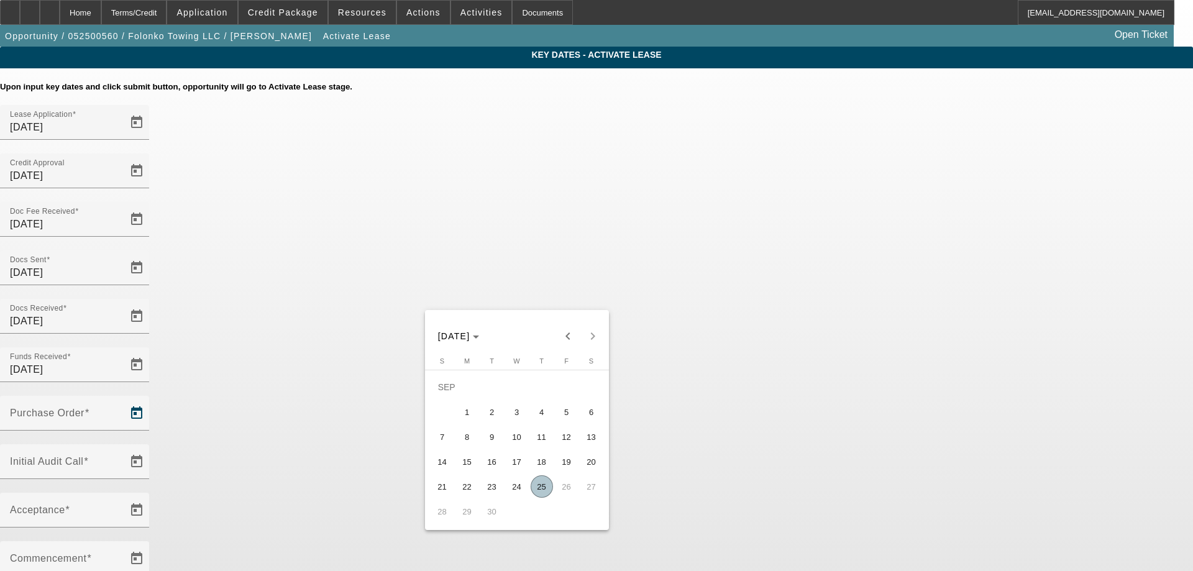
click at [549, 485] on span "25" at bounding box center [542, 486] width 22 height 22
type input "[DATE]"
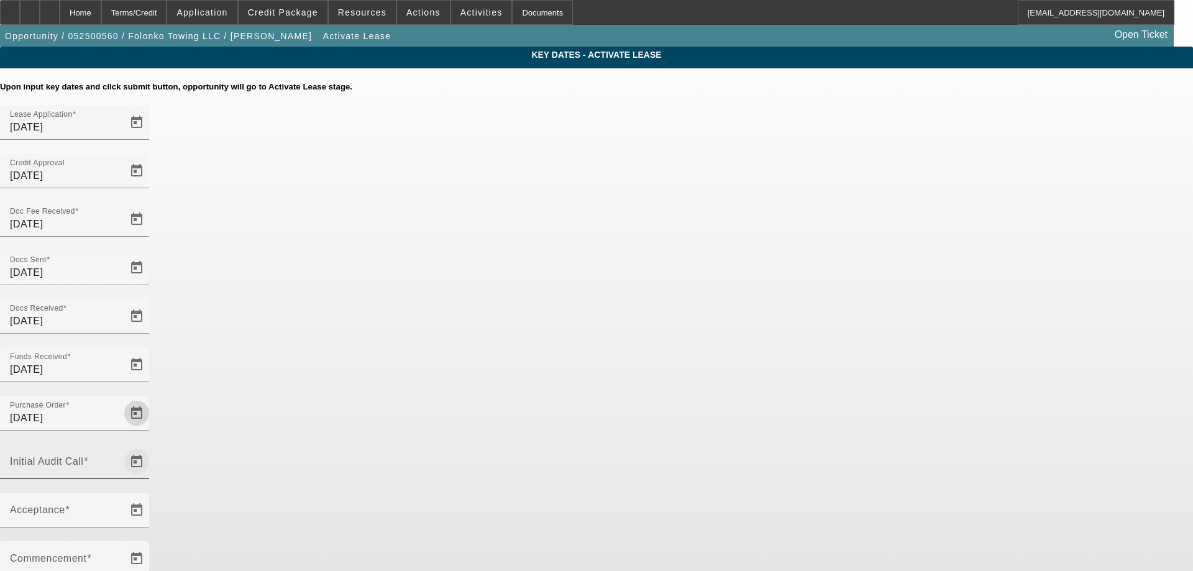
click at [152, 447] on span "Open calendar" at bounding box center [137, 462] width 30 height 30
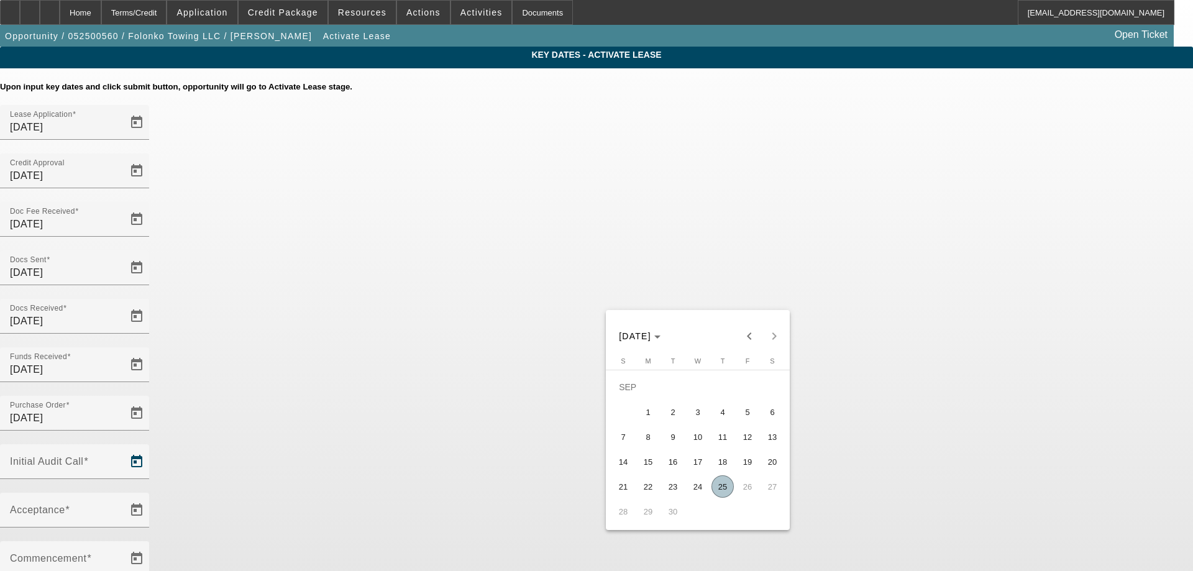
click at [716, 489] on span "25" at bounding box center [723, 486] width 22 height 22
type input "[DATE]"
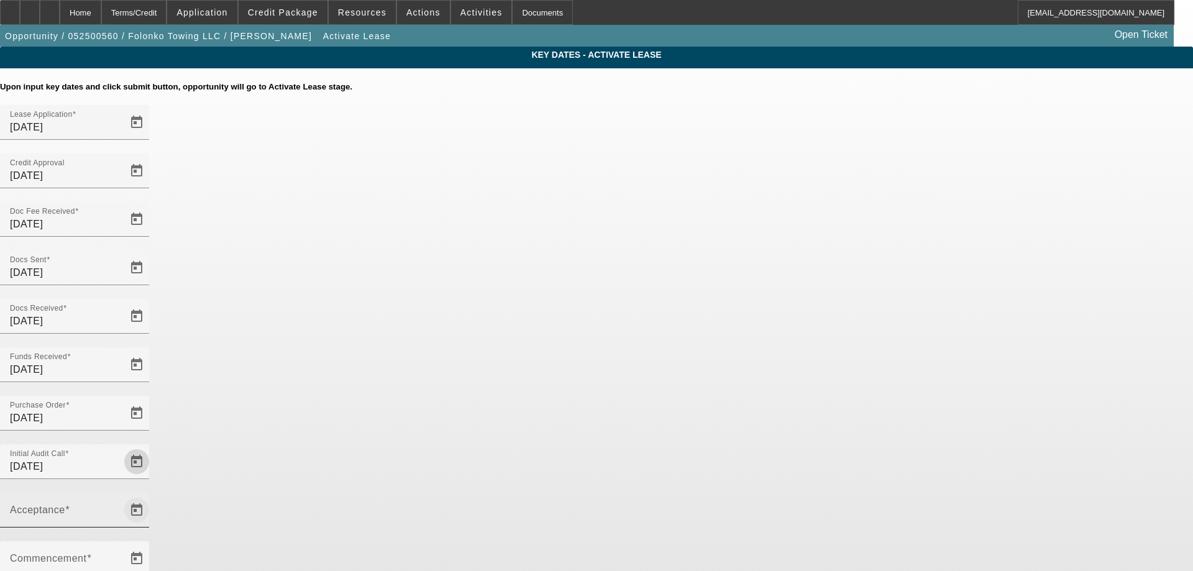
click at [152, 495] on span "Open calendar" at bounding box center [137, 510] width 30 height 30
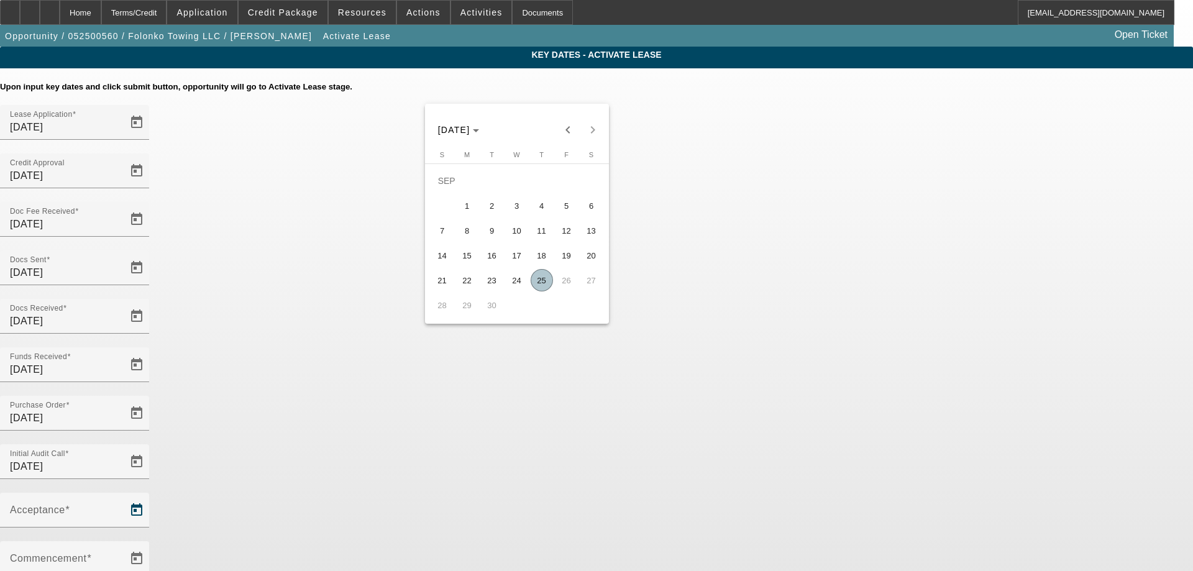
click at [534, 283] on span "25" at bounding box center [542, 280] width 22 height 22
type input "[DATE]"
type input "10/1/2025"
type input "11/1/2025"
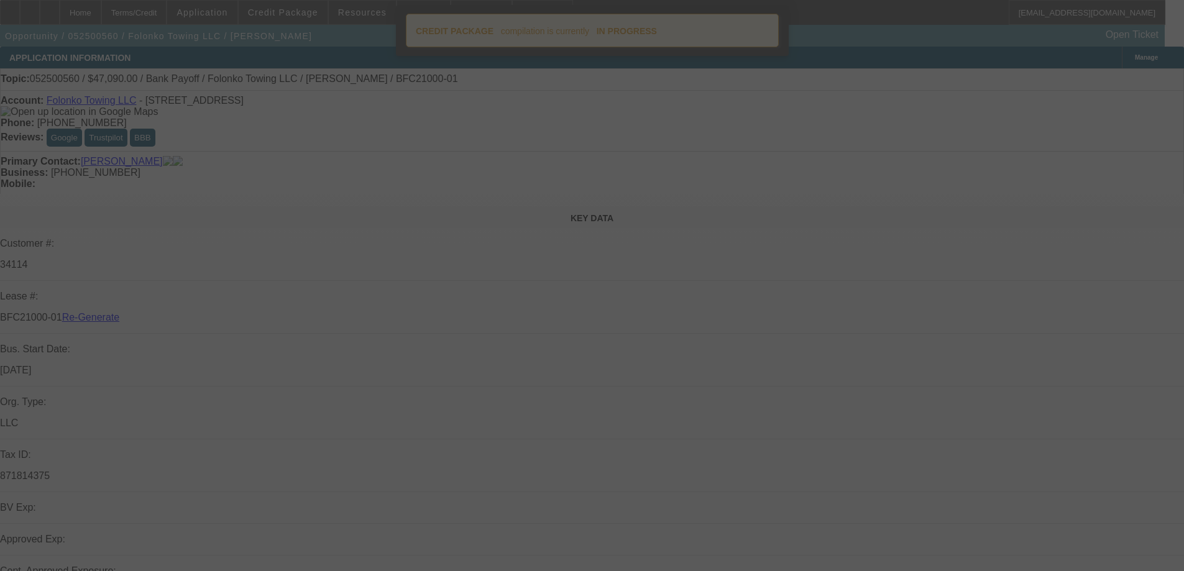
select select "4"
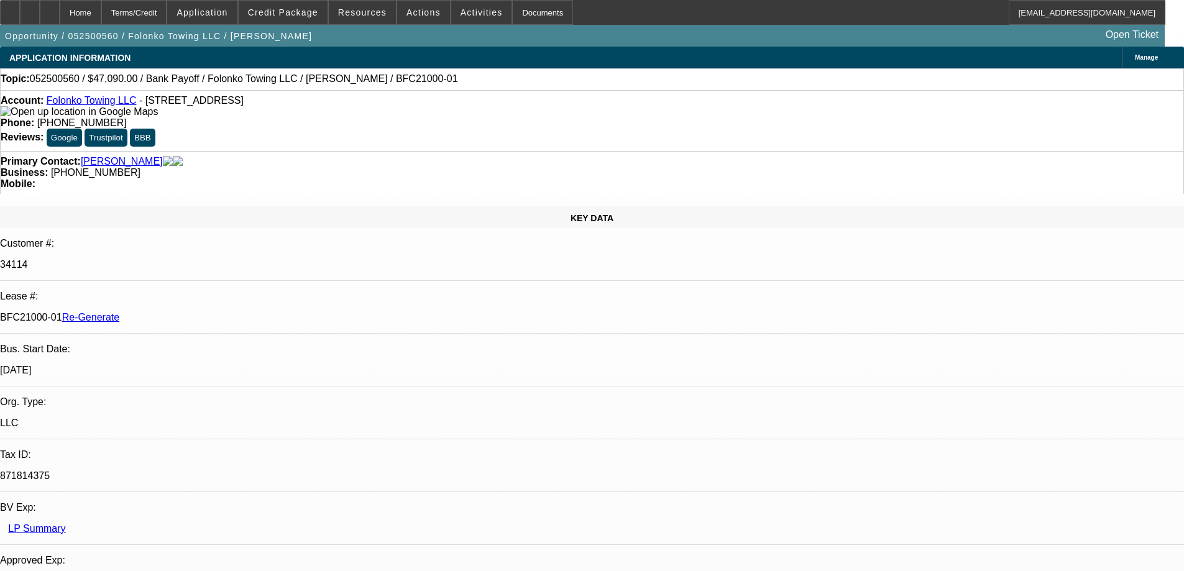
select select "0"
select select "2"
select select "0.1"
select select "4"
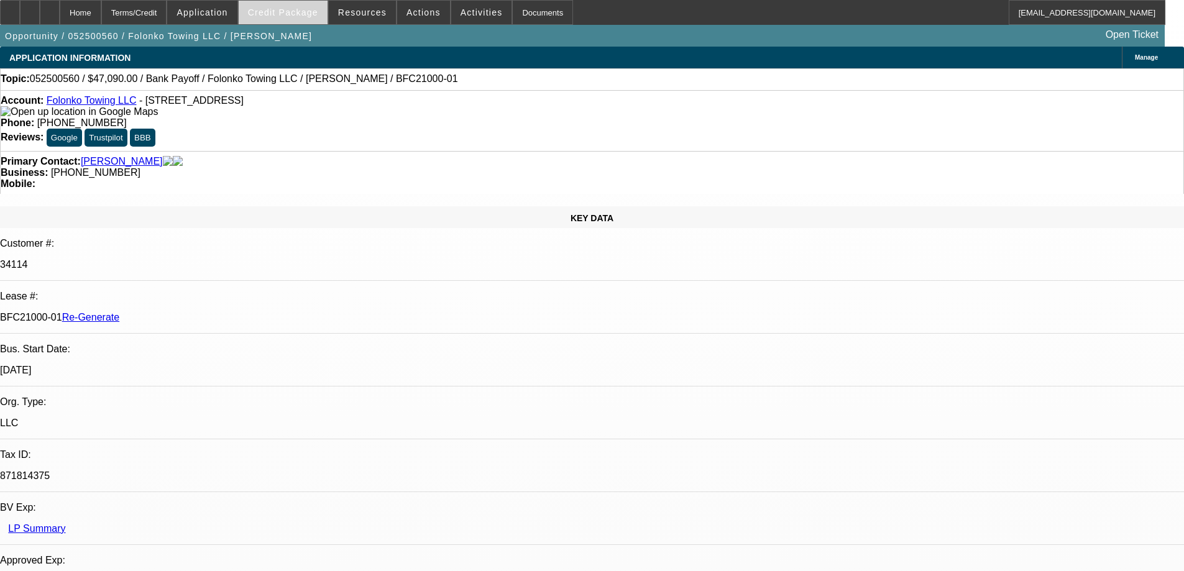
click at [290, 9] on span "Credit Package" at bounding box center [283, 12] width 70 height 10
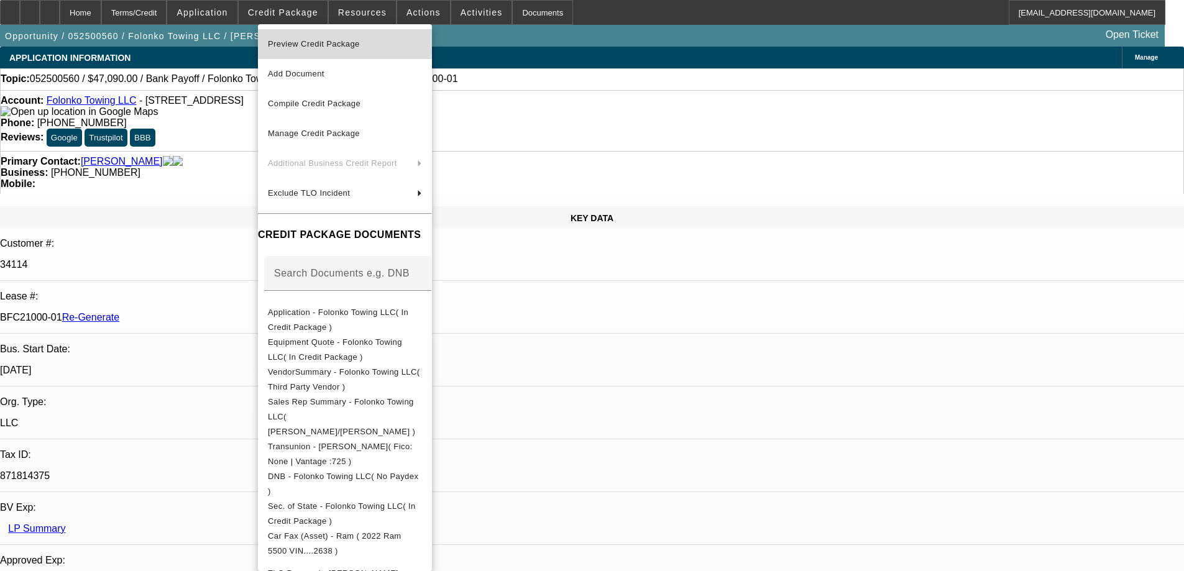
click at [296, 40] on span "Preview Credit Package" at bounding box center [314, 43] width 92 height 9
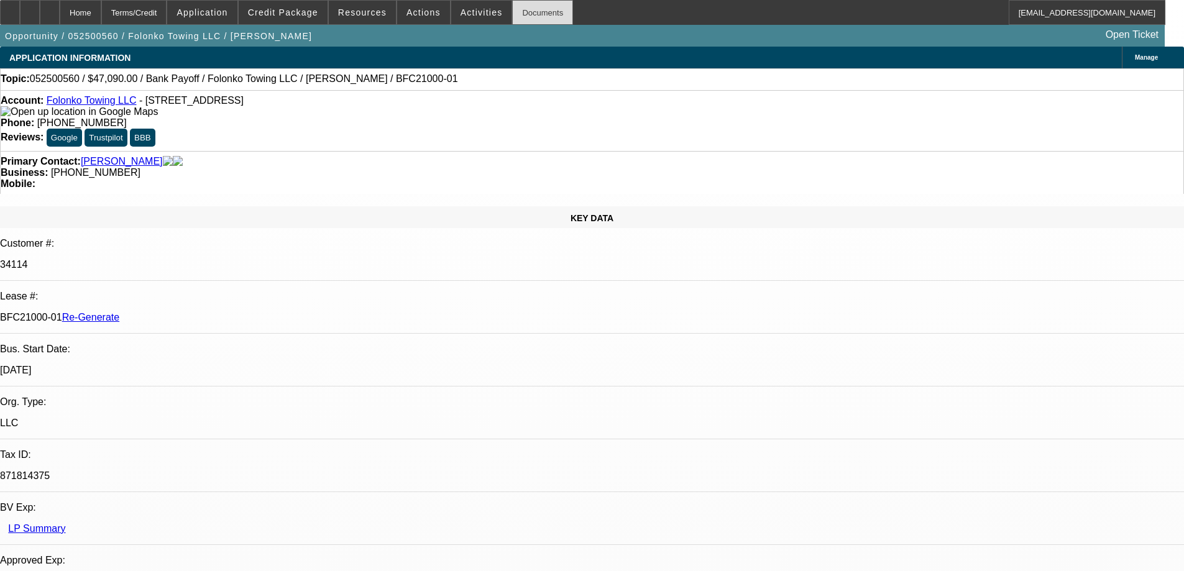
click at [523, 15] on div "Documents" at bounding box center [542, 12] width 61 height 25
click at [472, 12] on span "Activities" at bounding box center [481, 12] width 42 height 10
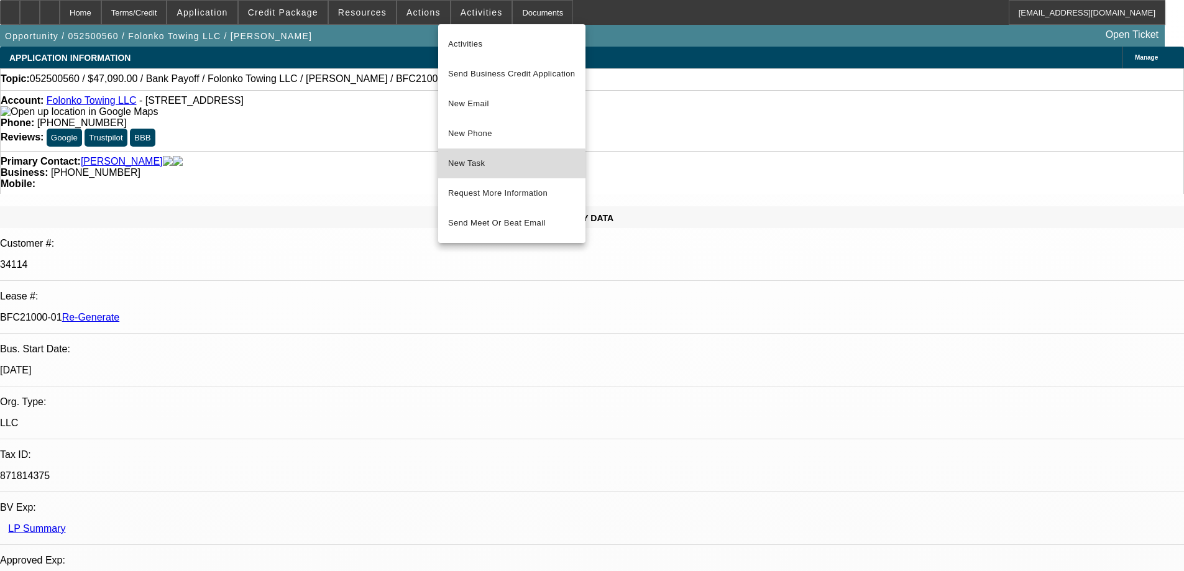
click at [464, 172] on button "New Task" at bounding box center [511, 164] width 147 height 30
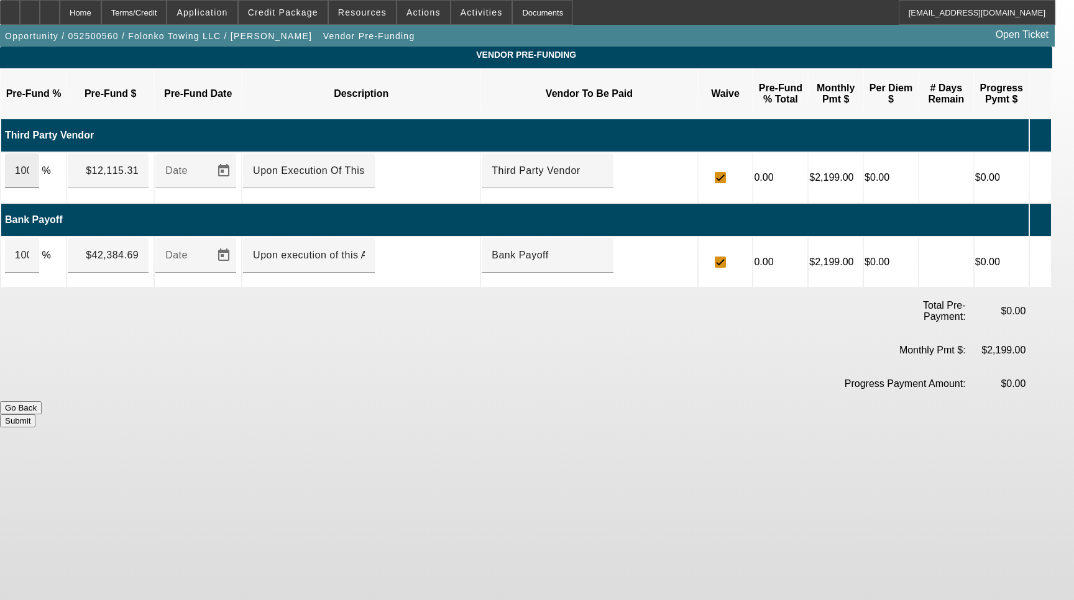
click at [39, 154] on div "100" at bounding box center [22, 170] width 34 height 35
type input "$12,118.18"
click at [39, 238] on div "100" at bounding box center [22, 255] width 34 height 35
type input "$42,471.82"
click at [234, 156] on span "Open calendar" at bounding box center [224, 171] width 30 height 30
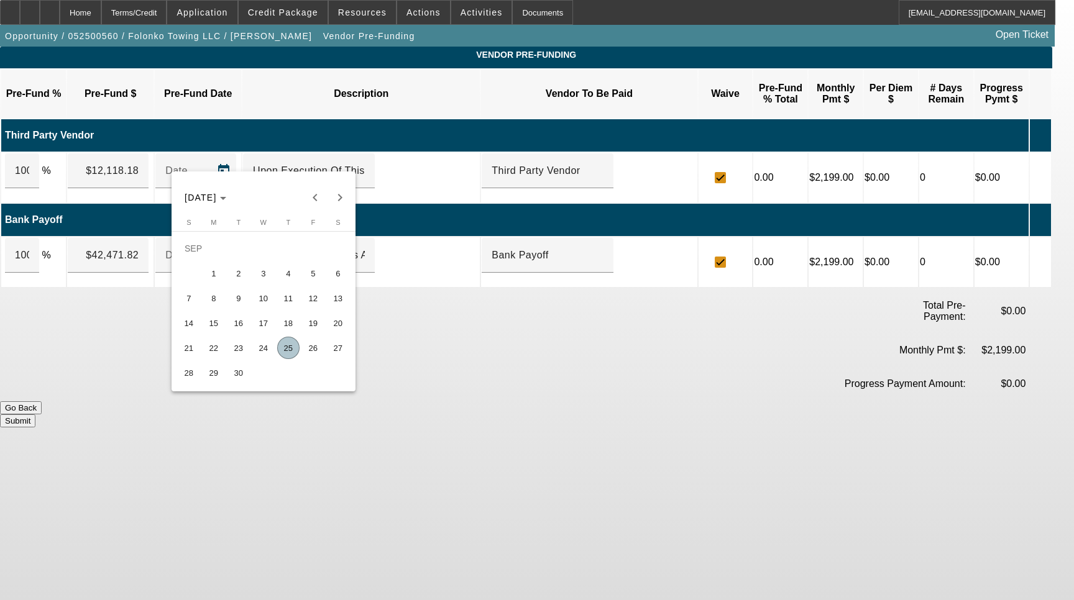
click at [296, 352] on span "25" at bounding box center [288, 348] width 22 height 22
type input "[DATE]"
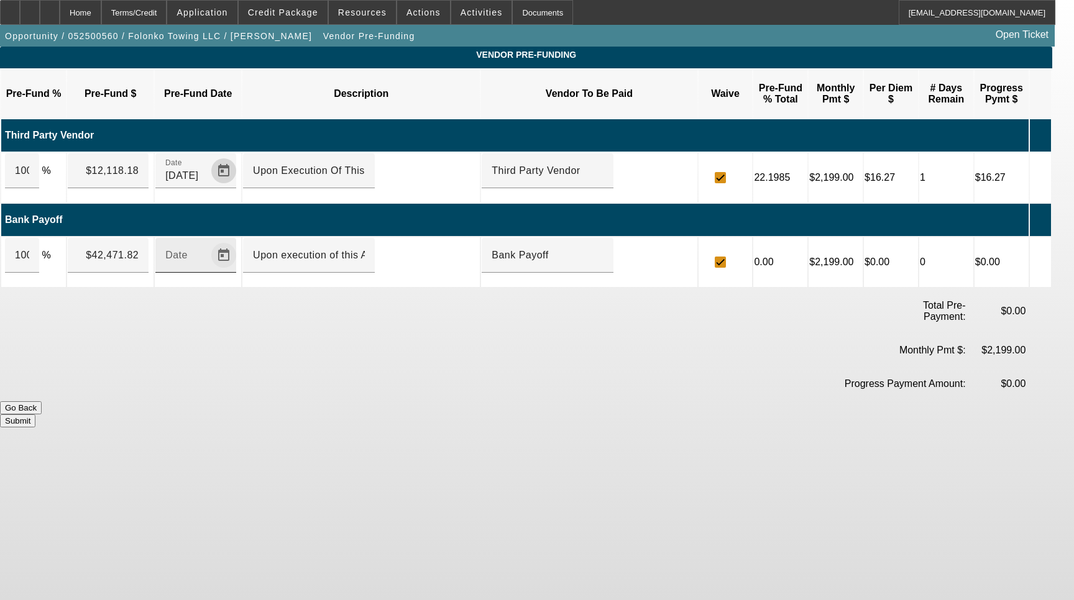
click at [239, 240] on span "Open calendar" at bounding box center [224, 255] width 30 height 30
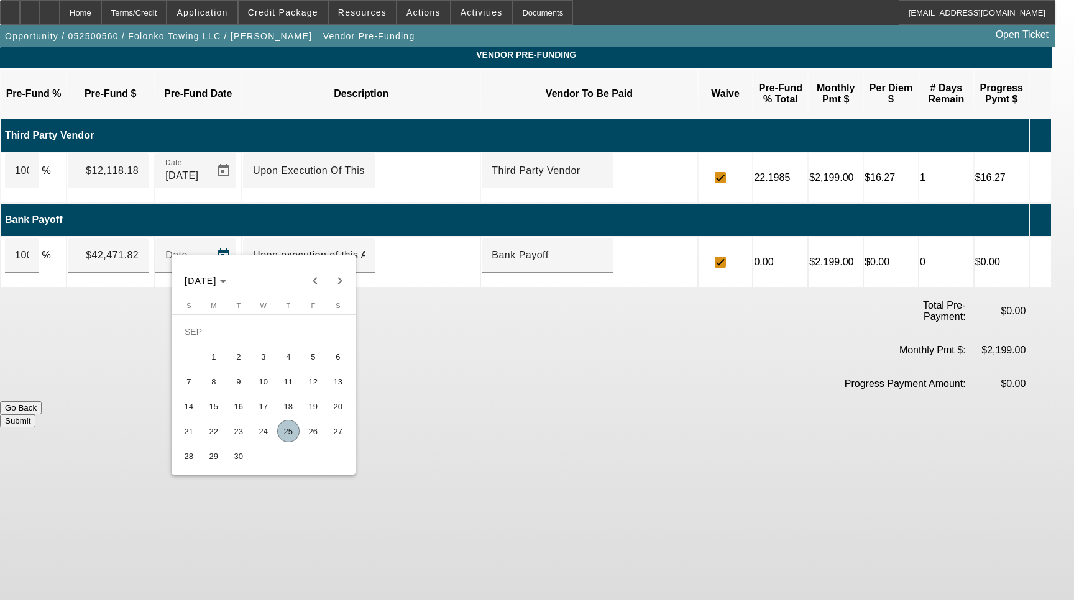
click at [283, 431] on span "25" at bounding box center [288, 431] width 22 height 22
type input "[DATE]"
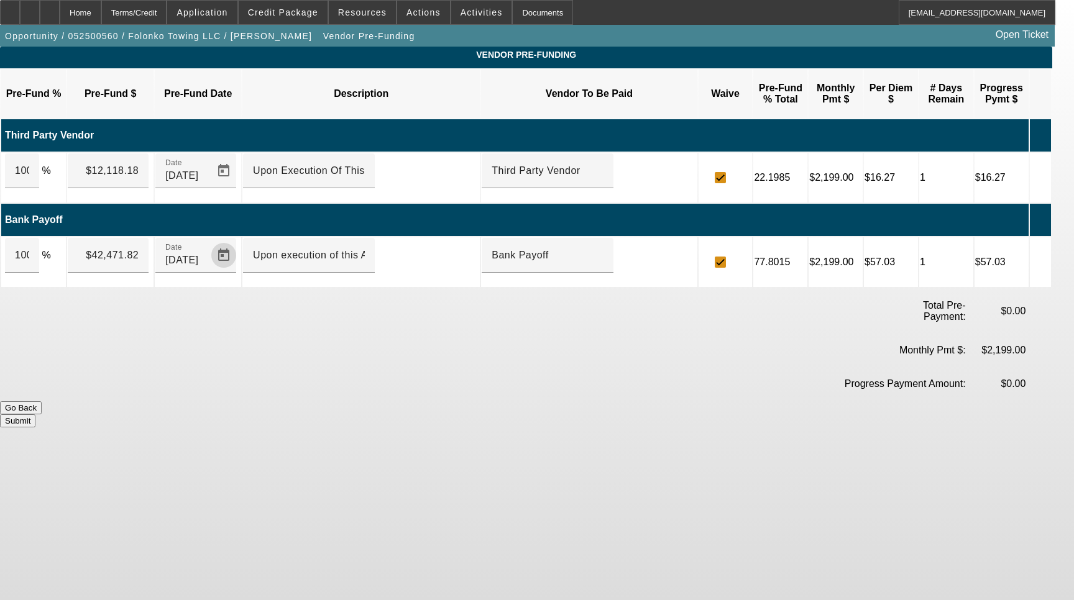
click at [35, 414] on button "Submit" at bounding box center [17, 420] width 35 height 13
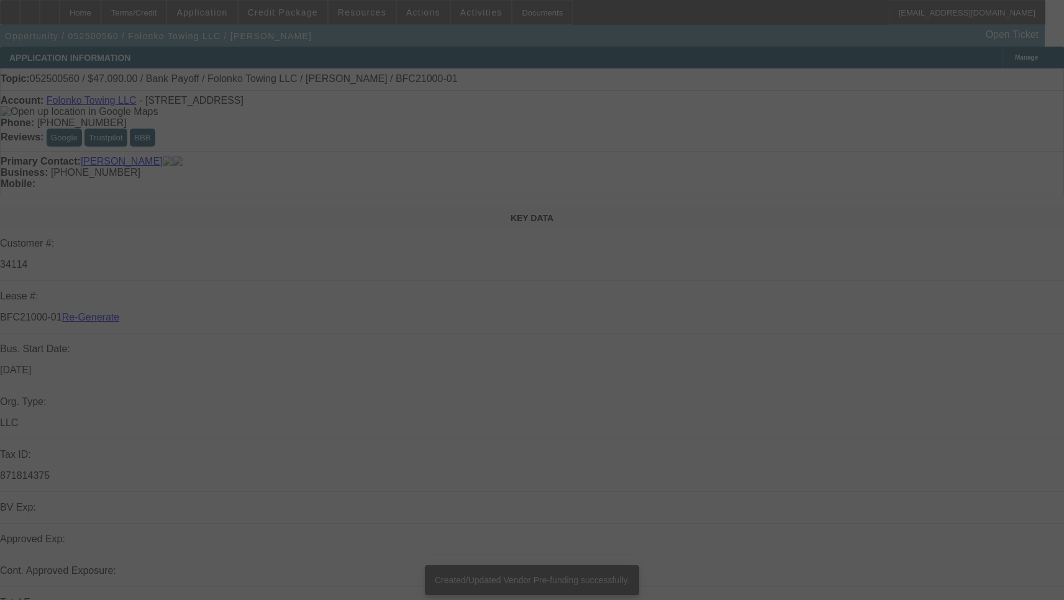
select select "4"
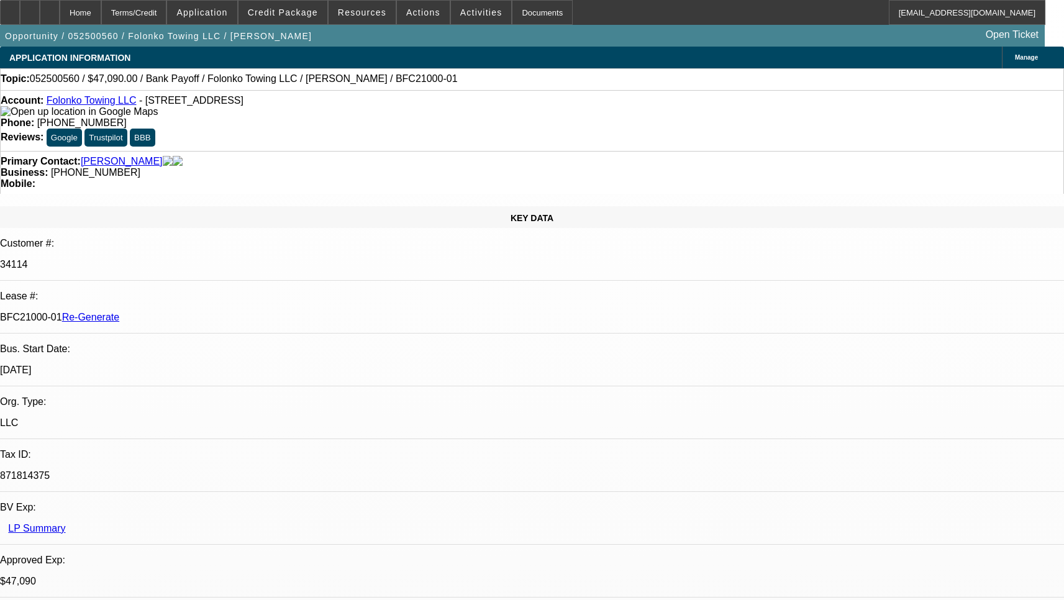
select select "0"
select select "2"
select select "0.1"
select select "4"
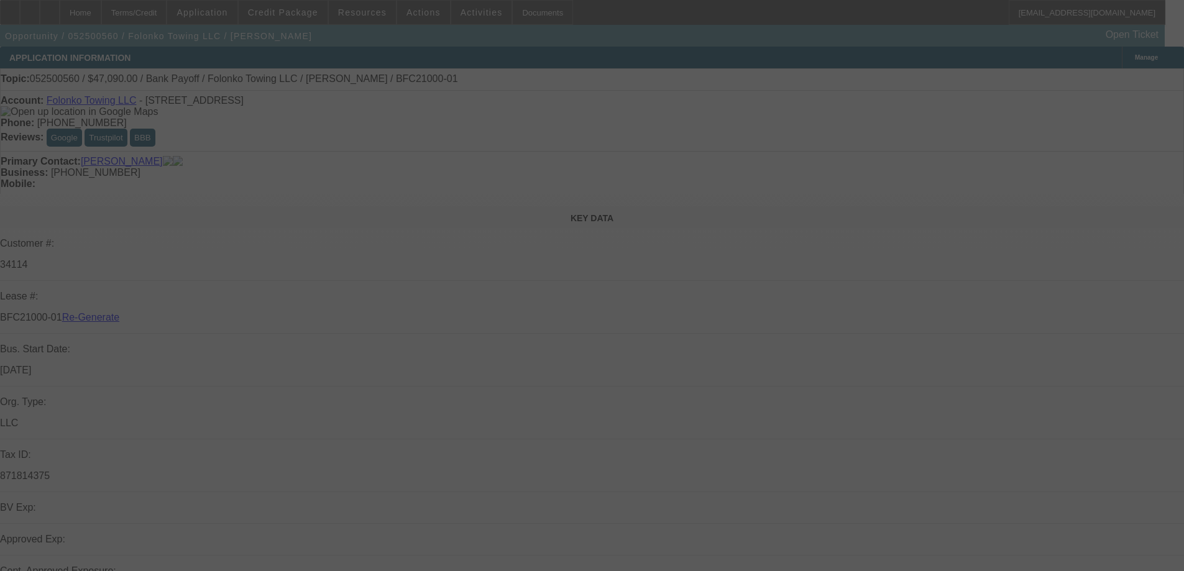
select select "4"
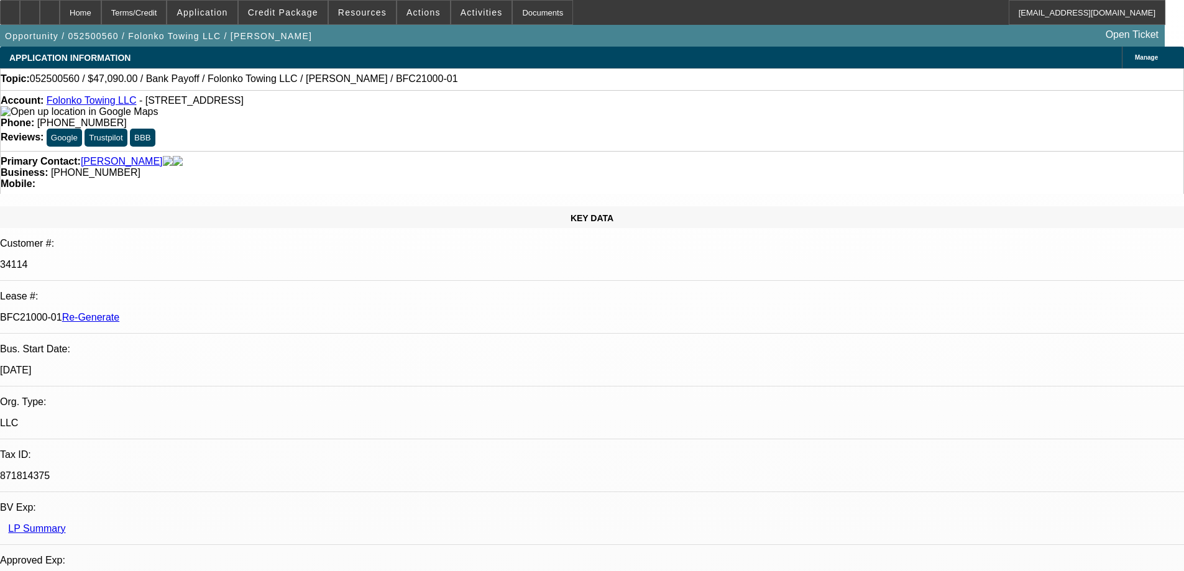
select select "0"
select select "2"
select select "0.1"
select select "4"
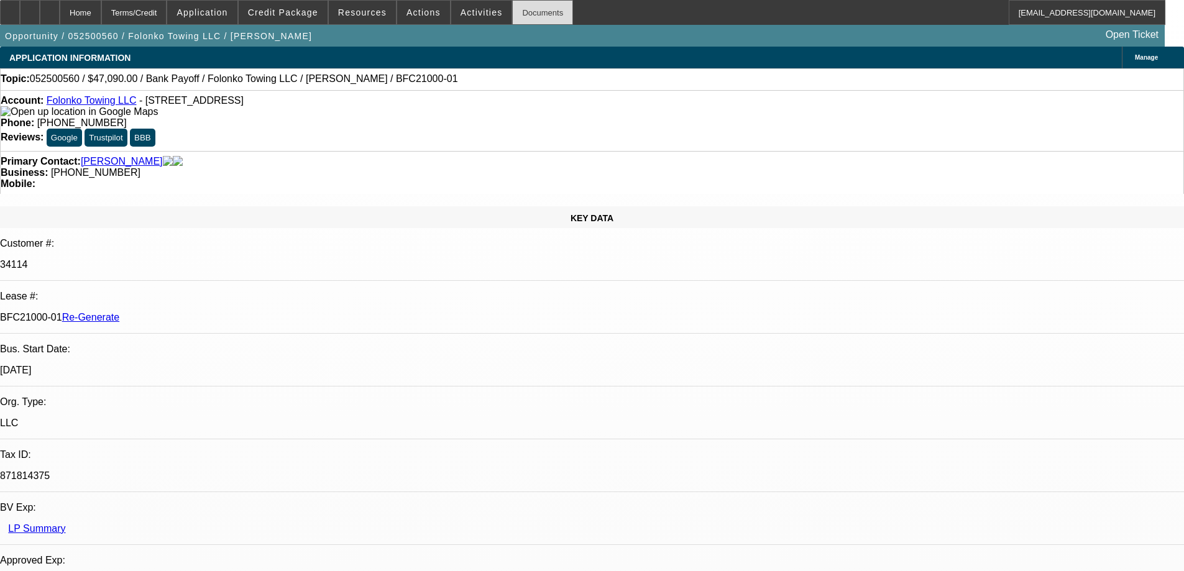
click at [512, 13] on div "Documents" at bounding box center [542, 12] width 61 height 25
